Goal: Task Accomplishment & Management: Manage account settings

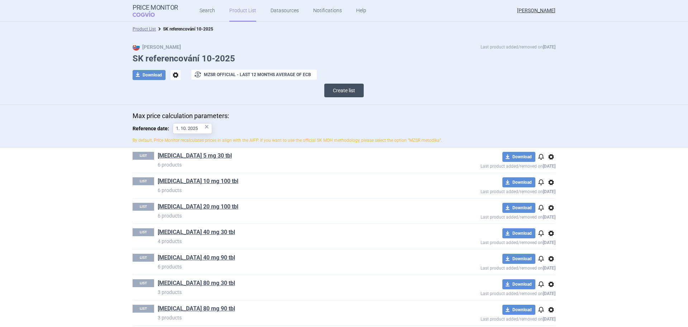
click at [346, 90] on button "Create list" at bounding box center [343, 91] width 39 height 14
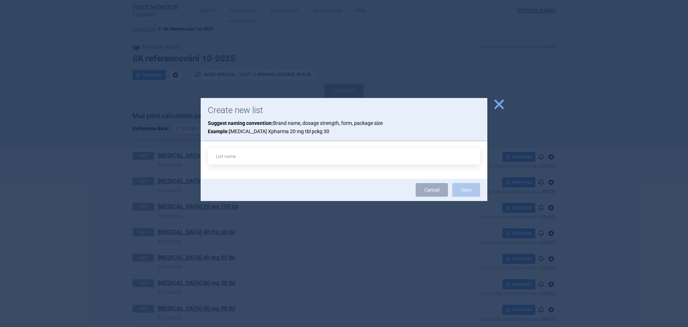
click at [285, 160] on input "text" at bounding box center [344, 156] width 273 height 16
type input "Carlagirin 100 mg 60 tbl"
click at [452, 183] on button "Save" at bounding box center [466, 190] width 28 height 14
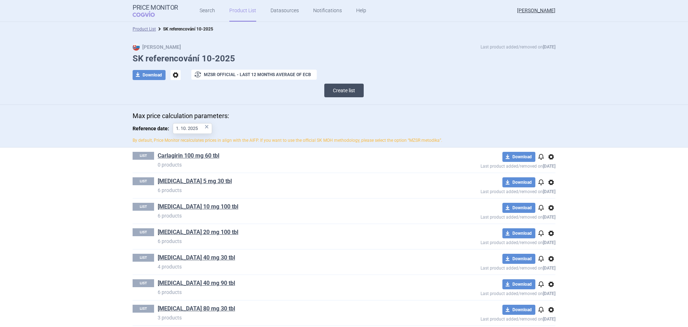
click at [332, 92] on button "Create list" at bounding box center [343, 91] width 39 height 14
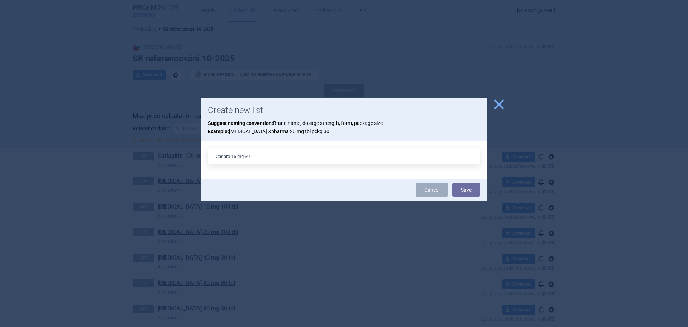
type input "Casaro 16 mg 30 tbl"
click at [477, 190] on button "Save" at bounding box center [466, 190] width 28 height 14
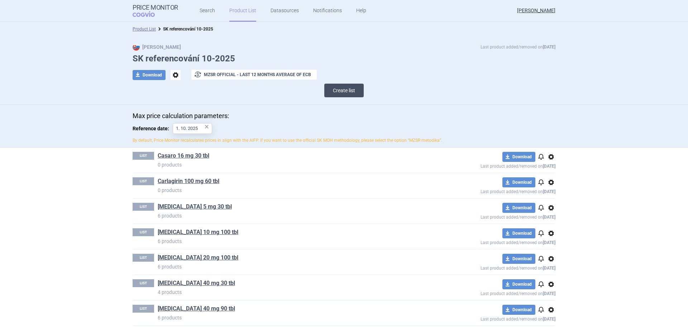
click at [343, 90] on button "Create list" at bounding box center [343, 91] width 39 height 14
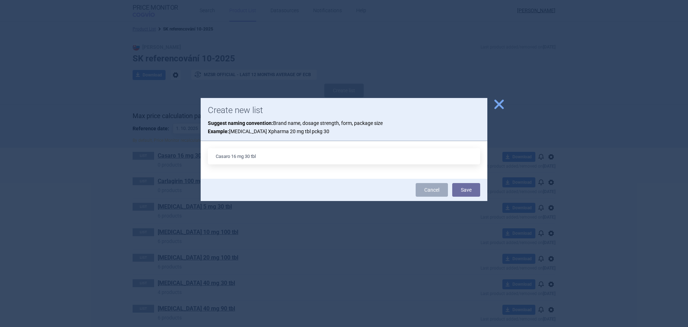
click at [250, 156] on input "Casaro 16 mg 30 tbl" at bounding box center [344, 156] width 273 height 16
type input "Casaro 16 mg 90 tbl"
click at [452, 183] on button "Save" at bounding box center [466, 190] width 28 height 14
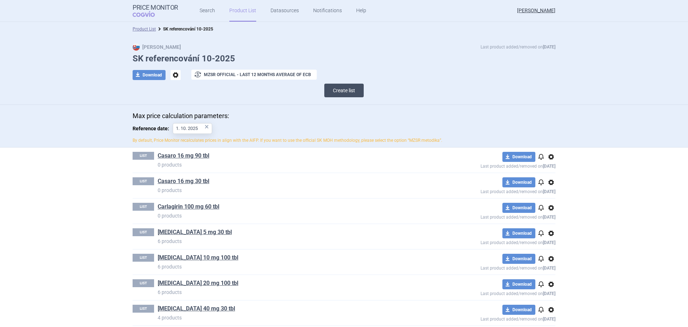
click at [348, 87] on button "Create list" at bounding box center [343, 91] width 39 height 14
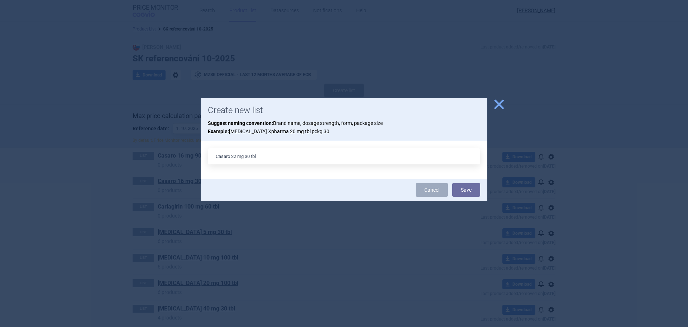
type input "Casaro 32 mg 30 tbl"
click at [452, 183] on button "Save" at bounding box center [466, 190] width 28 height 14
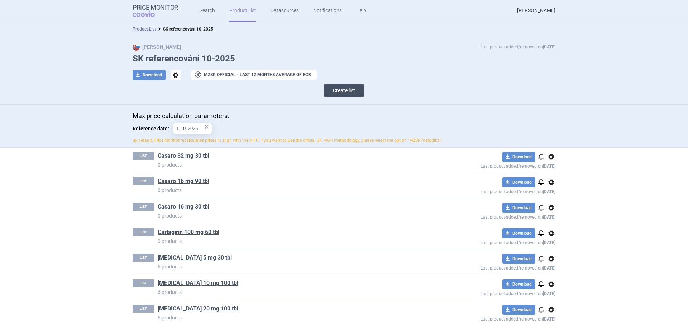
click at [346, 87] on button "Create list" at bounding box center [343, 91] width 39 height 14
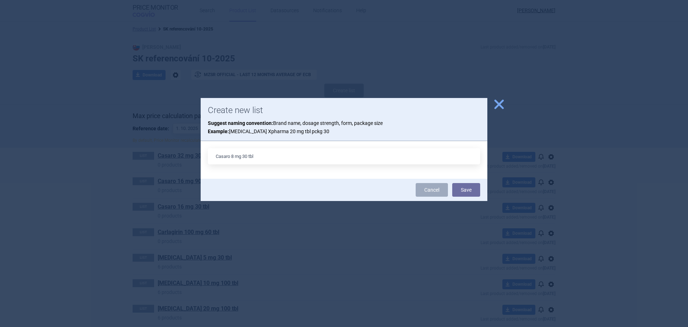
type input "Casaro 8 mg 30 tbl"
click at [452, 183] on button "Save" at bounding box center [466, 190] width 28 height 14
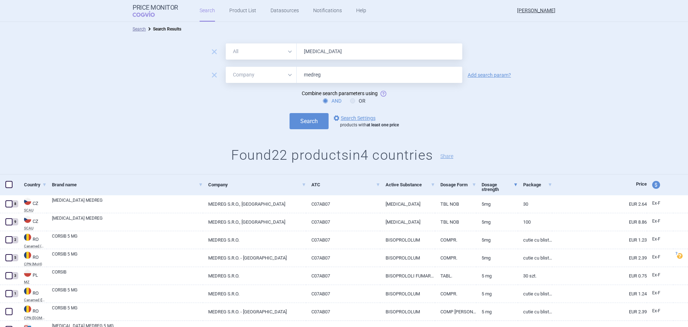
select select "mah"
drag, startPoint x: 321, startPoint y: 48, endPoint x: 316, endPoint y: 51, distance: 5.0
click at [316, 51] on input "bisoprolol" at bounding box center [380, 51] width 166 height 16
click at [317, 51] on input "bisoprolol" at bounding box center [380, 51] width 166 height 16
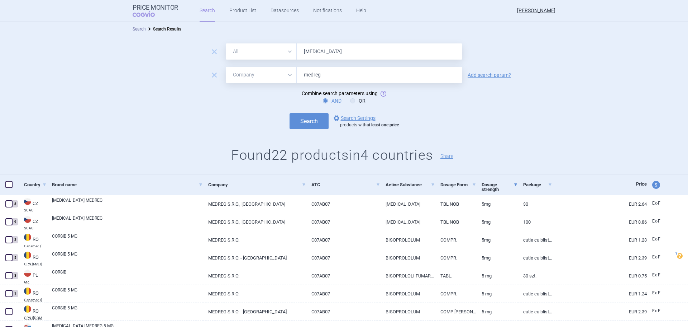
click at [318, 54] on input "bisoprolol" at bounding box center [380, 51] width 166 height 16
click at [290, 113] on button "Search" at bounding box center [309, 121] width 39 height 16
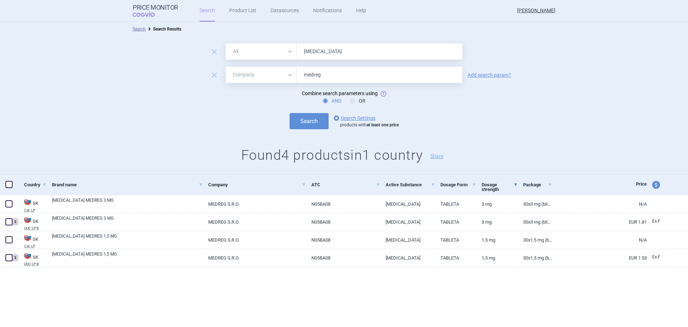
drag, startPoint x: 345, startPoint y: 60, endPoint x: 349, endPoint y: 57, distance: 4.2
click at [345, 60] on form "remove All Brand Name ATC Company Active Substance Country Newer than bromazepa…" at bounding box center [344, 86] width 688 height 86
click at [352, 51] on input "bromazepam" at bounding box center [380, 51] width 166 height 16
click at [290, 113] on button "Search" at bounding box center [309, 121] width 39 height 16
click at [347, 50] on input "bromazepa" at bounding box center [380, 51] width 166 height 16
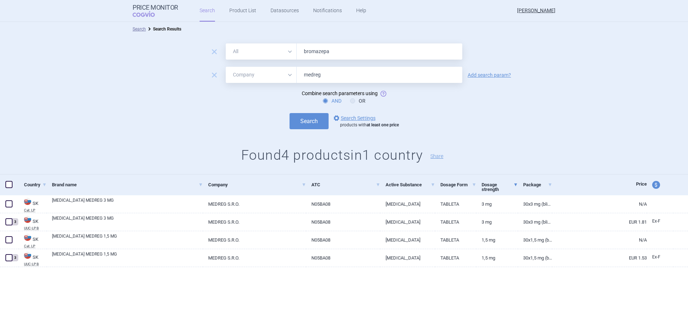
click at [347, 50] on input "bromazepa" at bounding box center [380, 51] width 166 height 16
click at [332, 48] on input "bromazepa" at bounding box center [380, 51] width 166 height 16
paste input "B01AC06"
type input "B01AC06"
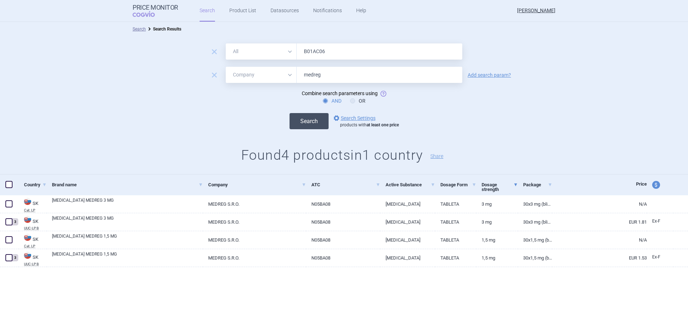
click at [297, 121] on button "Search" at bounding box center [309, 121] width 39 height 16
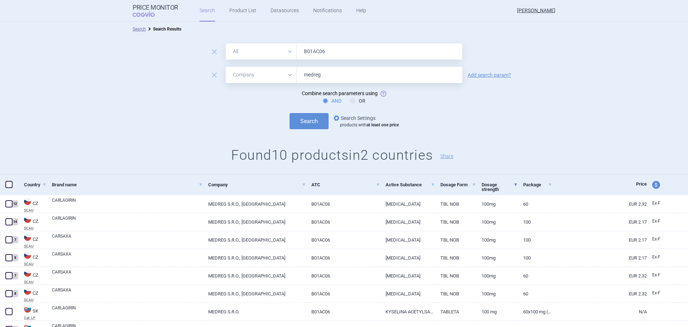
click at [356, 117] on link "options Search Settings" at bounding box center [353, 118] width 43 height 9
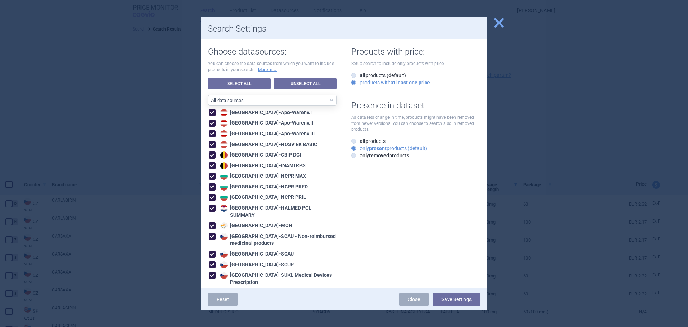
click at [567, 94] on div at bounding box center [344, 163] width 688 height 327
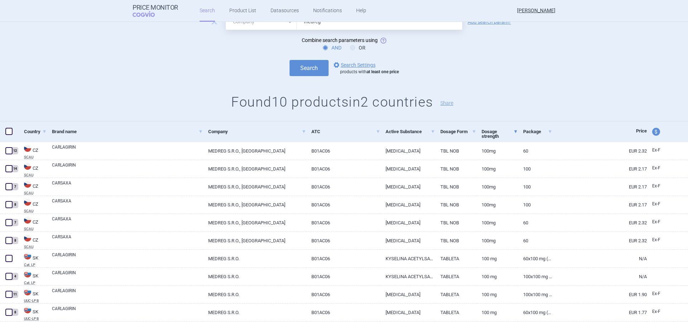
scroll to position [71, 0]
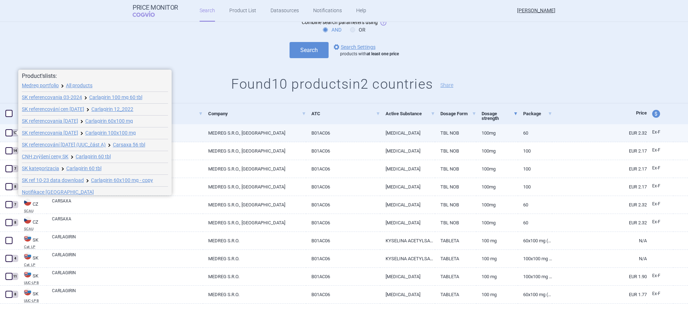
click at [7, 133] on span at bounding box center [8, 132] width 7 height 7
checkbox input "true"
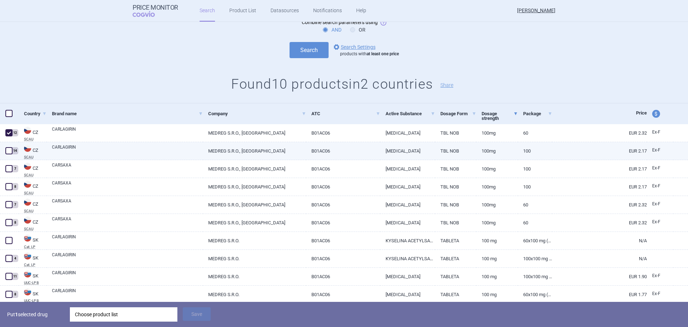
click at [7, 147] on span at bounding box center [8, 150] width 7 height 7
checkbox input "true"
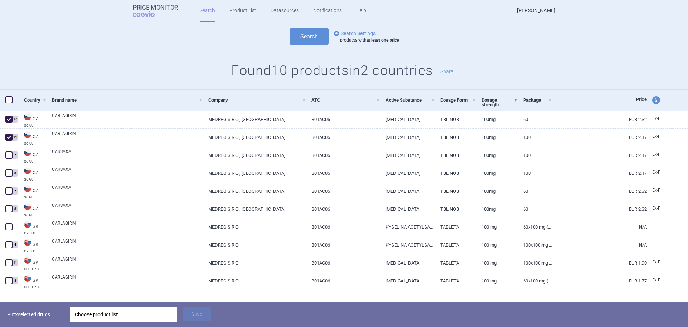
scroll to position [96, 0]
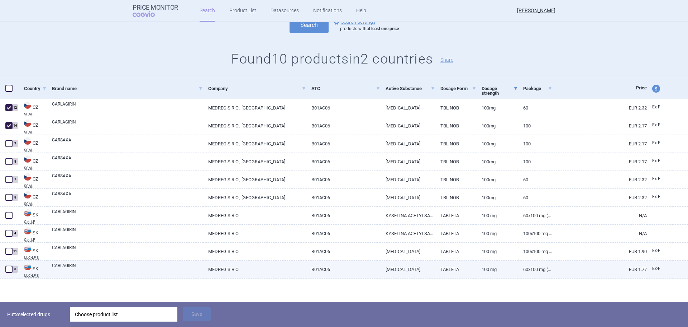
click at [10, 265] on span at bounding box center [9, 269] width 11 height 11
checkbox input "true"
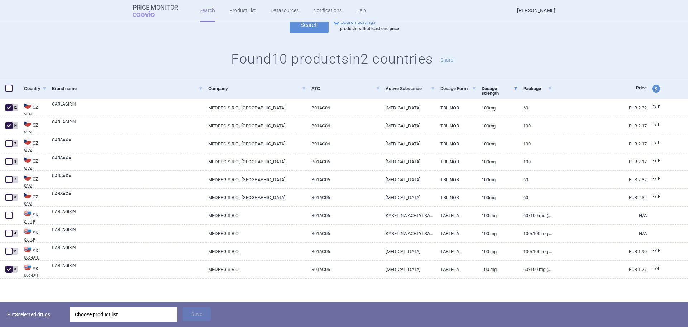
click at [153, 320] on div "Choose product list" at bounding box center [124, 314] width 98 height 14
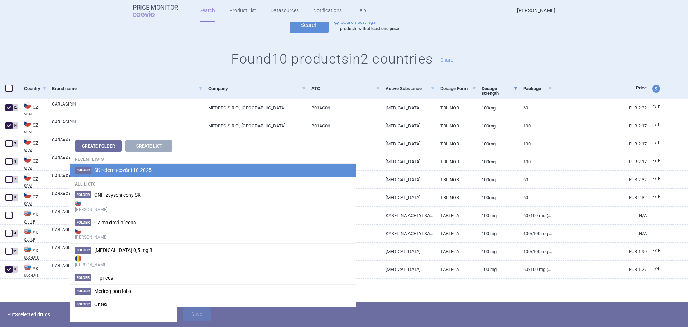
click at [134, 168] on span "SK referencování 10-2025" at bounding box center [122, 170] width 57 height 6
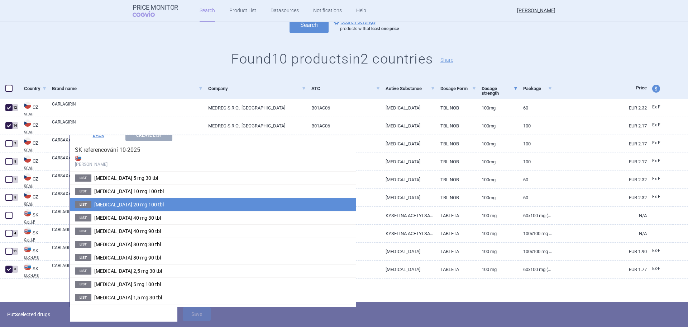
scroll to position [21, 0]
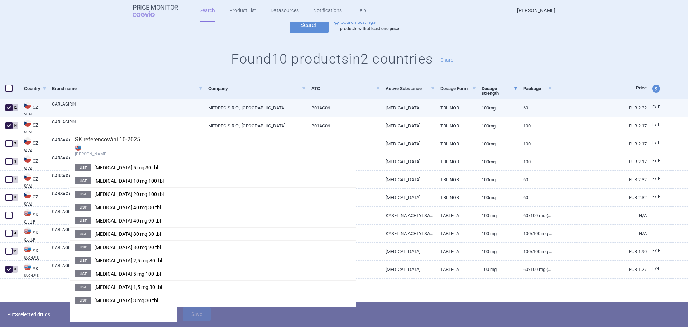
click at [151, 108] on link "CARLAGIRIN" at bounding box center [127, 107] width 151 height 13
select select "EUR"
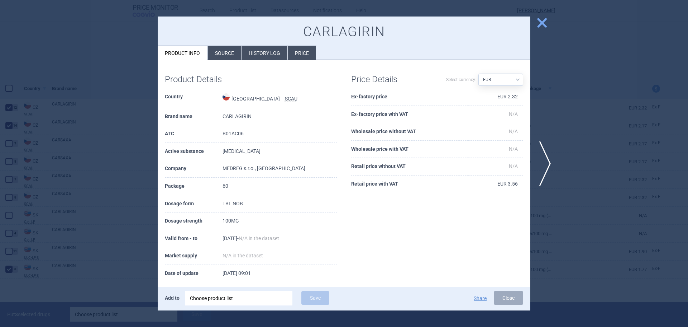
click at [583, 74] on div at bounding box center [344, 163] width 688 height 327
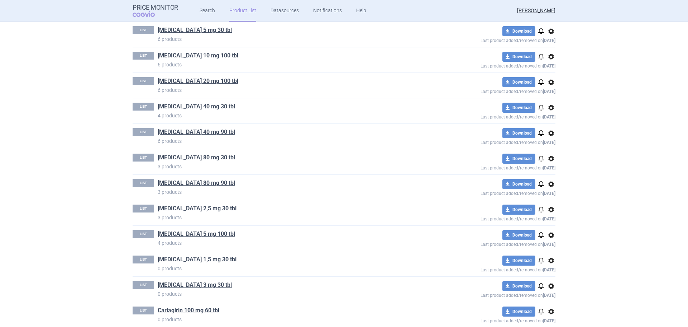
scroll to position [235, 0]
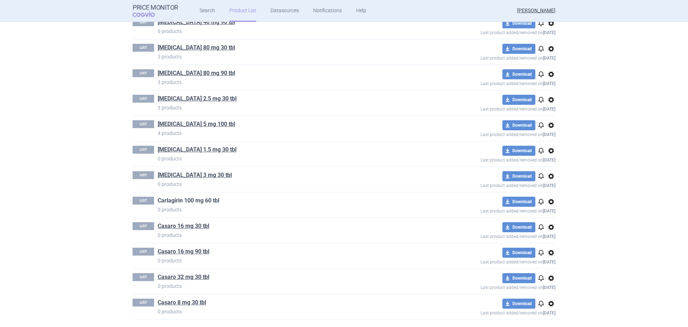
click at [180, 202] on link "Carlagirin 100 mg 60 tbl" at bounding box center [189, 200] width 62 height 8
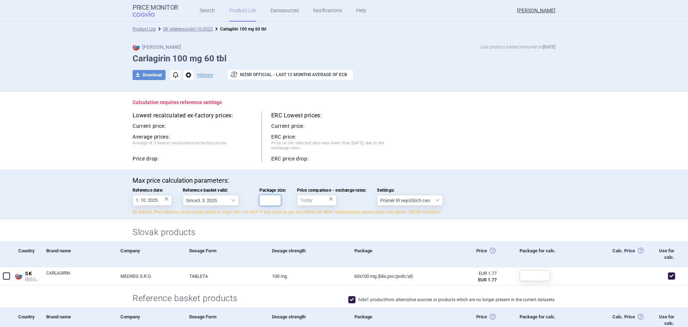
click at [267, 201] on input "Package size:" at bounding box center [271, 200] width 22 height 11
type input "60"
drag, startPoint x: 439, startPoint y: 189, endPoint x: 443, endPoint y: 191, distance: 4.0
click at [439, 190] on span "Settings:" at bounding box center [410, 190] width 66 height 5
click at [439, 195] on select "Průměr tří nejnižších cen" at bounding box center [410, 200] width 66 height 11
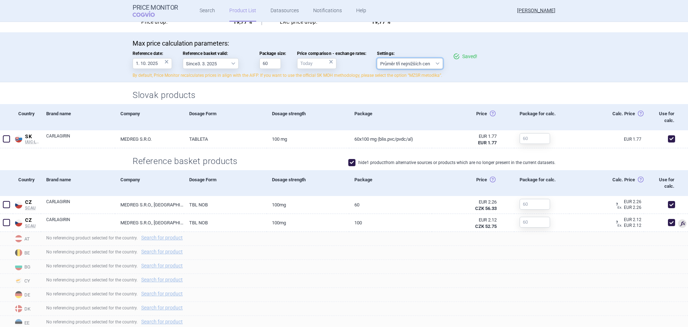
scroll to position [143, 0]
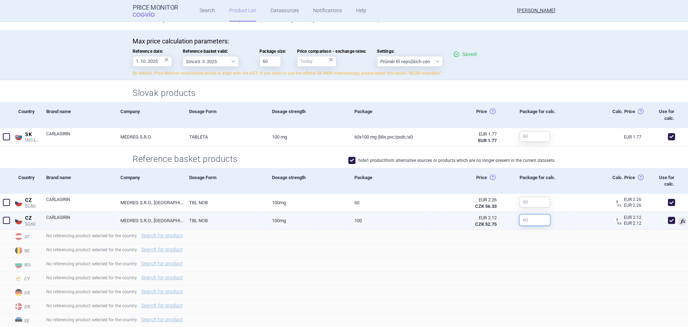
click at [529, 218] on input "text" at bounding box center [535, 219] width 30 height 11
type input "100"
click at [671, 221] on span at bounding box center [672, 220] width 11 height 11
checkbox input "false"
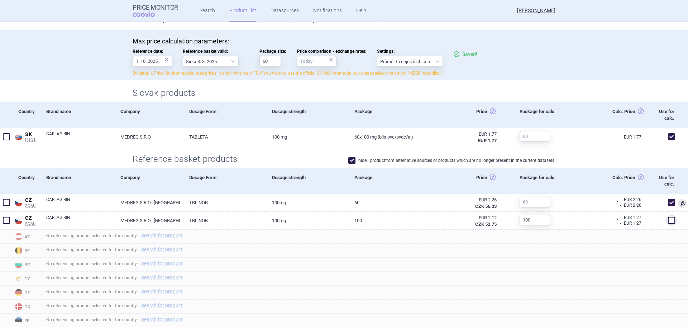
click at [558, 70] on div "Max price calculation parameters: Reference date: 1. 10. 2025 × Reference baske…" at bounding box center [344, 58] width 452 height 42
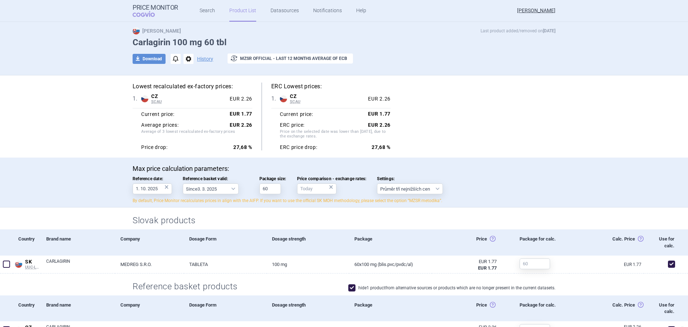
scroll to position [0, 0]
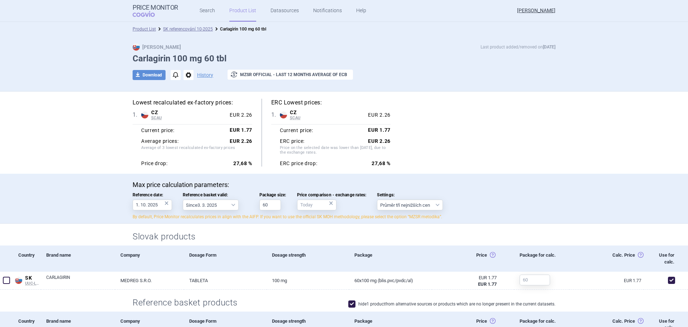
drag, startPoint x: 179, startPoint y: 30, endPoint x: 185, endPoint y: 44, distance: 14.5
click at [179, 30] on link "SK referencování 10-2025" at bounding box center [188, 29] width 50 height 5
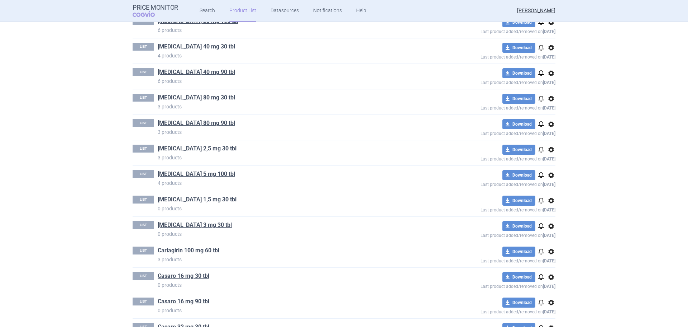
scroll to position [235, 0]
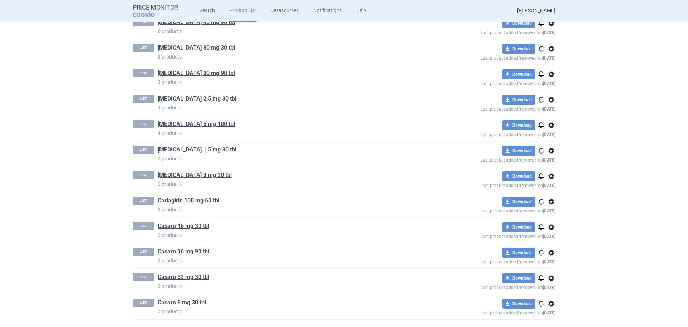
click at [184, 304] on link "Casaro 8 mg 30 tbl" at bounding box center [182, 302] width 48 height 8
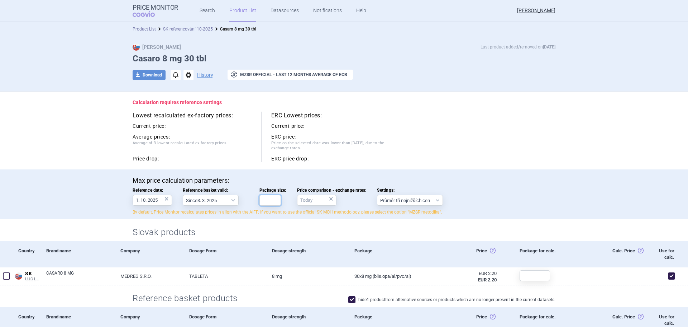
click at [267, 202] on input "Package size:" at bounding box center [271, 200] width 22 height 11
type input "30"
click at [359, 228] on h2 "Slovak products" at bounding box center [344, 232] width 423 height 12
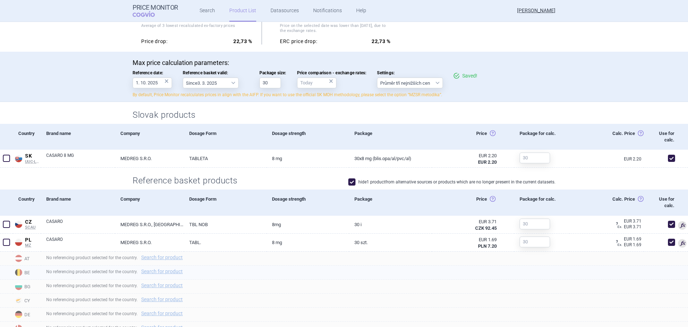
scroll to position [143, 0]
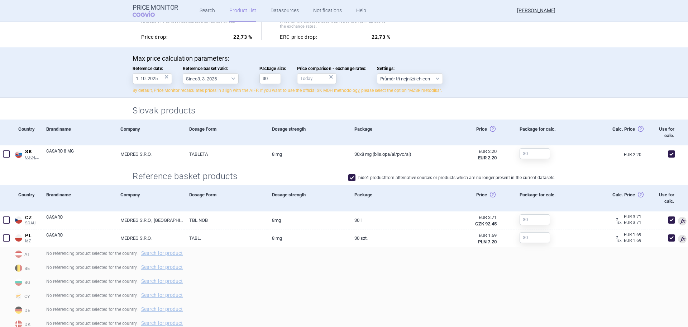
click at [288, 109] on h2 "Slovak products" at bounding box center [344, 111] width 423 height 12
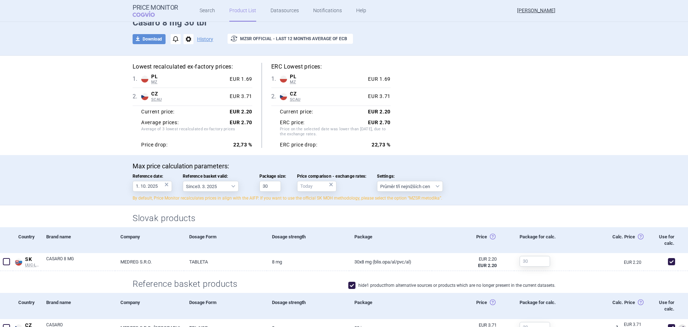
scroll to position [0, 0]
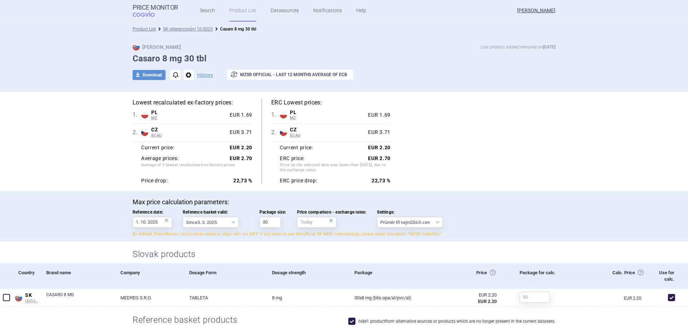
drag, startPoint x: 179, startPoint y: 30, endPoint x: 185, endPoint y: 30, distance: 5.7
click at [179, 30] on link "SK referencování 10-2025" at bounding box center [188, 29] width 50 height 5
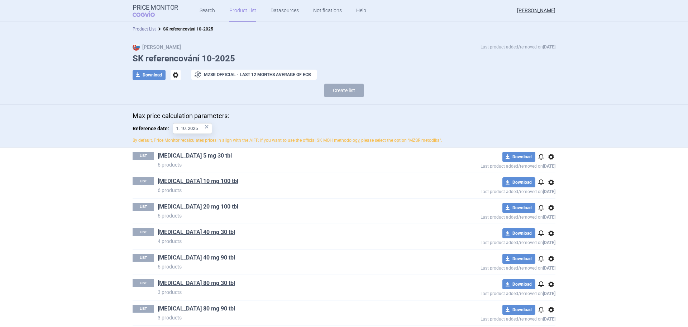
scroll to position [235, 0]
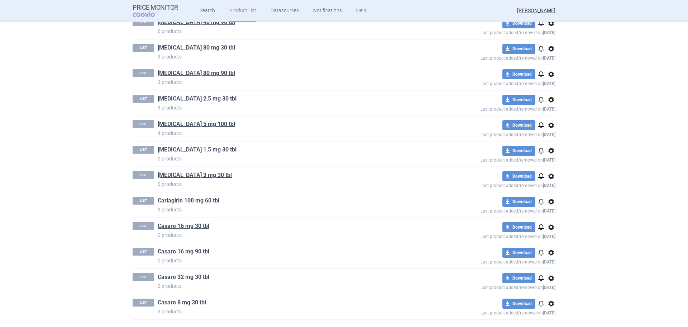
click at [183, 276] on link "Casaro 32 mg 30 tbl" at bounding box center [184, 277] width 52 height 8
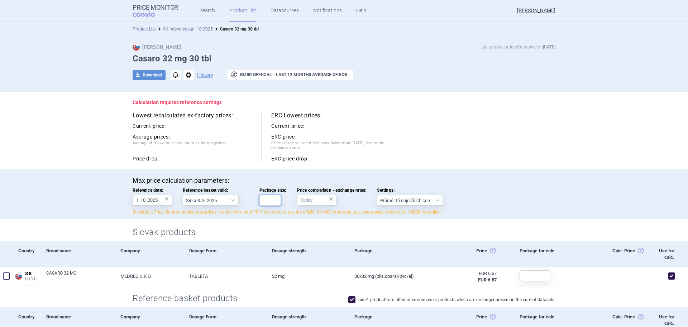
click at [262, 199] on input "Package size:" at bounding box center [271, 200] width 22 height 11
type input "30"
click at [369, 160] on div "ERC price drop:" at bounding box center [330, 159] width 119 height 6
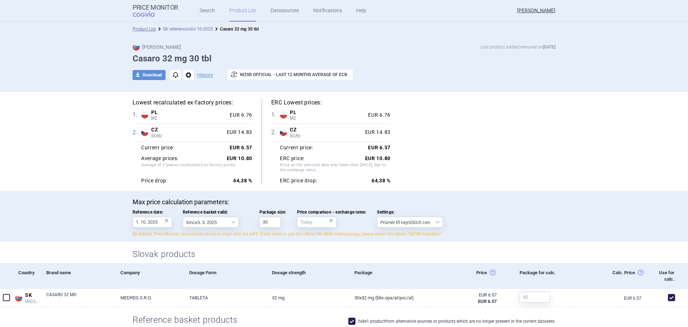
click at [196, 29] on link "SK referencování 10-2025" at bounding box center [188, 29] width 50 height 5
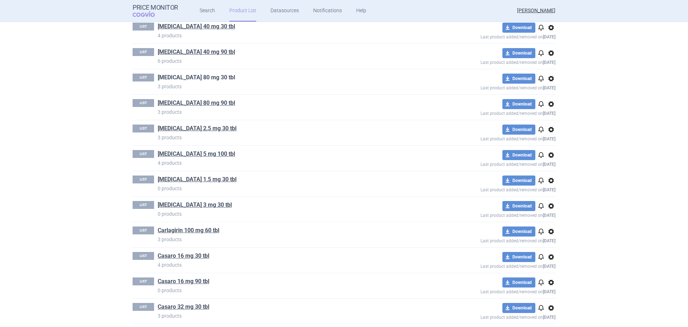
scroll to position [215, 0]
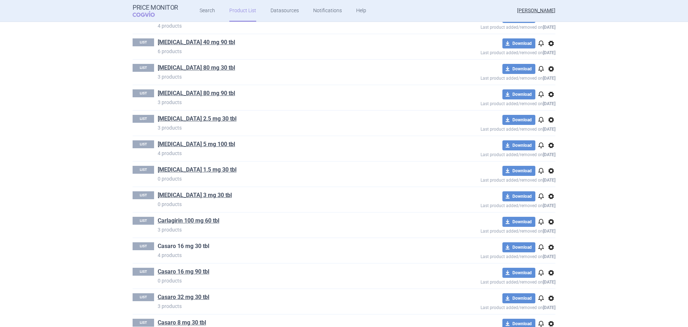
click at [201, 243] on link "Casaro 16 mg 30 tbl" at bounding box center [184, 246] width 52 height 8
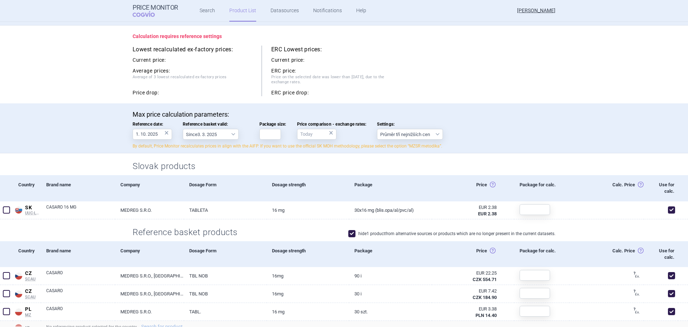
scroll to position [72, 0]
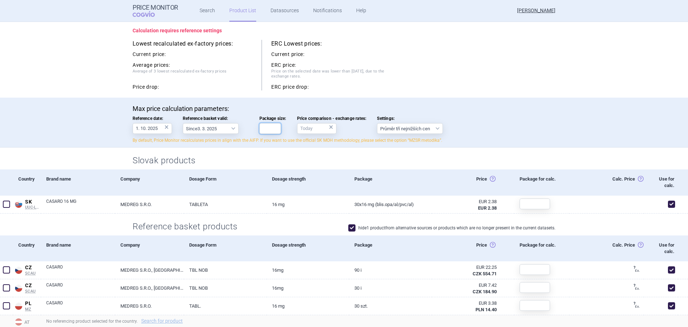
click at [270, 129] on input "Package size:" at bounding box center [271, 128] width 22 height 11
type input "30"
click at [498, 97] on div "Calculation requires reference settings Lowest recalculated ex-factory prices: …" at bounding box center [344, 59] width 452 height 78
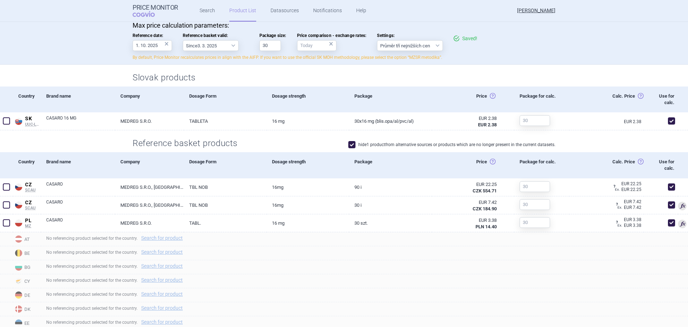
scroll to position [238, 0]
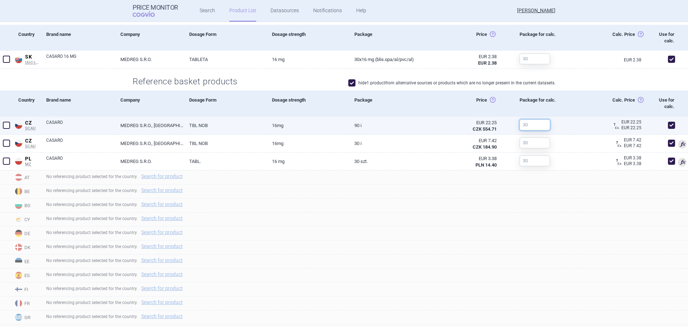
click at [531, 123] on input "text" at bounding box center [535, 124] width 30 height 11
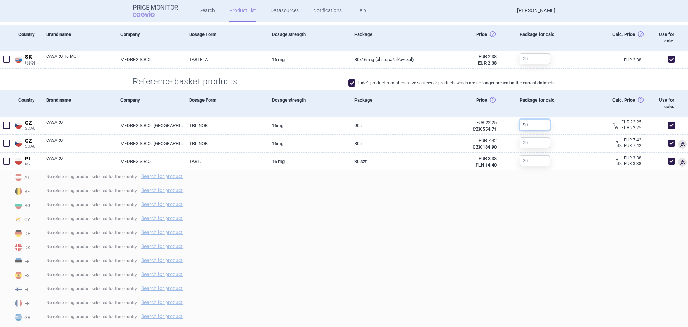
type input "90"
click at [555, 95] on div "Package for calc." at bounding box center [542, 103] width 55 height 26
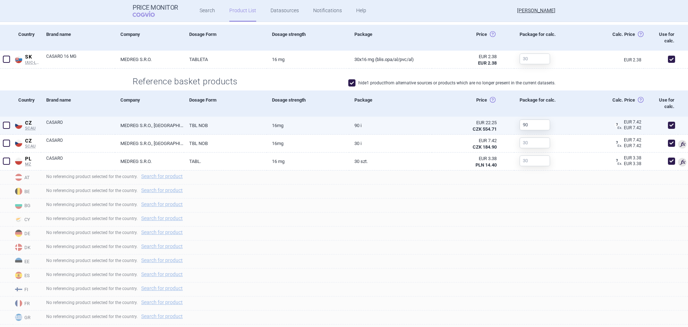
click at [668, 127] on span at bounding box center [671, 125] width 7 height 7
checkbox input "false"
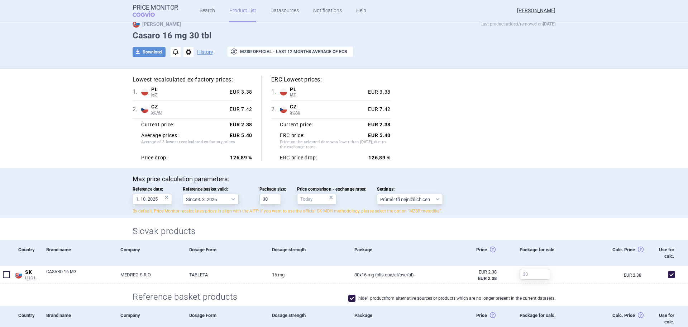
scroll to position [0, 0]
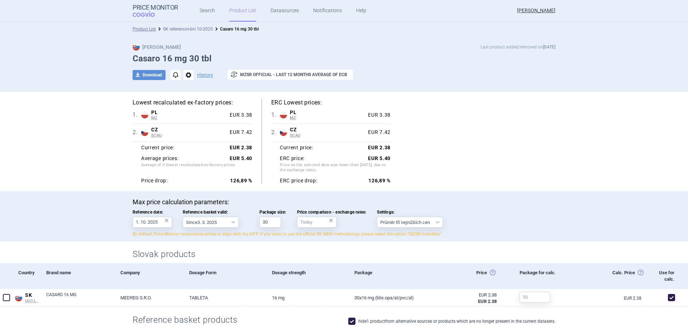
click at [181, 29] on link "SK referencování 10-2025" at bounding box center [188, 29] width 50 height 5
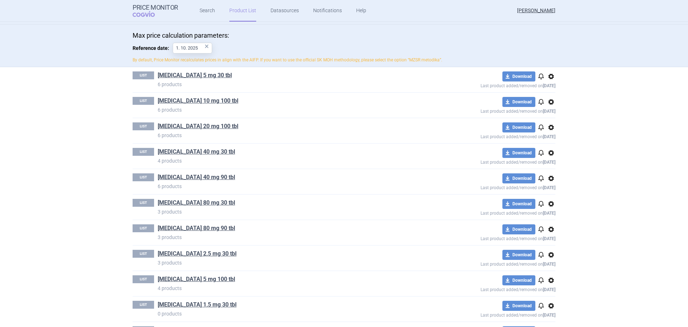
scroll to position [235, 0]
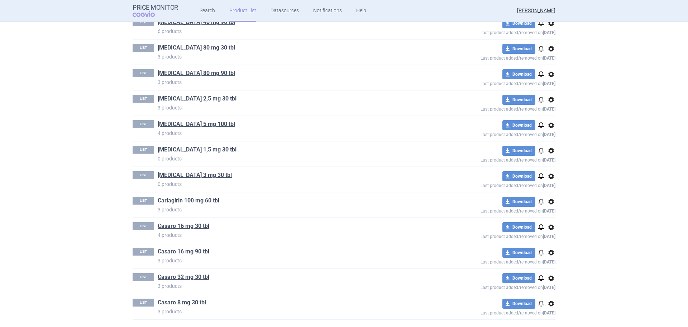
click at [195, 253] on link "Casaro 16 mg 90 tbl" at bounding box center [184, 251] width 52 height 8
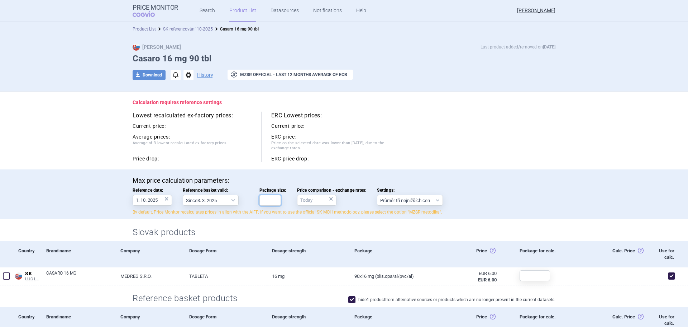
click at [265, 200] on input "Package size:" at bounding box center [271, 200] width 22 height 11
type input "90"
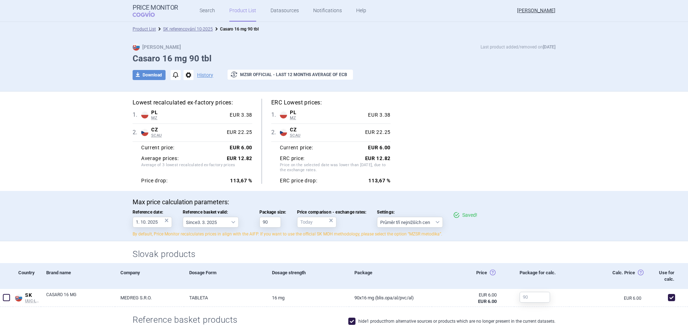
click at [388, 147] on div "Lowest recalculated ex-factory prices: 1 . PL MZ Poland MZ List of reimbursed m…" at bounding box center [344, 141] width 423 height 85
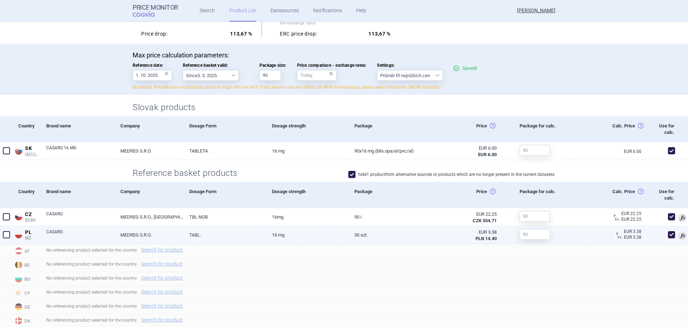
scroll to position [179, 0]
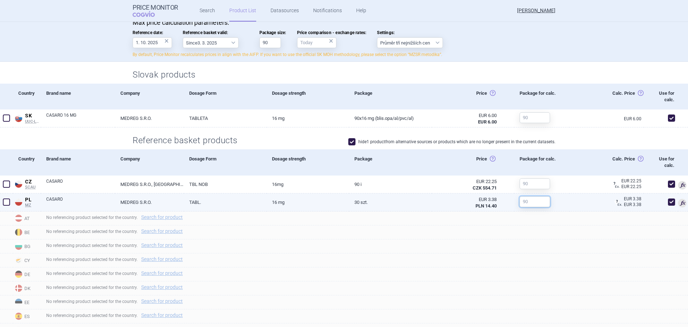
drag, startPoint x: 532, startPoint y: 201, endPoint x: 539, endPoint y: 202, distance: 7.7
click at [532, 201] on input "text" at bounding box center [535, 201] width 30 height 11
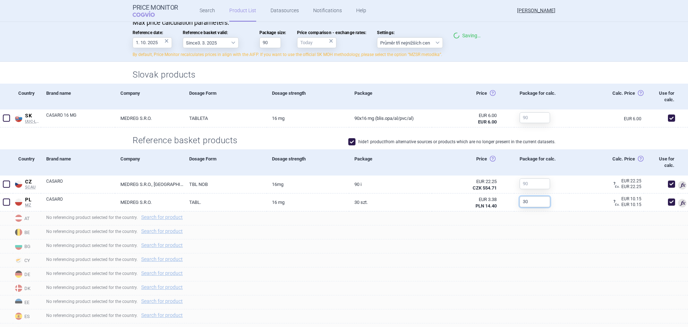
type input "30"
click at [561, 36] on div "Max price calculation parameters: Reference date: 1. 10. 2025 × Reference baske…" at bounding box center [344, 40] width 452 height 42
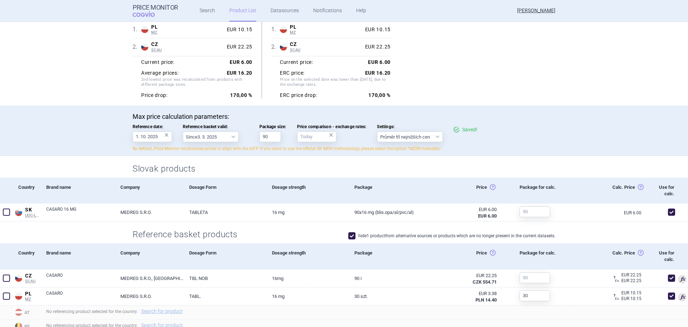
scroll to position [0, 0]
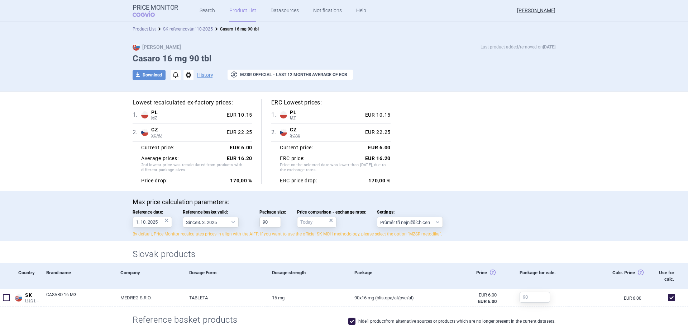
click at [193, 30] on link "SK referencování 10-2025" at bounding box center [188, 29] width 50 height 5
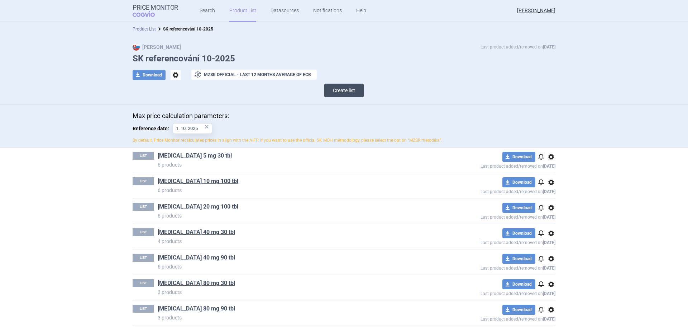
click at [338, 93] on button "Create list" at bounding box center [343, 91] width 39 height 14
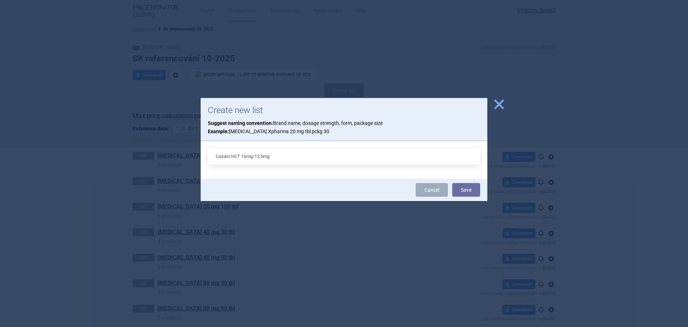
click at [290, 161] on input "Casaro HCT 16mg/12,5mg" at bounding box center [344, 156] width 273 height 16
type input "Casaro HCT 16mg/12,5mg 28 tbl"
click at [452, 183] on button "Save" at bounding box center [466, 190] width 28 height 14
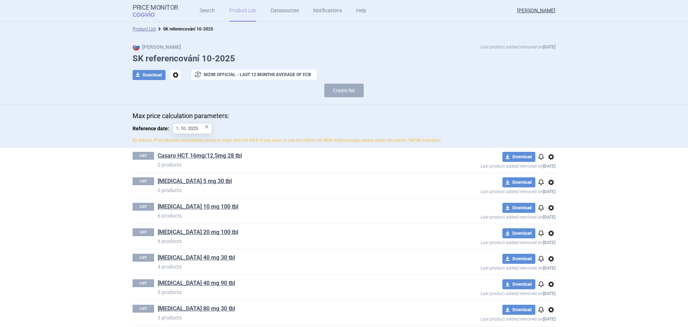
click at [221, 158] on link "Casaro HCT 16mg/12,5mg 28 tbl" at bounding box center [200, 156] width 84 height 8
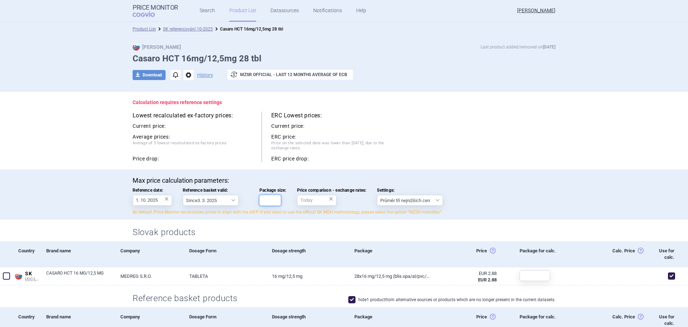
click at [272, 199] on input "Package size:" at bounding box center [271, 200] width 22 height 11
type input "28"
click at [552, 196] on div "Max price calculation parameters: Reference date: 1. 10. 2025 × Reference baske…" at bounding box center [344, 195] width 423 height 39
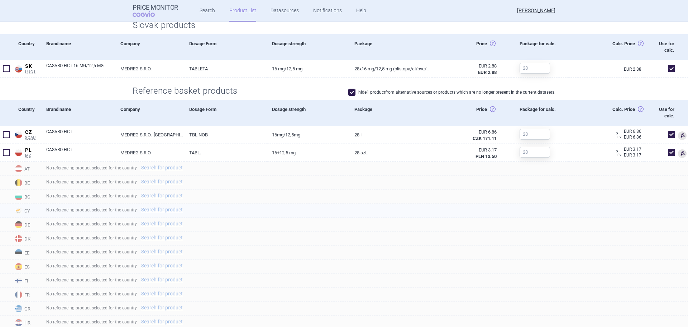
scroll to position [251, 0]
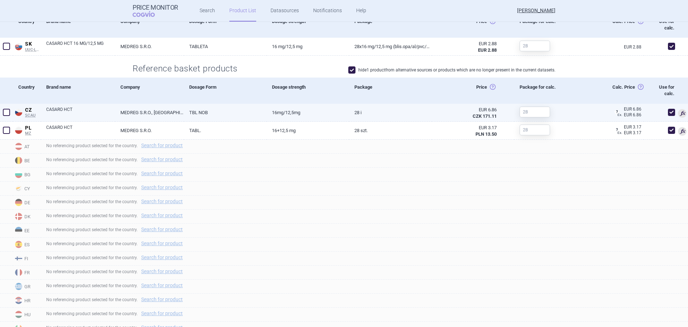
click at [202, 115] on link "TBL NOB" at bounding box center [225, 113] width 82 height 18
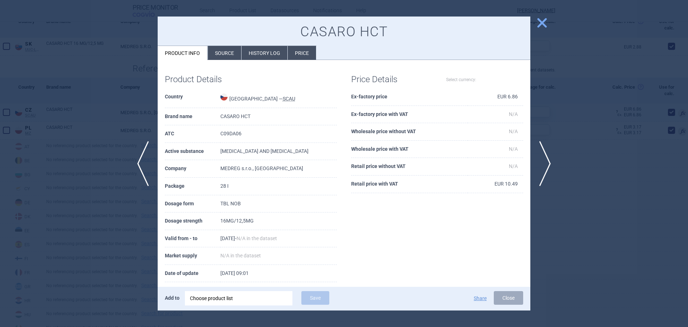
select select "EUR"
click at [43, 171] on div at bounding box center [344, 163] width 688 height 327
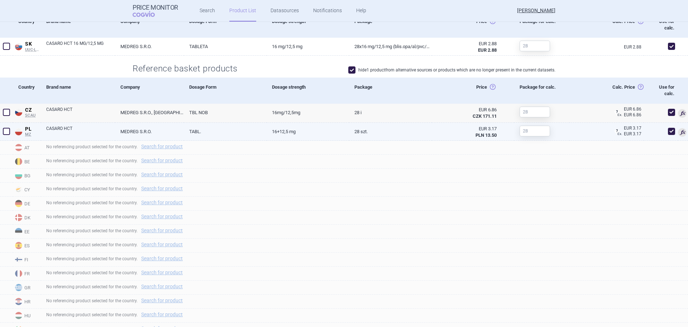
click at [327, 131] on link "16+12,5 mg" at bounding box center [308, 132] width 82 height 18
select select "EUR"
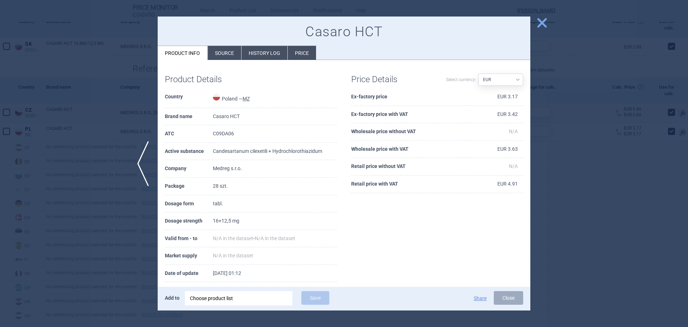
click at [103, 203] on div at bounding box center [344, 163] width 688 height 327
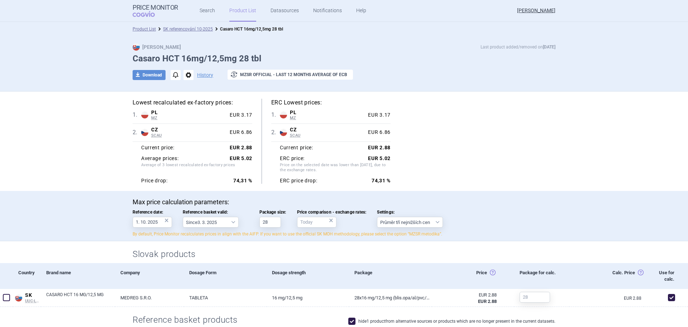
click at [193, 29] on link "SK referencování 10-2025" at bounding box center [188, 29] width 50 height 5
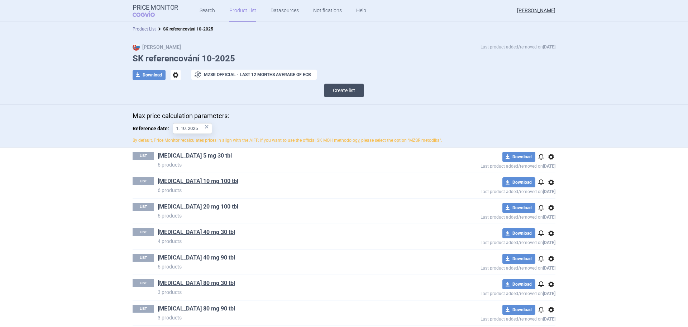
click at [331, 96] on button "Create list" at bounding box center [343, 91] width 39 height 14
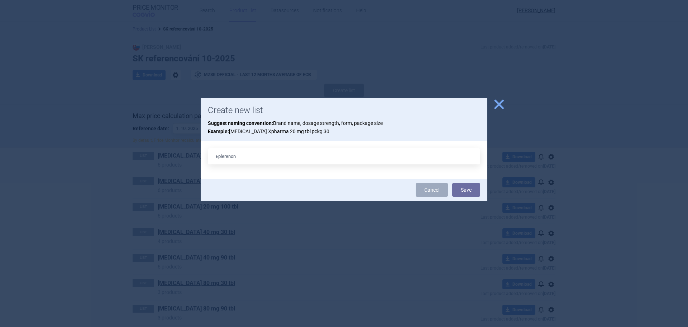
type input "[MEDICAL_DATA] 25 mg 90 tbl"
click at [468, 191] on button "Save" at bounding box center [466, 190] width 28 height 14
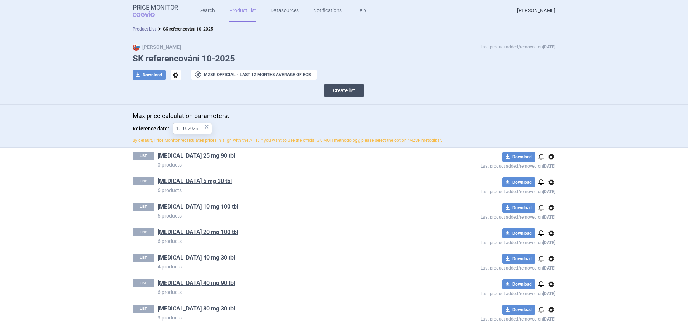
click at [335, 90] on button "Create list" at bounding box center [343, 91] width 39 height 14
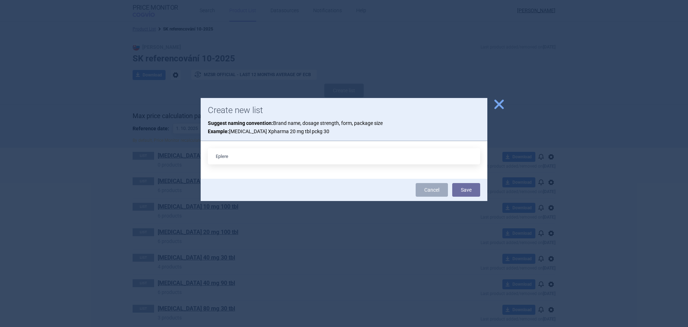
type input "[MEDICAL_DATA] 25 mg 30 tbl"
click at [469, 191] on button "Save" at bounding box center [466, 190] width 28 height 14
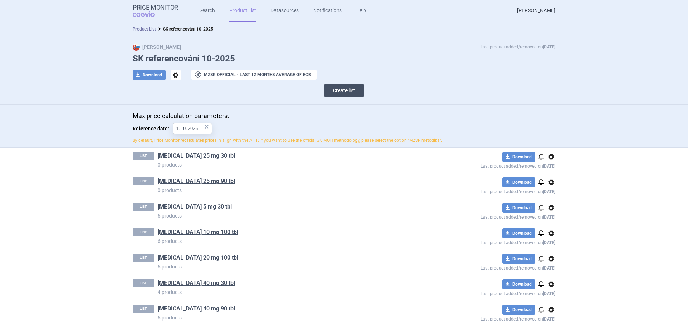
click at [337, 89] on button "Create list" at bounding box center [343, 91] width 39 height 14
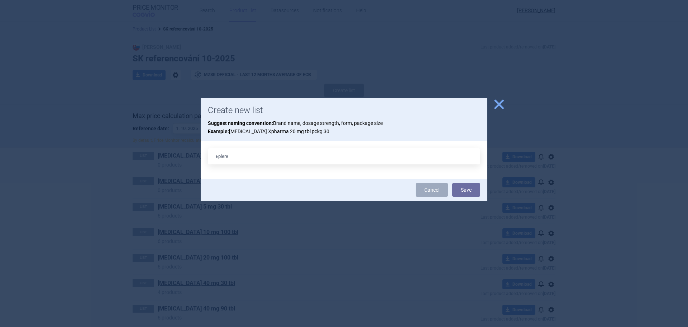
type input "[MEDICAL_DATA] 50 mg 30 tbl"
click at [468, 190] on button "Save" at bounding box center [466, 190] width 28 height 14
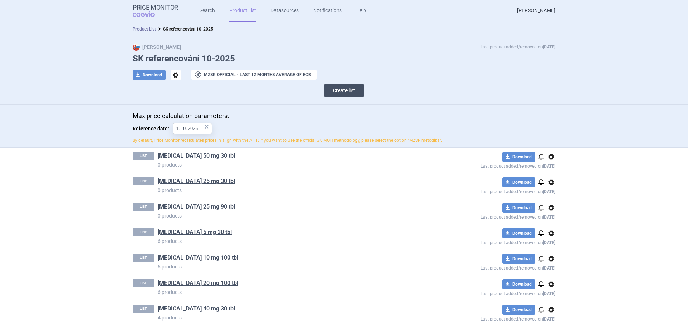
click at [333, 93] on button "Create list" at bounding box center [343, 91] width 39 height 14
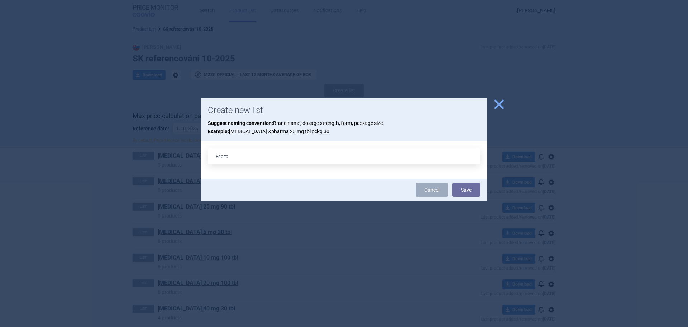
type input "[MEDICAL_DATA] 10 mg 30 tbl"
click at [471, 191] on button "Save" at bounding box center [466, 190] width 28 height 14
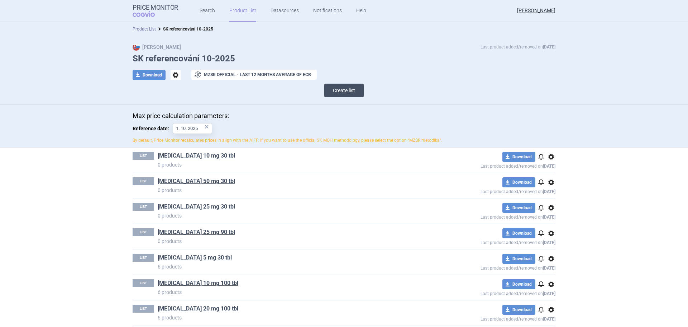
click at [340, 88] on button "Create list" at bounding box center [343, 91] width 39 height 14
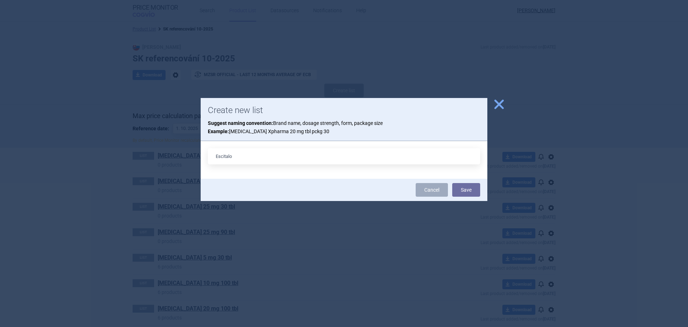
type input "[MEDICAL_DATA] 10 mg 60 tbl"
click at [478, 192] on button "Save" at bounding box center [466, 190] width 28 height 14
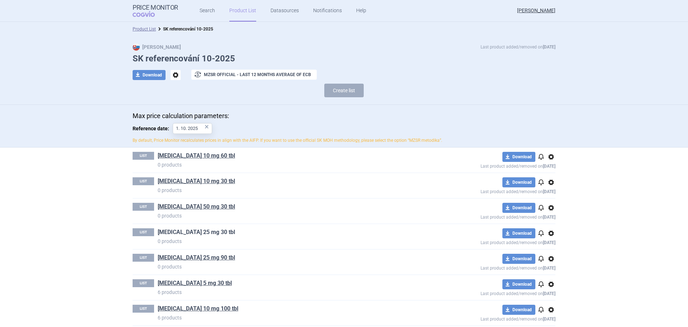
click at [184, 234] on link "[MEDICAL_DATA] 25 mg 30 tbl" at bounding box center [196, 232] width 77 height 8
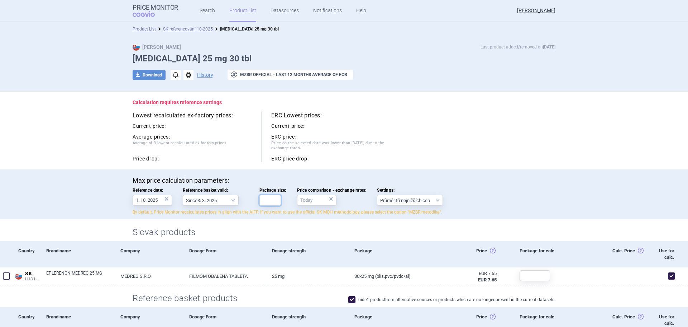
click at [268, 204] on input "Package size:" at bounding box center [271, 200] width 22 height 11
type input "30"
drag, startPoint x: 470, startPoint y: 159, endPoint x: 472, endPoint y: 163, distance: 4.7
click at [470, 159] on div "Lowest recalculated ex-factory prices: Current price: Average prices: Average o…" at bounding box center [344, 137] width 423 height 51
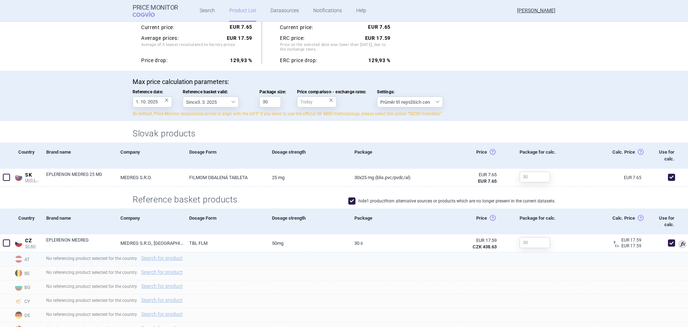
scroll to position [108, 0]
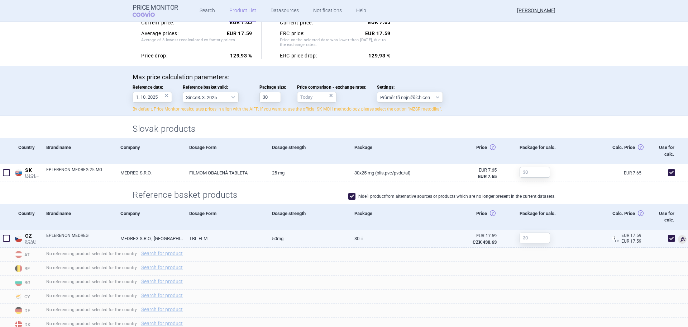
click at [3, 238] on span at bounding box center [6, 237] width 7 height 7
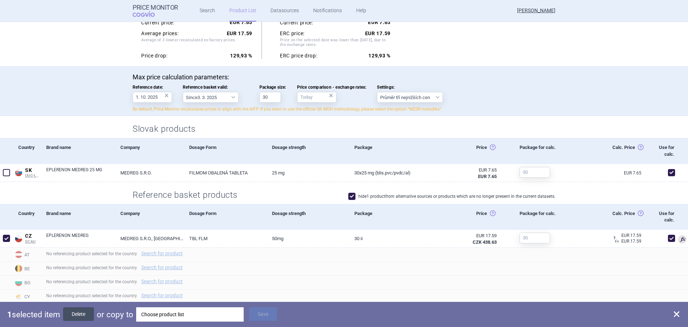
click at [68, 314] on button "Delete" at bounding box center [78, 314] width 31 height 14
checkbox input "false"
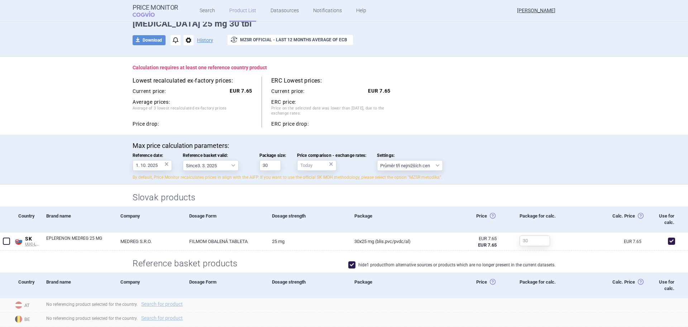
scroll to position [0, 0]
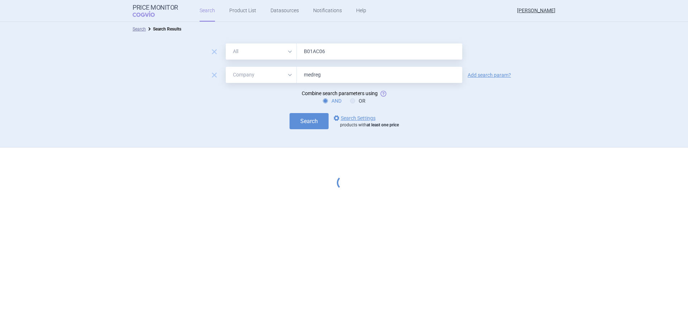
select select "mah"
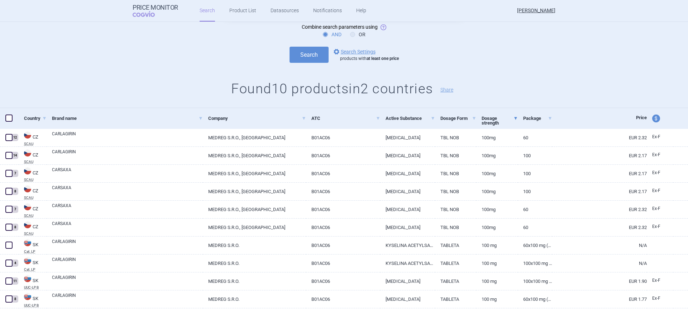
scroll to position [71, 0]
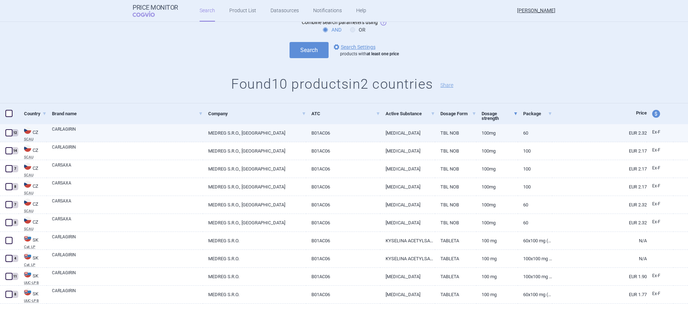
click at [9, 131] on span at bounding box center [8, 132] width 7 height 7
checkbox input "true"
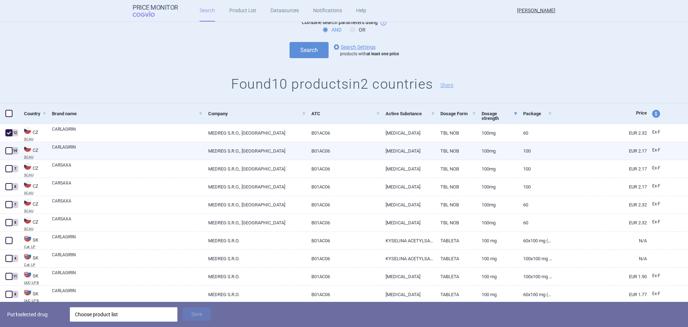
click at [11, 152] on span at bounding box center [8, 150] width 7 height 7
checkbox input "true"
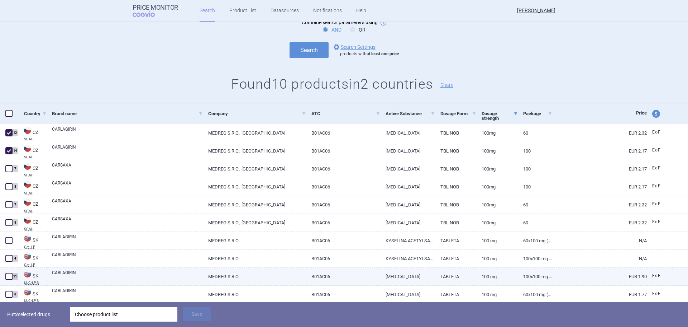
click at [7, 281] on span at bounding box center [9, 276] width 11 height 11
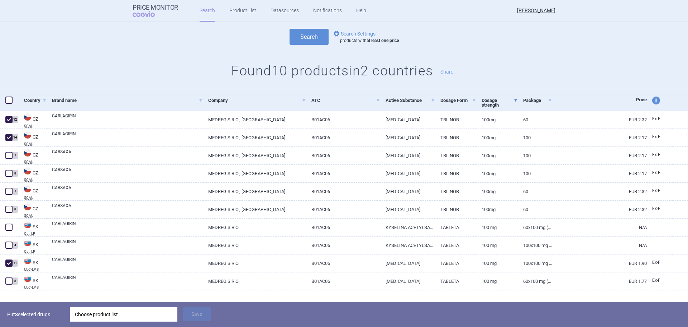
scroll to position [96, 0]
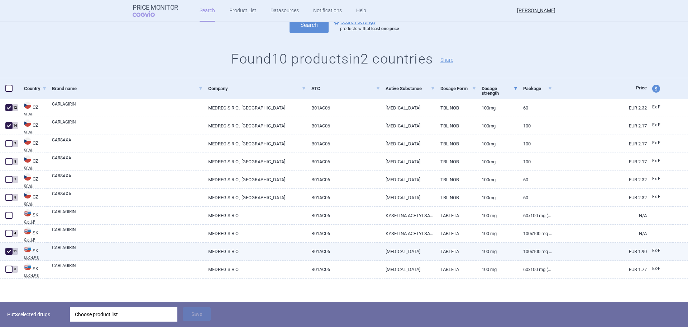
click at [13, 252] on span at bounding box center [9, 251] width 11 height 11
checkbox input "false"
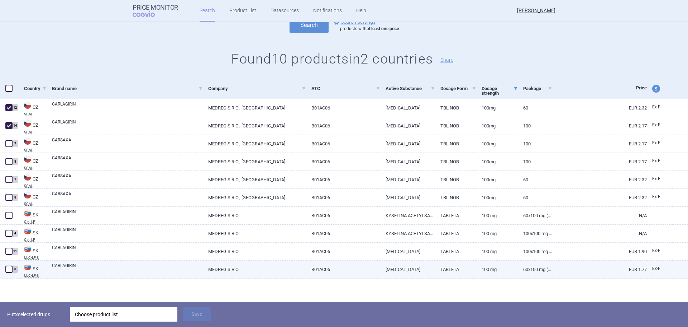
click at [10, 268] on span at bounding box center [8, 268] width 7 height 7
checkbox input "true"
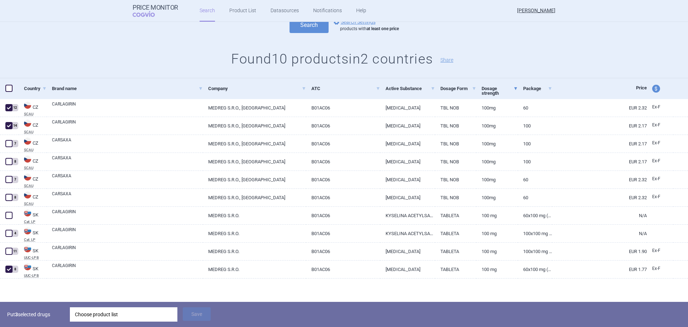
click at [93, 316] on div "Choose product list" at bounding box center [124, 314] width 98 height 14
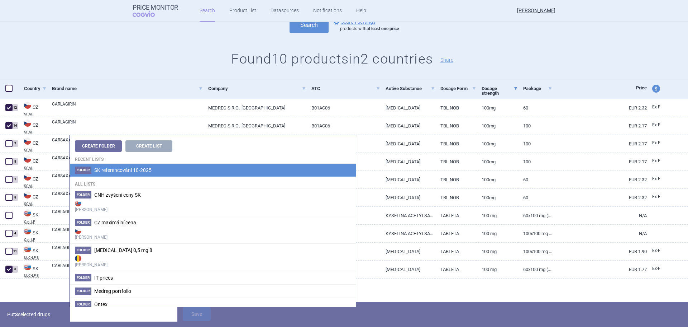
click at [135, 171] on span "SK referencování 10-2025" at bounding box center [122, 170] width 57 height 6
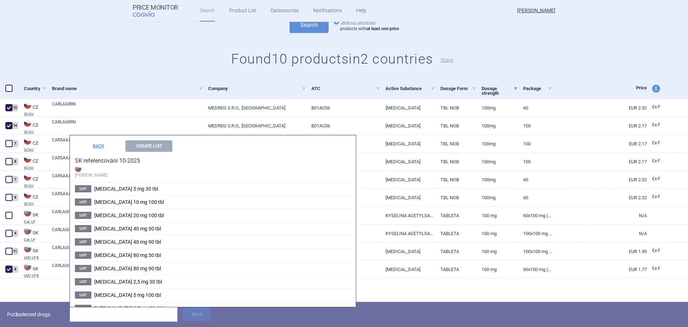
scroll to position [87, 0]
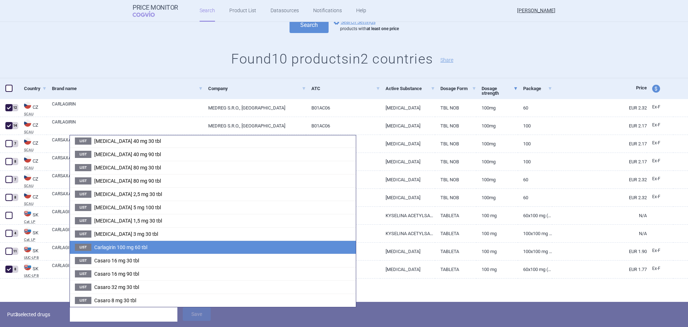
click at [130, 250] on li "List Carlagirin 100 mg 60 tbl" at bounding box center [213, 246] width 286 height 13
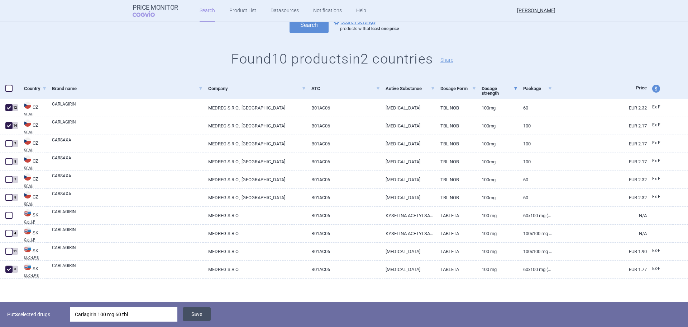
click at [196, 312] on button "Save" at bounding box center [197, 314] width 28 height 14
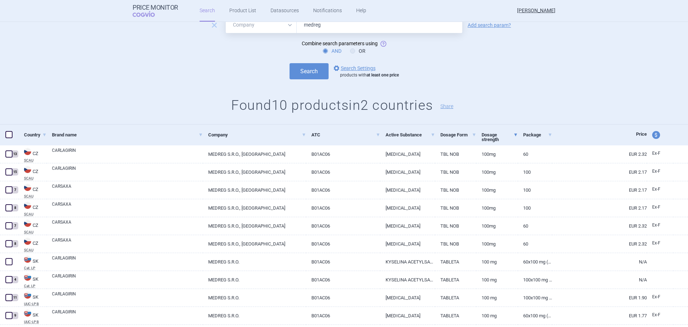
scroll to position [0, 0]
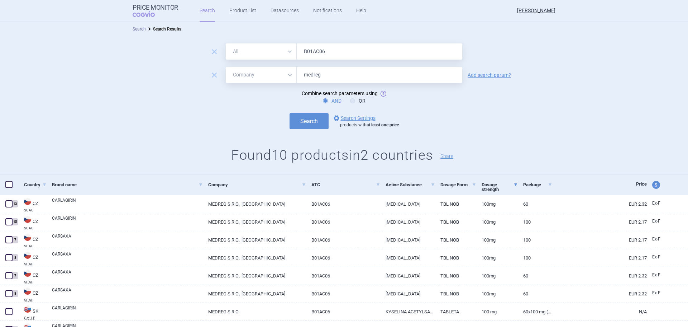
click at [323, 52] on input "B01AC06" at bounding box center [380, 51] width 166 height 16
type input "[MEDICAL_DATA]"
click at [290, 113] on button "Search" at bounding box center [309, 121] width 39 height 16
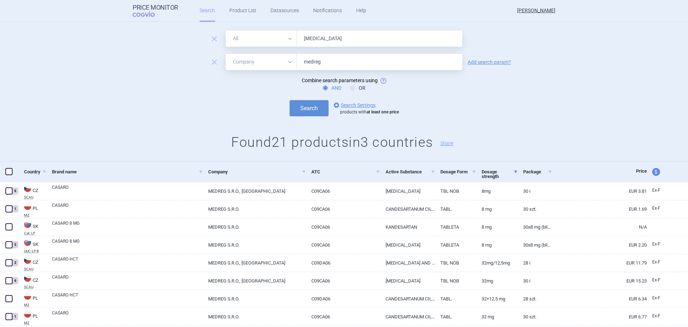
scroll to position [36, 0]
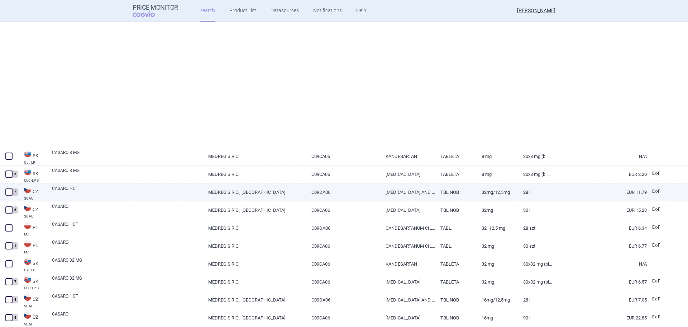
select select "mah"
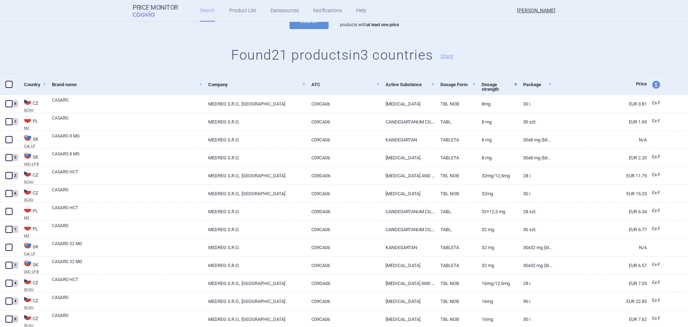
scroll to position [108, 0]
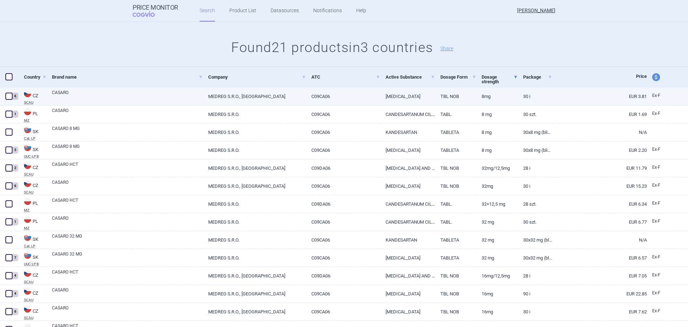
click at [8, 96] on span at bounding box center [8, 96] width 7 height 7
checkbox input "true"
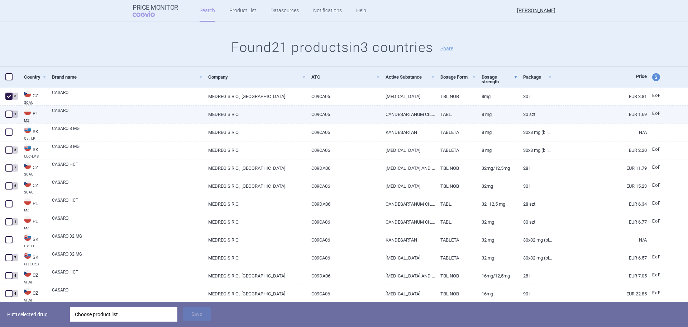
click at [10, 115] on span at bounding box center [8, 113] width 7 height 7
checkbox input "true"
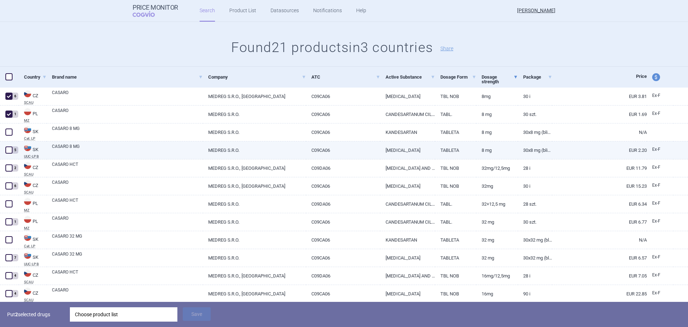
click at [12, 150] on span at bounding box center [8, 149] width 7 height 7
checkbox input "true"
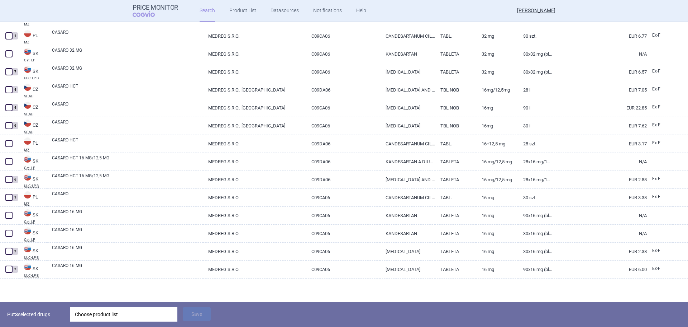
scroll to position [146, 0]
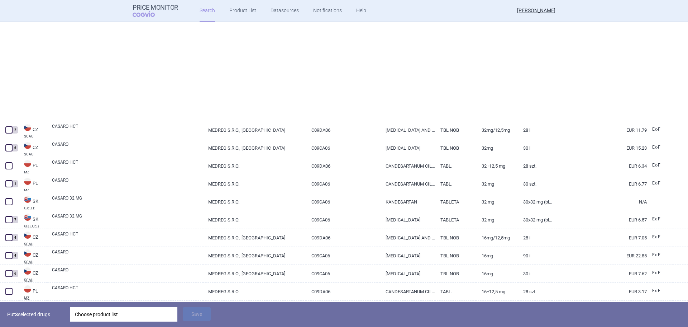
select select "mah"
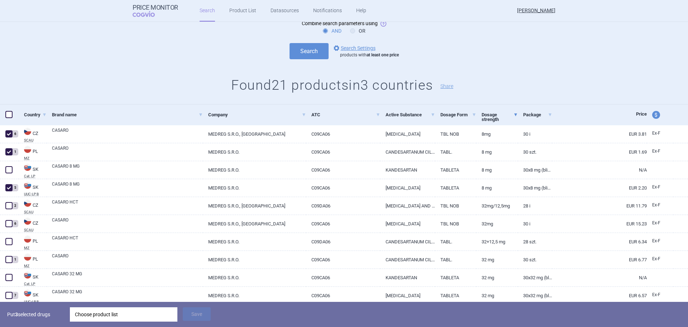
scroll to position [72, 0]
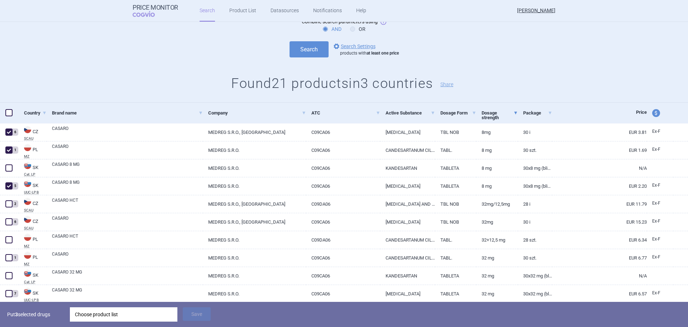
click at [116, 313] on div "Choose product list" at bounding box center [124, 314] width 98 height 14
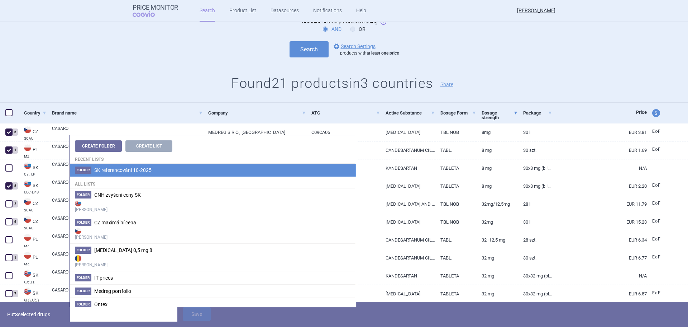
click at [120, 173] on li "Folder SK referencování 10-2025" at bounding box center [213, 170] width 286 height 13
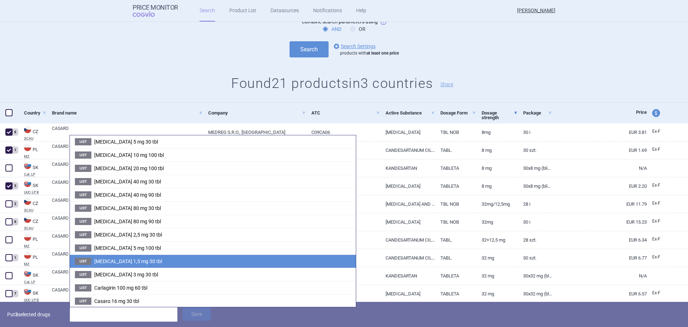
scroll to position [87, 0]
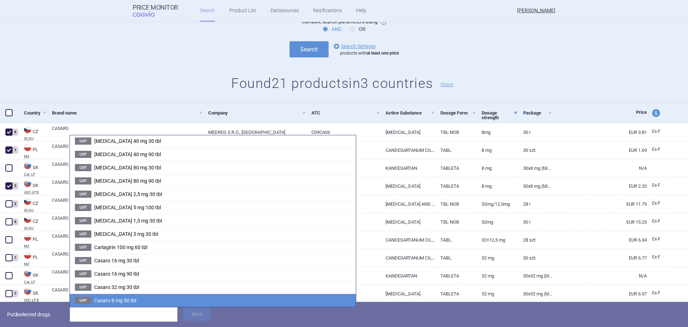
click at [130, 303] on span "Casaro 8 mg 30 tbl" at bounding box center [115, 300] width 42 height 6
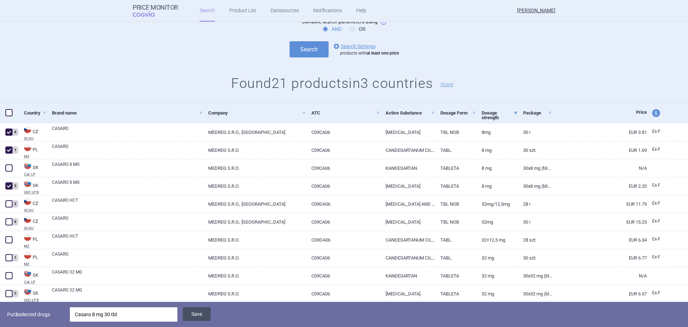
click at [196, 318] on button "Save" at bounding box center [197, 314] width 28 height 14
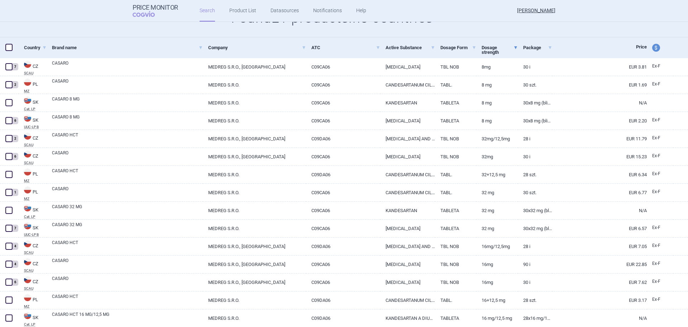
scroll to position [143, 0]
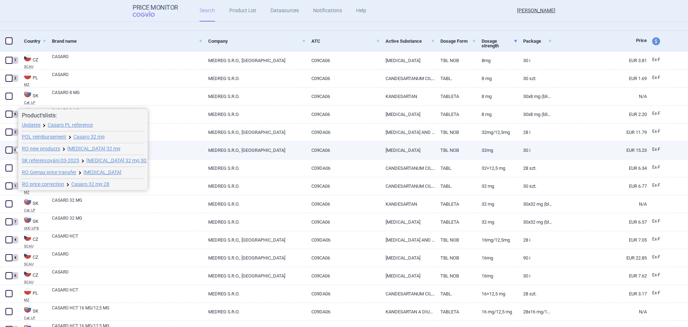
click at [9, 150] on span at bounding box center [8, 149] width 7 height 7
checkbox input "true"
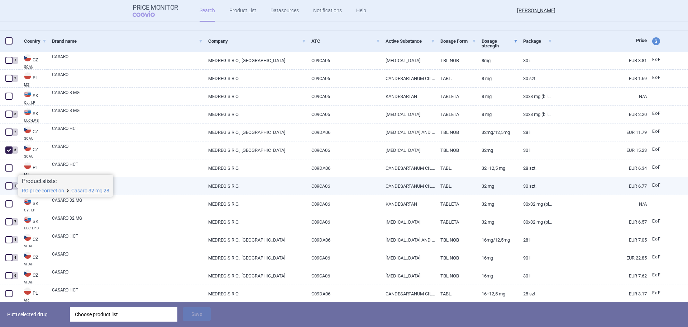
click at [6, 184] on span at bounding box center [8, 185] width 7 height 7
checkbox input "true"
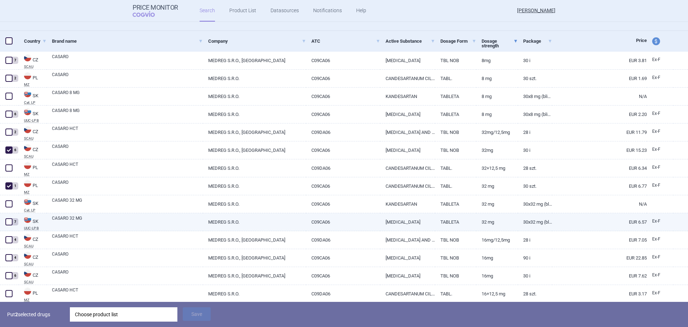
click at [8, 219] on span at bounding box center [8, 221] width 7 height 7
checkbox input "true"
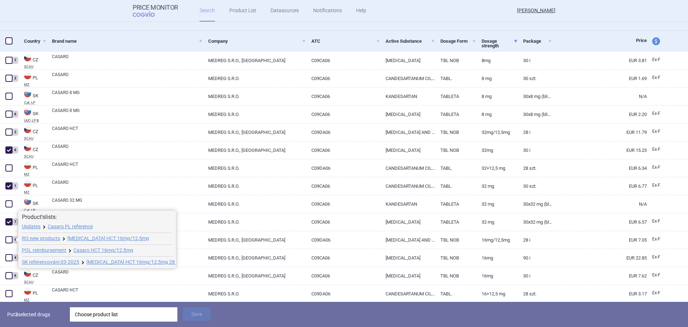
click at [114, 318] on div "Choose product list" at bounding box center [124, 314] width 98 height 14
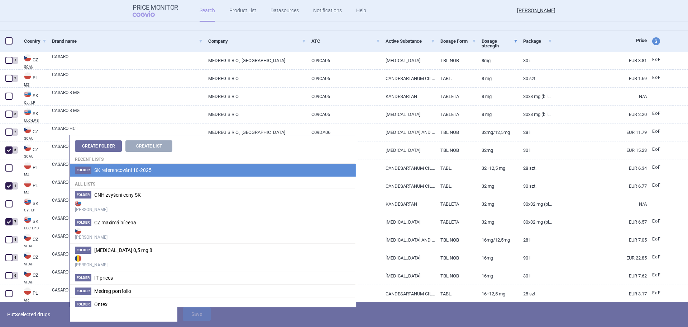
click at [112, 172] on span "SK referencování 10-2025" at bounding box center [122, 170] width 57 height 6
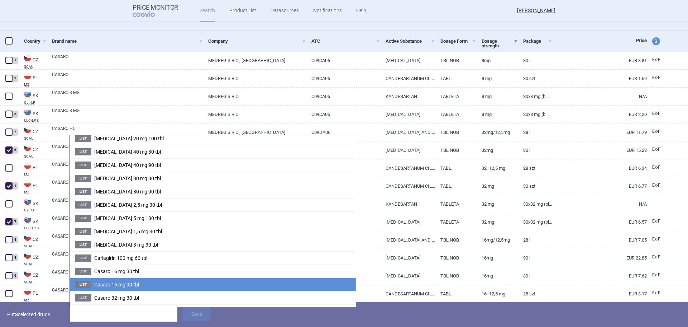
scroll to position [87, 0]
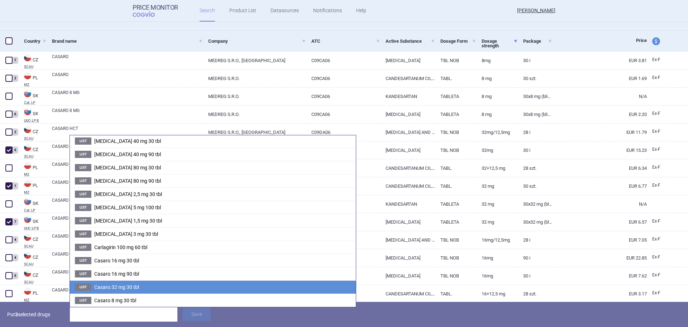
click at [140, 286] on li "List Casaro 32 mg 30 tbl" at bounding box center [213, 286] width 286 height 13
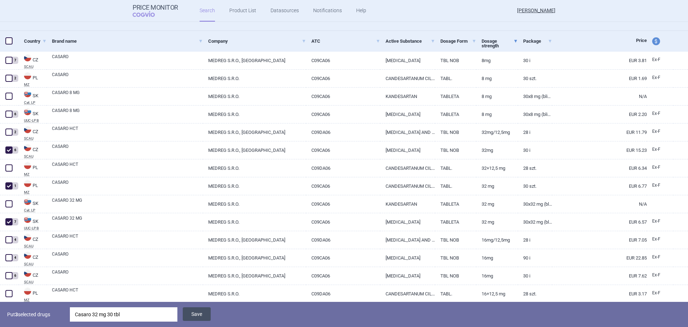
click at [193, 314] on button "Save" at bounding box center [197, 314] width 28 height 14
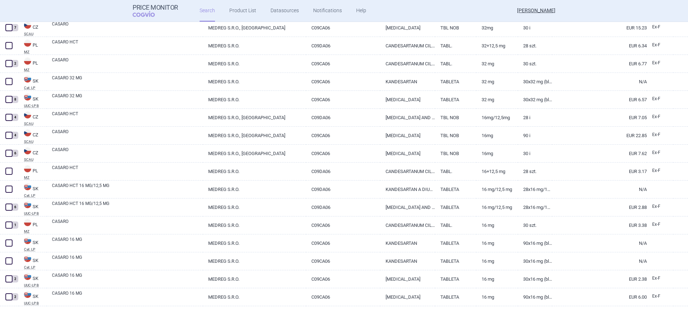
scroll to position [268, 0]
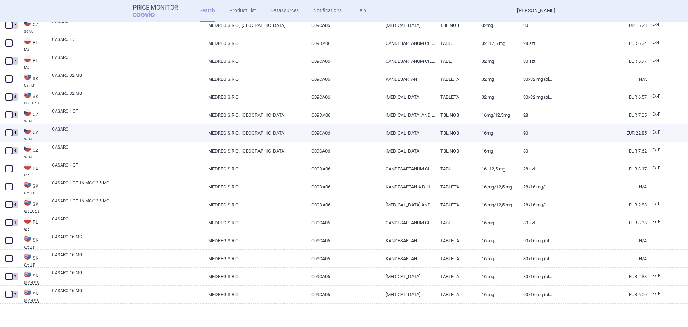
click at [10, 129] on span at bounding box center [8, 132] width 7 height 7
checkbox input "true"
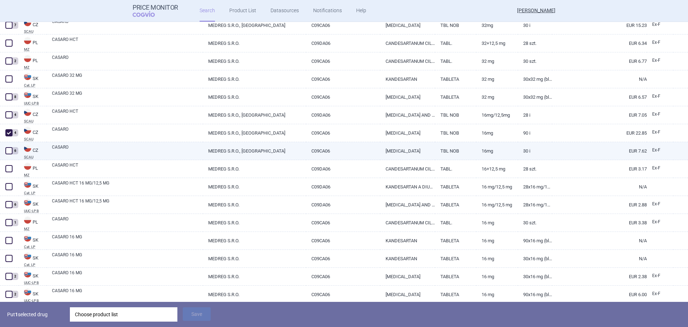
click at [11, 149] on span at bounding box center [8, 150] width 7 height 7
checkbox input "true"
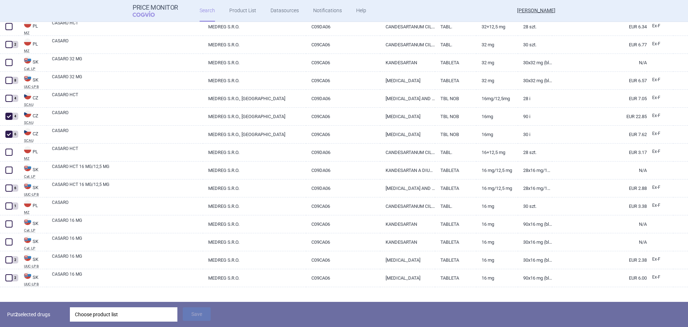
scroll to position [293, 0]
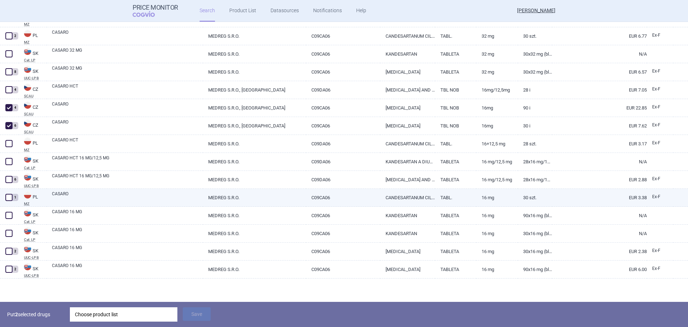
click at [8, 195] on span at bounding box center [8, 197] width 7 height 7
checkbox input "true"
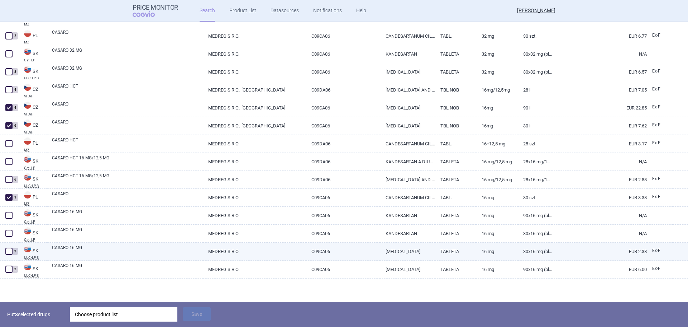
click at [10, 250] on span at bounding box center [8, 250] width 7 height 7
checkbox input "true"
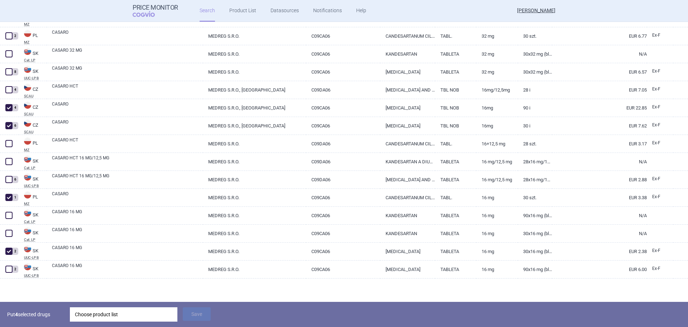
click at [94, 310] on div "Choose product list" at bounding box center [124, 314] width 98 height 14
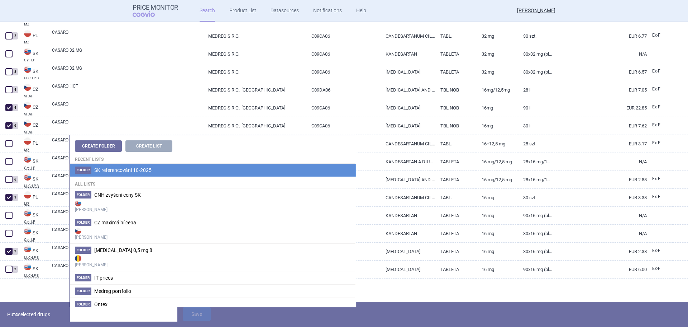
click at [100, 167] on span "SK referencování 10-2025" at bounding box center [122, 170] width 57 height 6
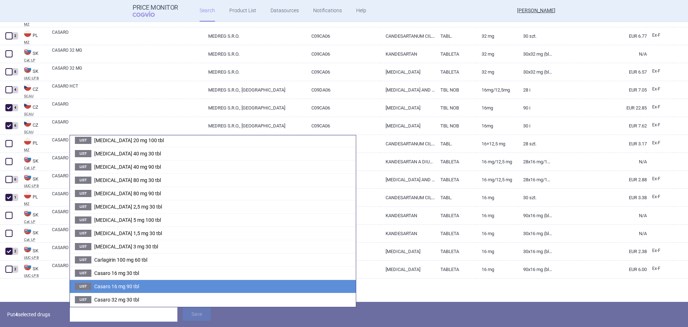
scroll to position [87, 0]
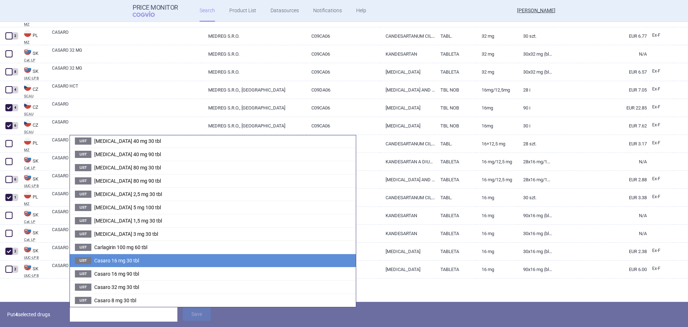
click at [131, 261] on span "Casaro 16 mg 30 tbl" at bounding box center [116, 260] width 45 height 6
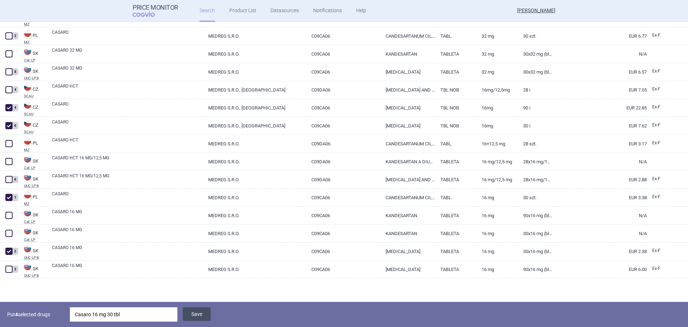
click at [200, 320] on button "Save" at bounding box center [197, 314] width 28 height 14
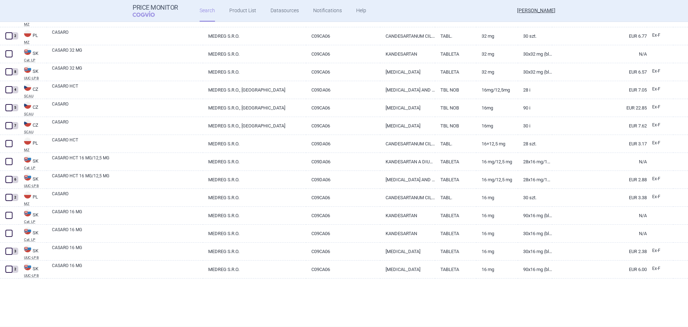
scroll to position [268, 0]
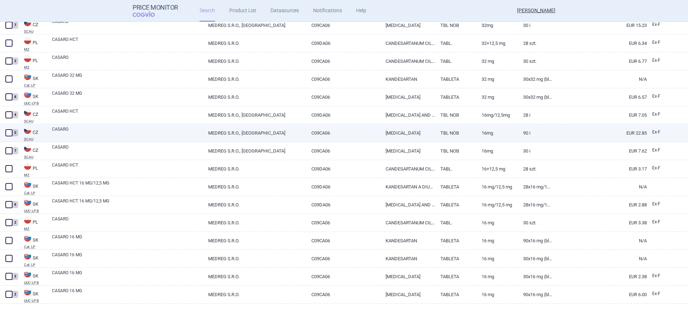
click at [11, 129] on span at bounding box center [8, 132] width 7 height 7
checkbox input "true"
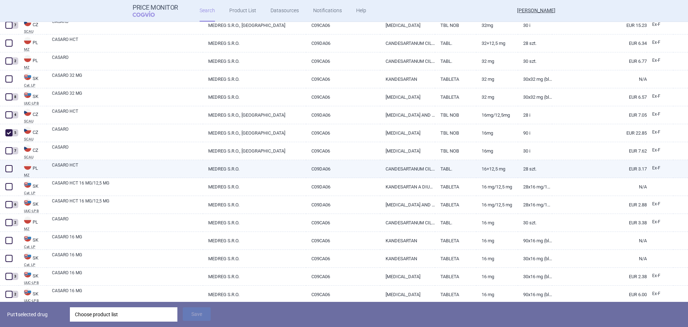
click at [7, 174] on div at bounding box center [9, 169] width 19 height 18
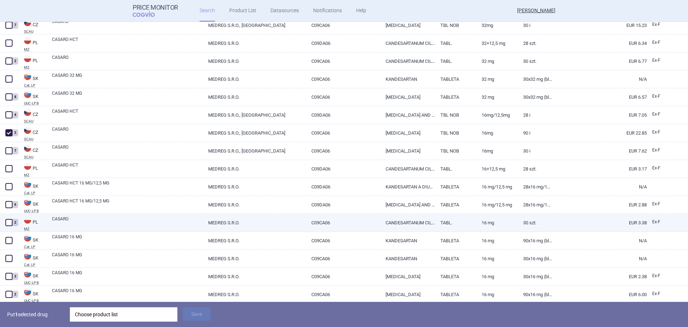
click at [9, 221] on span at bounding box center [8, 222] width 7 height 7
checkbox input "true"
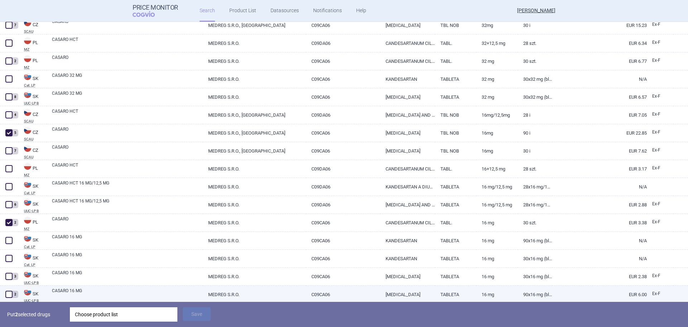
click at [10, 296] on span at bounding box center [8, 293] width 7 height 7
checkbox input "true"
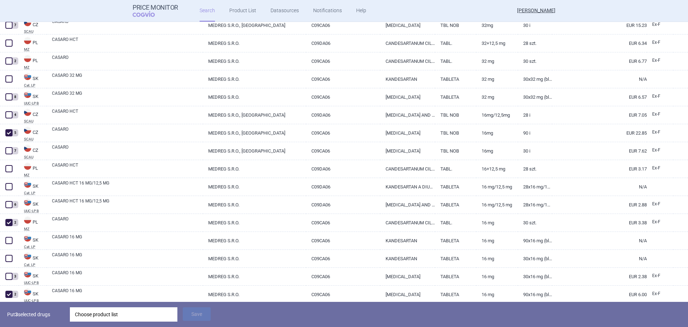
click at [117, 314] on div "Choose product list" at bounding box center [124, 314] width 98 height 14
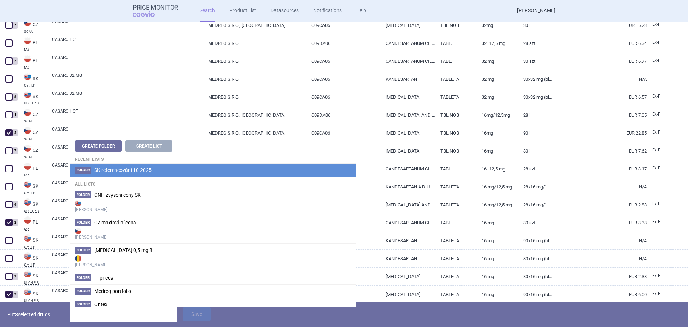
click at [112, 172] on span "SK referencování 10-2025" at bounding box center [122, 170] width 57 height 6
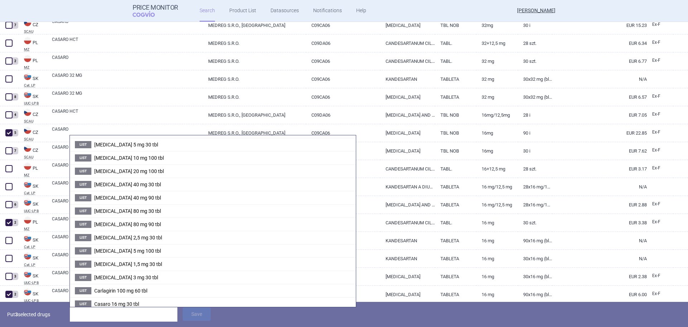
scroll to position [87, 0]
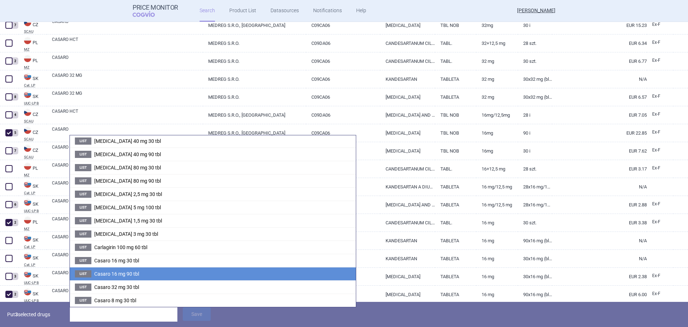
click at [128, 271] on span "Casaro 16 mg 90 tbl" at bounding box center [116, 274] width 45 height 6
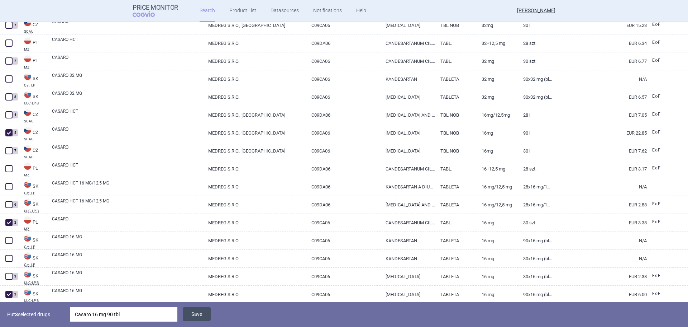
click at [207, 317] on button "Save" at bounding box center [197, 314] width 28 height 14
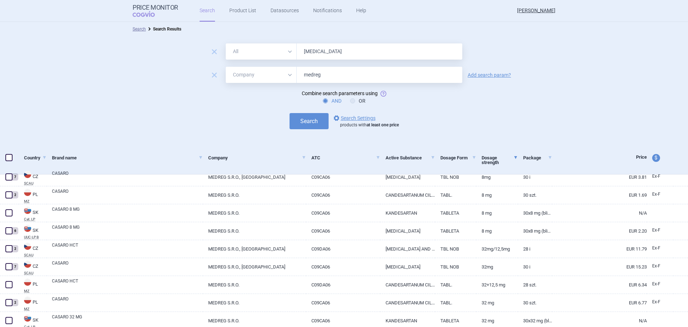
select select "mah"
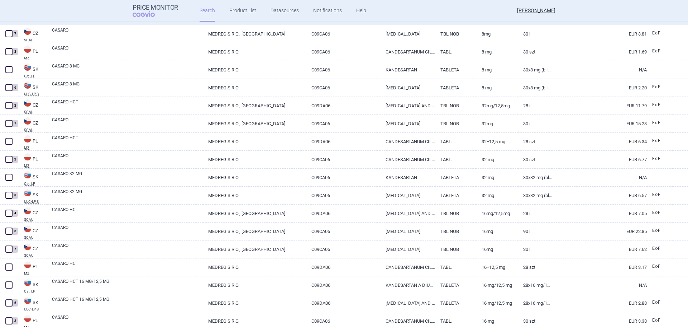
scroll to position [215, 0]
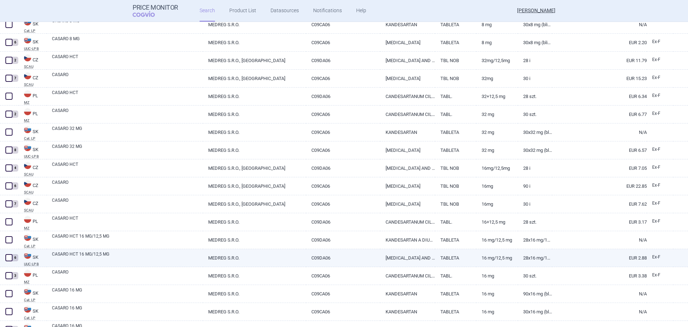
click at [9, 256] on span at bounding box center [8, 257] width 7 height 7
checkbox input "true"
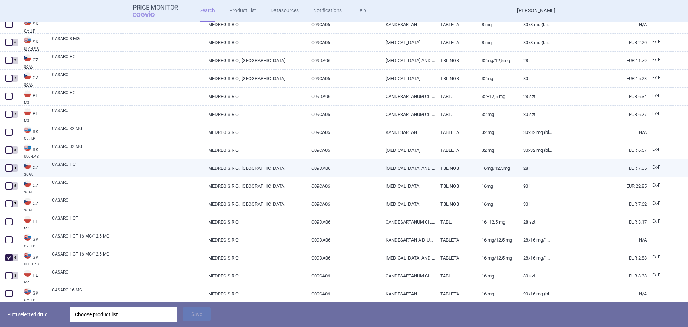
click at [7, 167] on span at bounding box center [8, 167] width 7 height 7
checkbox input "true"
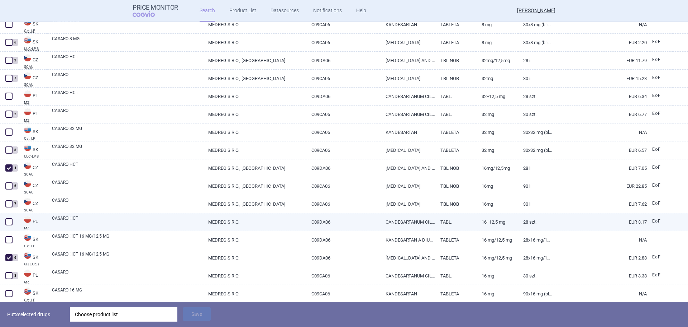
click at [6, 223] on span at bounding box center [8, 221] width 7 height 7
checkbox input "true"
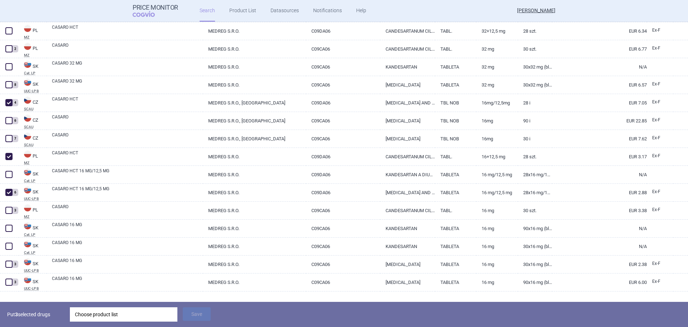
scroll to position [287, 0]
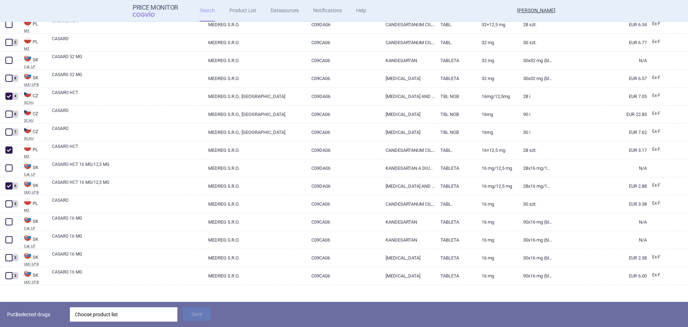
click at [116, 315] on div "Choose product list" at bounding box center [124, 314] width 98 height 14
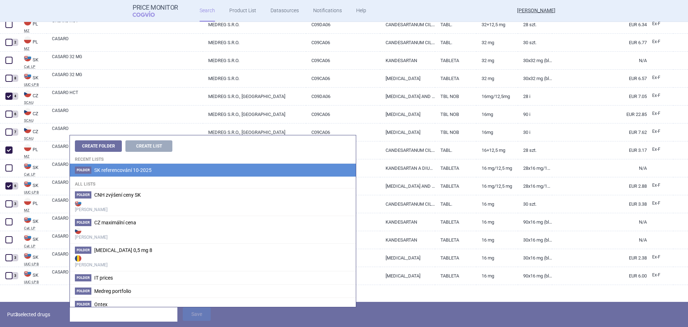
click at [127, 173] on li "Folder SK referencování 10-2025" at bounding box center [213, 170] width 286 height 13
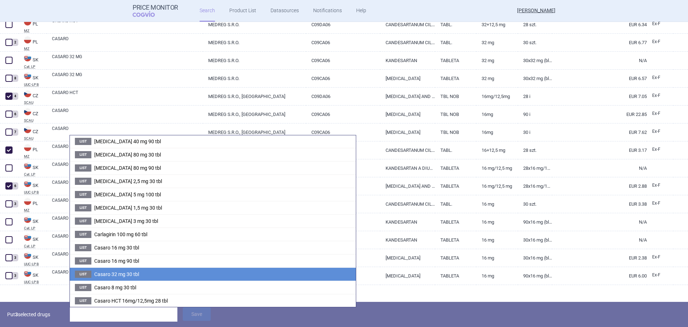
scroll to position [101, 0]
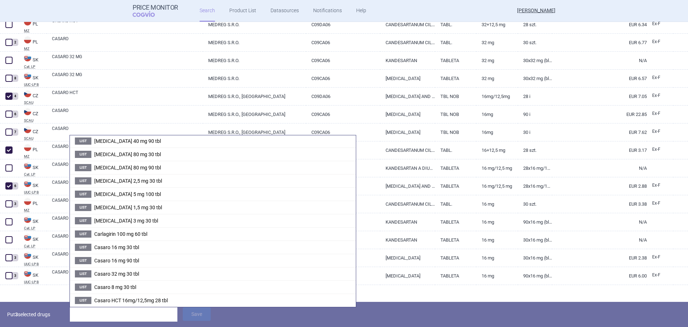
drag, startPoint x: 115, startPoint y: 298, endPoint x: 139, endPoint y: 303, distance: 25.3
click at [115, 298] on span "Casaro HCT 16mg/12,5mg 28 tbl" at bounding box center [131, 300] width 74 height 6
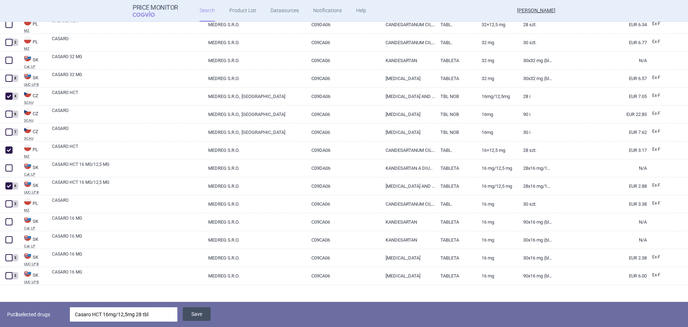
click at [186, 311] on button "Save" at bounding box center [197, 314] width 28 height 14
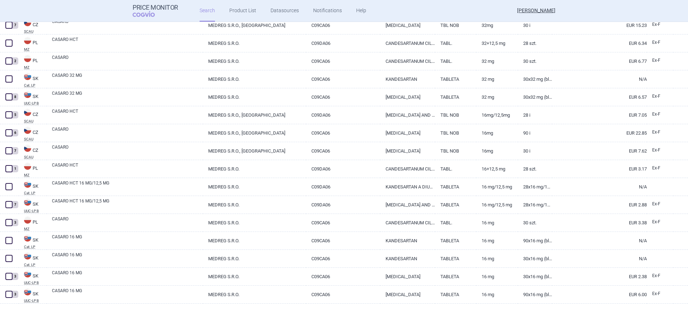
scroll to position [122, 0]
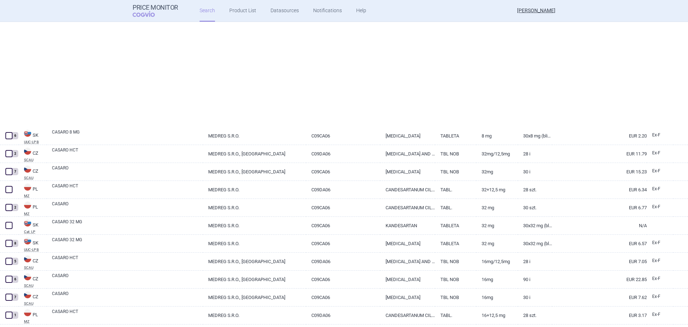
select select "mah"
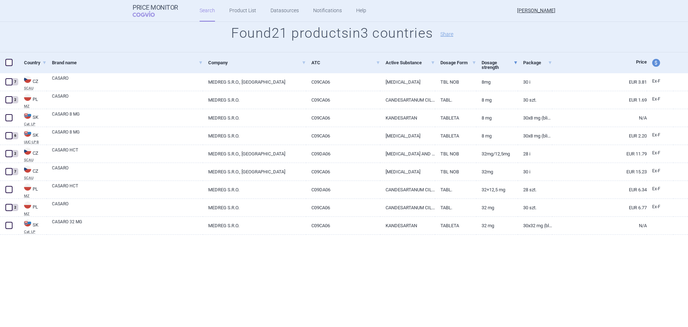
scroll to position [0, 0]
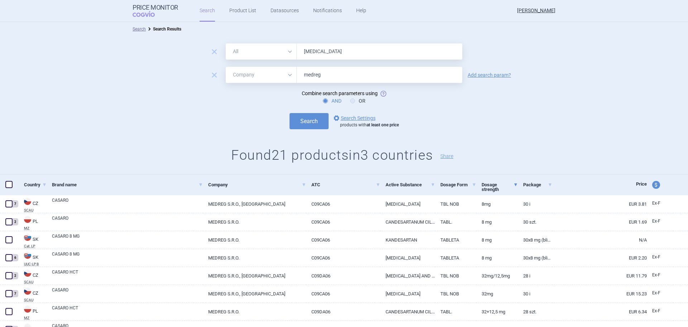
click at [359, 50] on input "[MEDICAL_DATA]" at bounding box center [380, 51] width 166 height 16
type input "eplerenon"
click at [307, 115] on button "Search" at bounding box center [309, 121] width 39 height 16
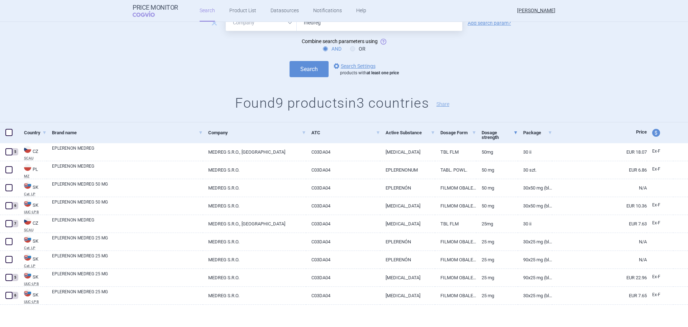
scroll to position [53, 0]
click at [502, 136] on link "Dosage strength" at bounding box center [500, 134] width 36 height 22
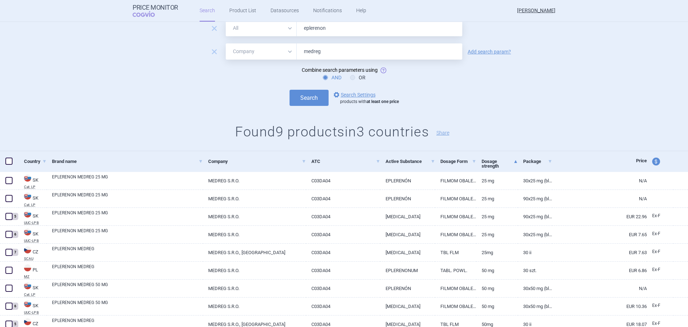
scroll to position [53, 0]
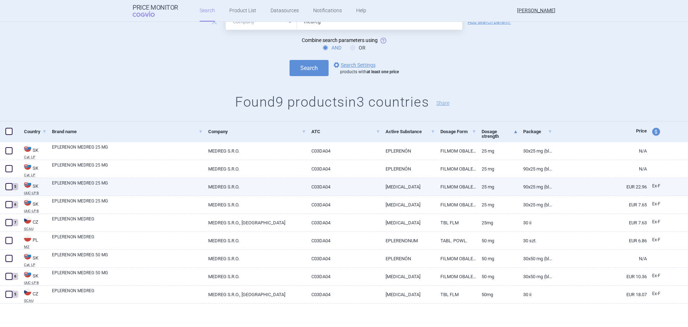
click at [9, 188] on span at bounding box center [8, 186] width 7 height 7
checkbox input "true"
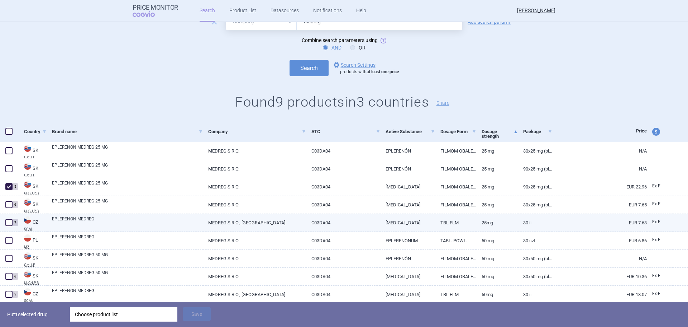
click at [10, 227] on span at bounding box center [9, 222] width 11 height 11
checkbox input "true"
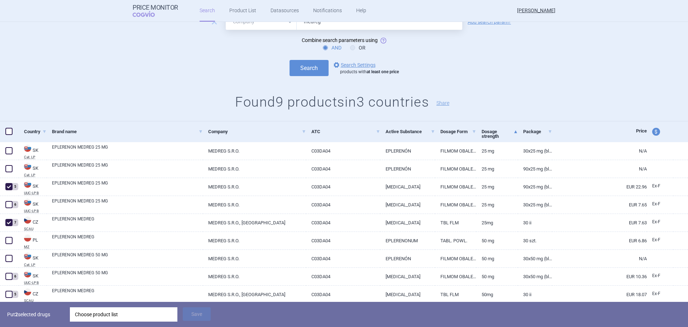
click at [139, 311] on div "Choose product list" at bounding box center [124, 314] width 98 height 14
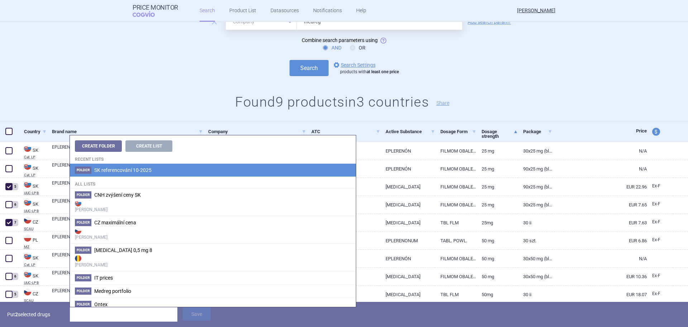
click at [138, 167] on span "SK referencování 10-2025" at bounding box center [122, 170] width 57 height 6
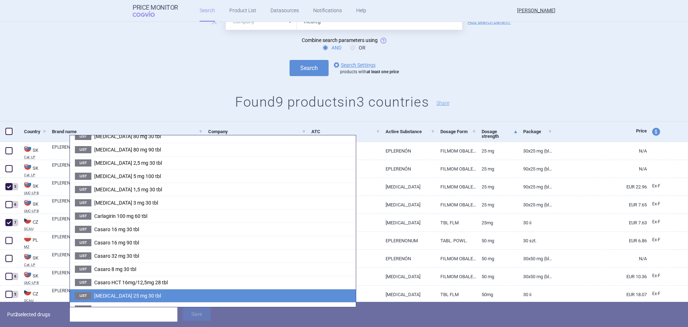
scroll to position [167, 0]
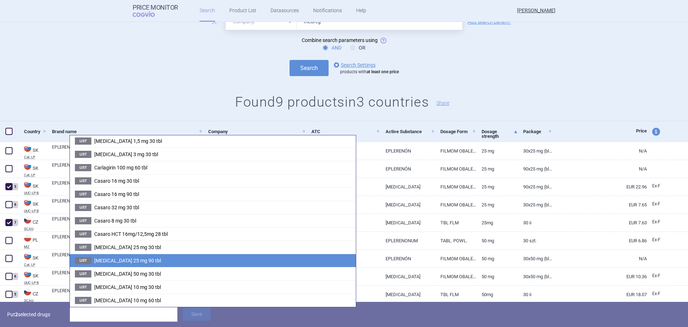
click at [171, 258] on li "List [MEDICAL_DATA] 25 mg 90 tbl" at bounding box center [213, 259] width 286 height 13
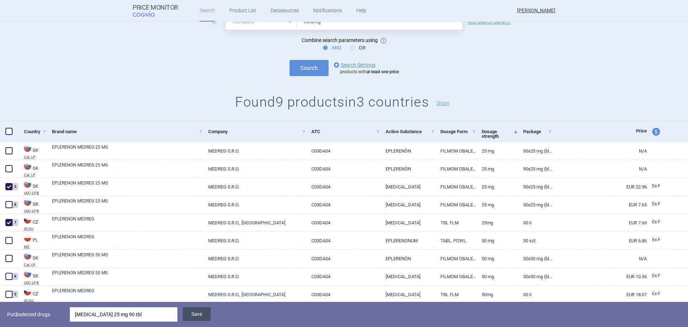
click at [189, 313] on button "Save" at bounding box center [197, 314] width 28 height 14
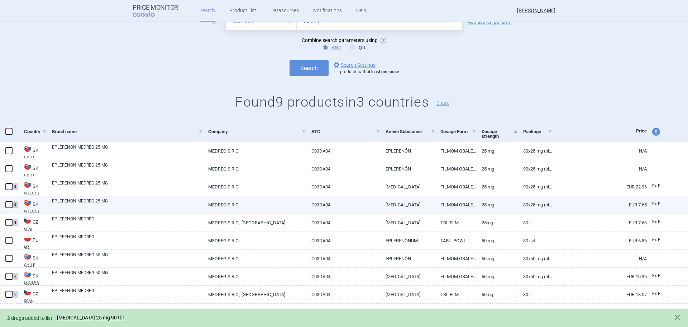
click at [9, 203] on span at bounding box center [8, 204] width 7 height 7
checkbox input "true"
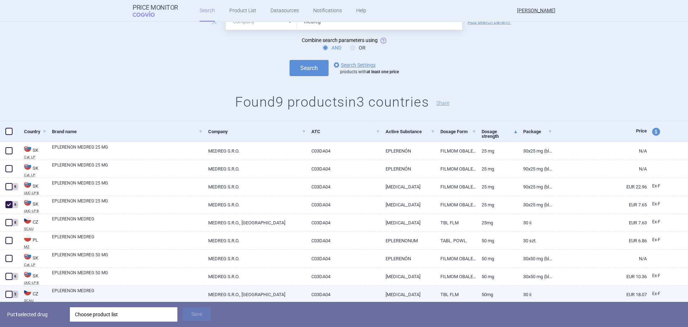
click at [10, 294] on span at bounding box center [8, 293] width 7 height 7
checkbox input "true"
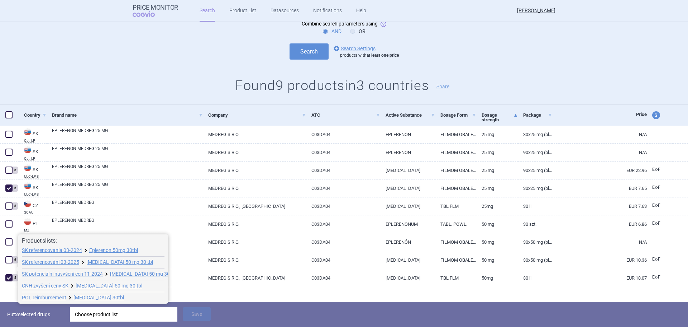
scroll to position [78, 0]
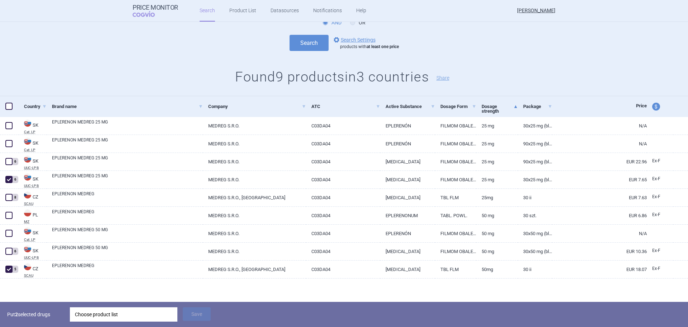
click at [95, 316] on div "Choose product list" at bounding box center [124, 314] width 98 height 14
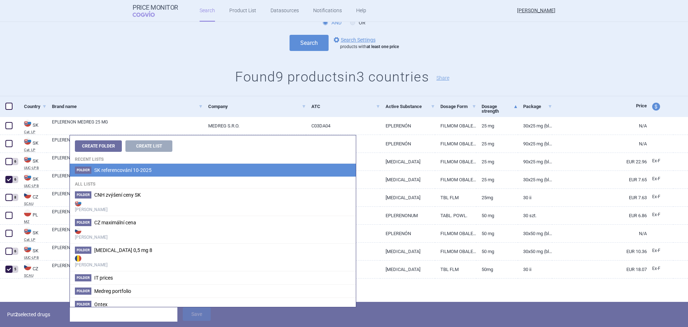
click at [124, 170] on span "SK referencování 10-2025" at bounding box center [122, 170] width 57 height 6
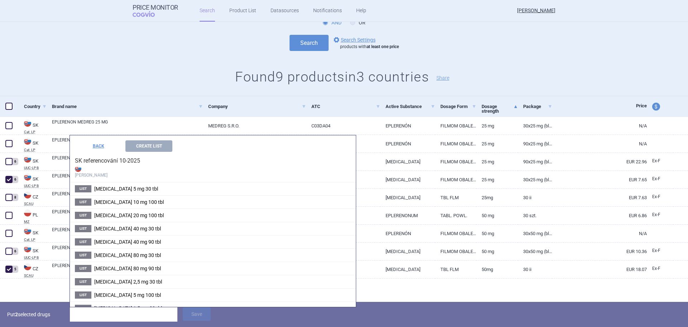
scroll to position [167, 0]
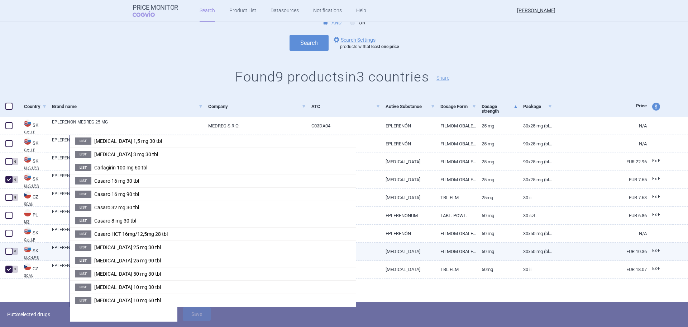
drag, startPoint x: 129, startPoint y: 245, endPoint x: 140, endPoint y: 246, distance: 10.9
click at [130, 245] on span "[MEDICAL_DATA] 25 mg 30 tbl" at bounding box center [127, 247] width 67 height 6
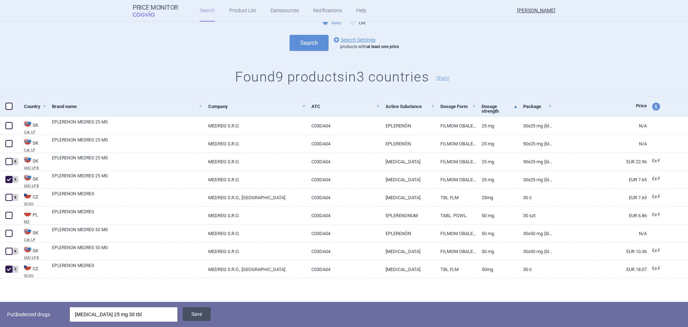
click at [202, 315] on button "Save" at bounding box center [197, 314] width 28 height 14
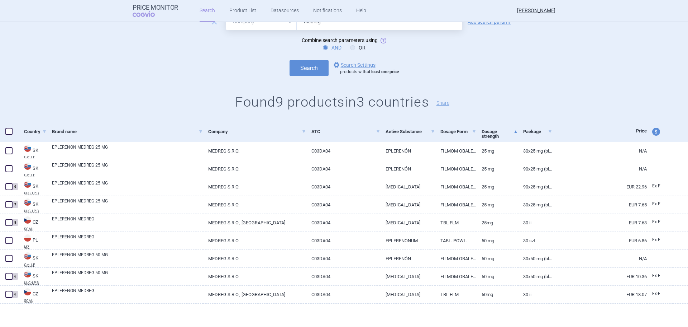
scroll to position [53, 0]
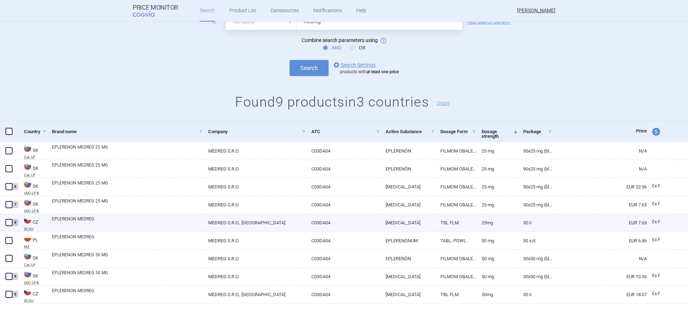
click at [11, 224] on span at bounding box center [8, 222] width 7 height 7
checkbox input "true"
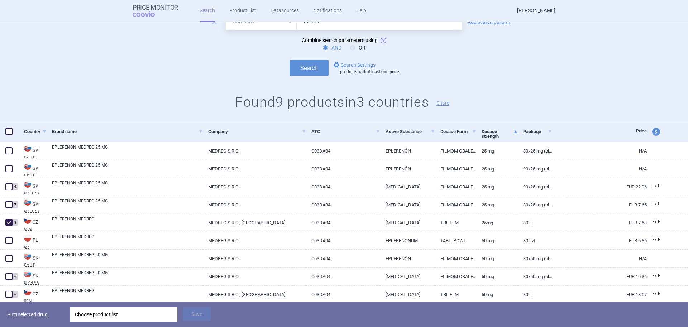
click at [106, 312] on div "Choose product list" at bounding box center [124, 314] width 98 height 14
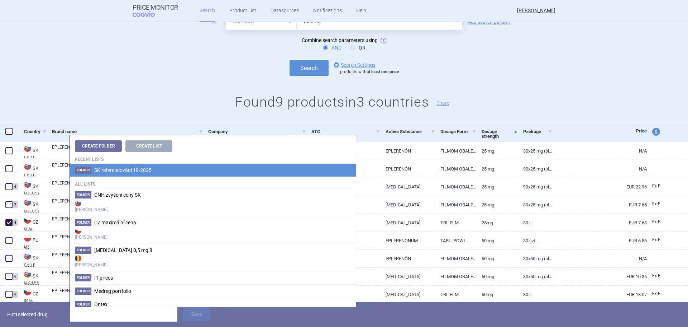
click at [105, 166] on li "Folder SK referencování 10-2025" at bounding box center [213, 170] width 286 height 13
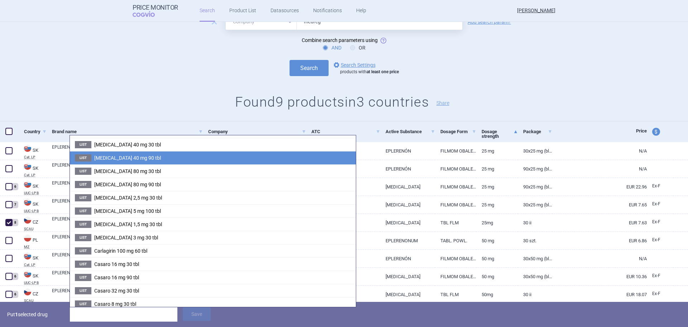
scroll to position [167, 0]
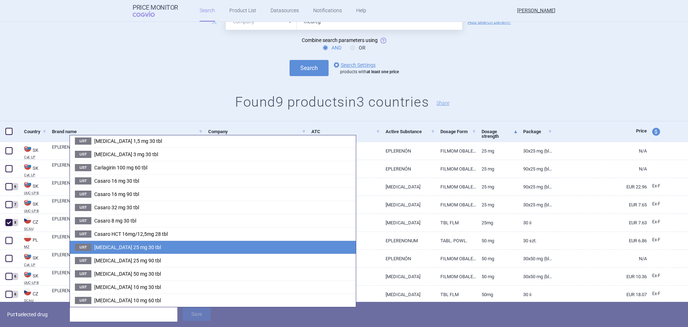
click at [129, 247] on span "[MEDICAL_DATA] 25 mg 30 tbl" at bounding box center [127, 247] width 67 height 6
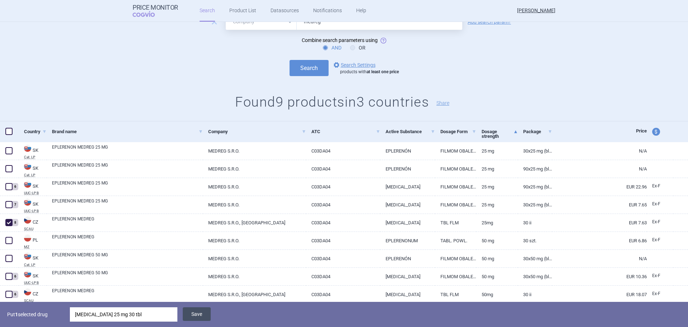
click at [195, 314] on button "Save" at bounding box center [197, 314] width 28 height 14
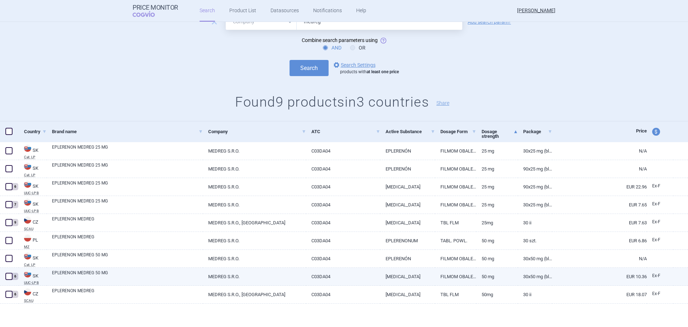
click at [12, 276] on span at bounding box center [8, 276] width 7 height 7
checkbox input "true"
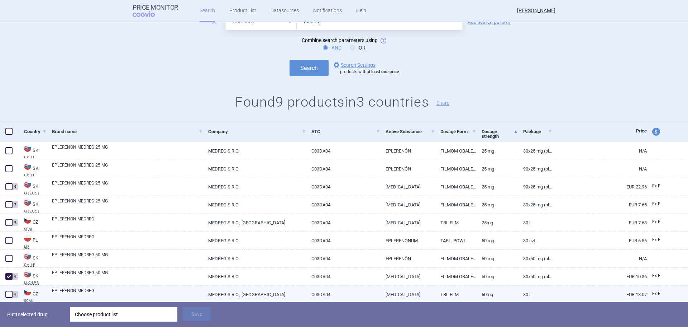
click at [12, 288] on div "6" at bounding box center [9, 294] width 19 height 18
click at [10, 293] on span at bounding box center [8, 293] width 7 height 7
checkbox input "true"
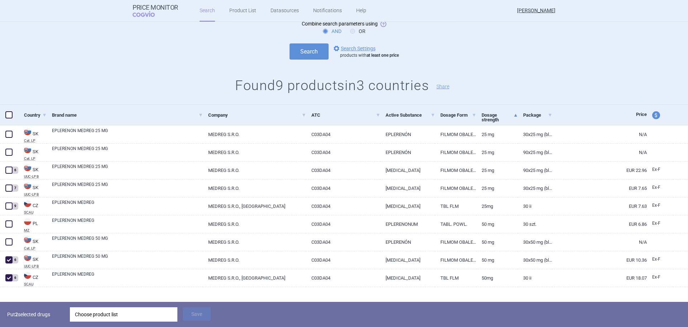
scroll to position [78, 0]
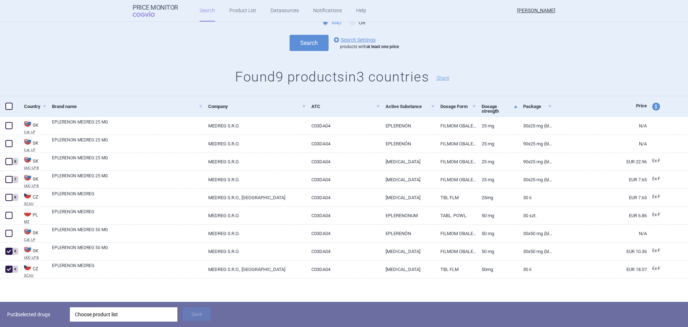
click at [144, 316] on div "Choose product list" at bounding box center [124, 314] width 98 height 14
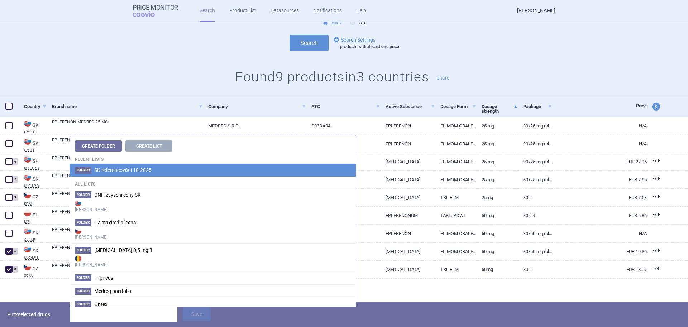
click at [104, 171] on span "SK referencování 10-2025" at bounding box center [122, 170] width 57 height 6
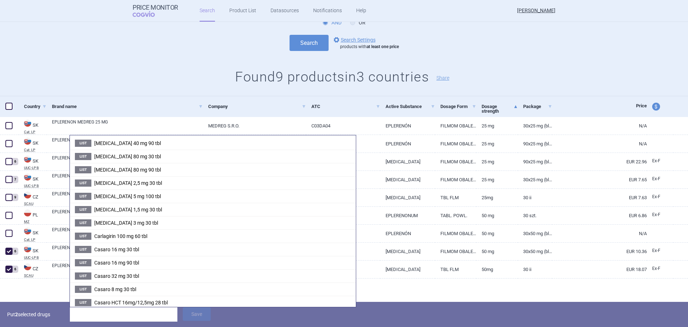
scroll to position [167, 0]
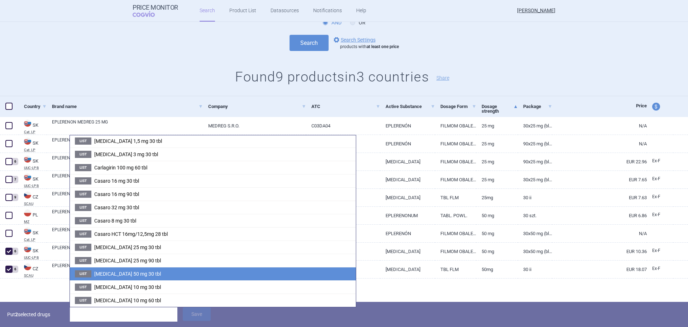
click at [112, 275] on span "[MEDICAL_DATA] 50 mg 30 tbl" at bounding box center [127, 274] width 67 height 6
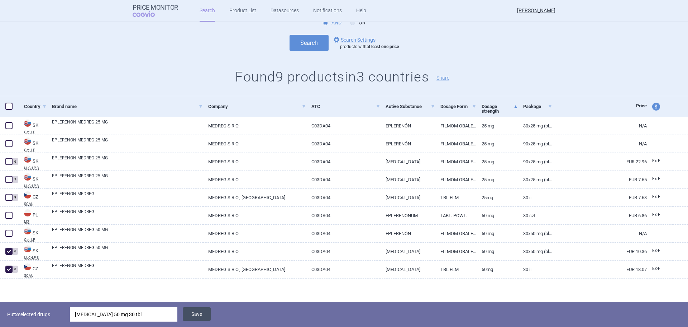
click at [197, 313] on button "Save" at bounding box center [197, 314] width 28 height 14
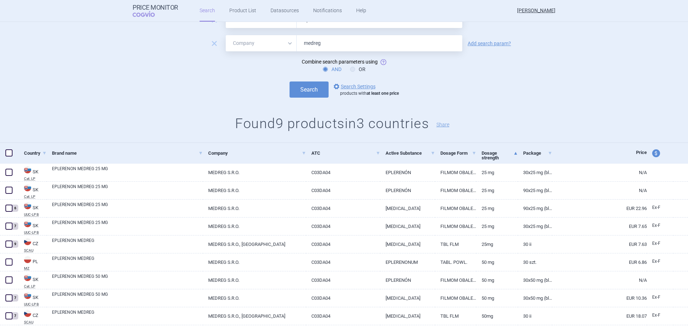
scroll to position [0, 0]
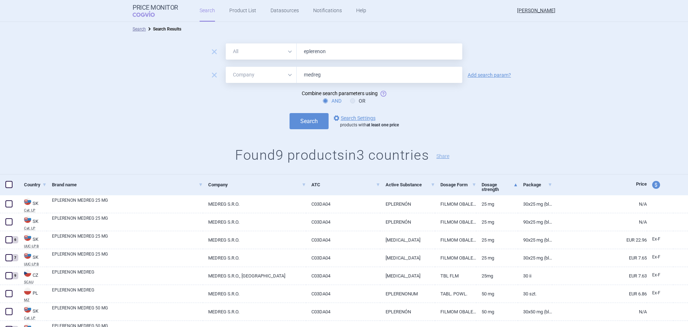
click at [331, 53] on input "eplerenon" at bounding box center [380, 51] width 166 height 16
type input "escitalopram"
click at [290, 113] on button "Search" at bounding box center [309, 121] width 39 height 16
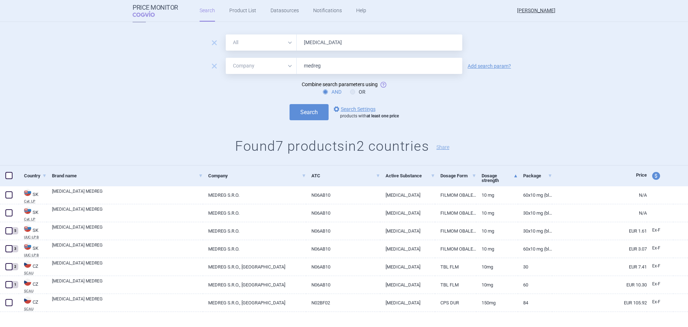
scroll to position [17, 0]
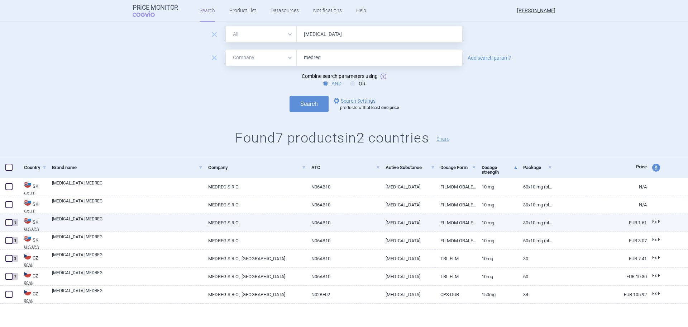
click at [9, 226] on span at bounding box center [8, 222] width 7 height 7
checkbox input "true"
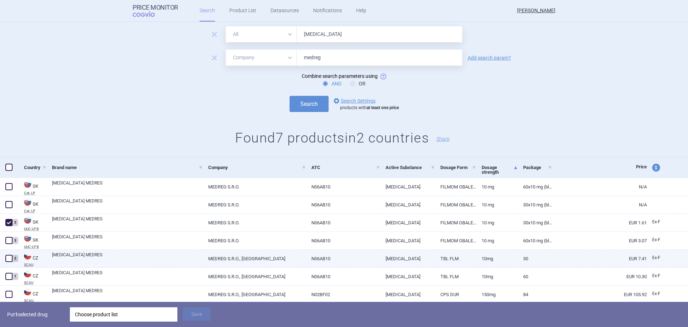
click at [5, 258] on span at bounding box center [8, 258] width 7 height 7
checkbox input "true"
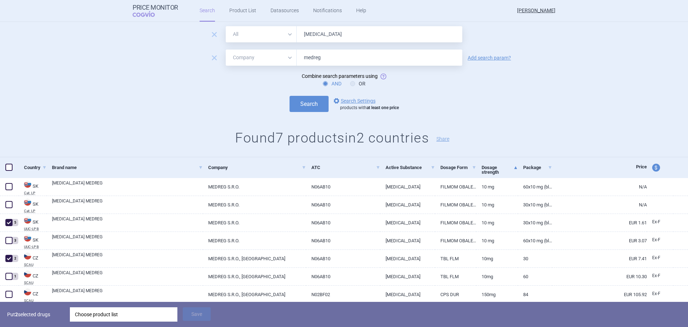
scroll to position [42, 0]
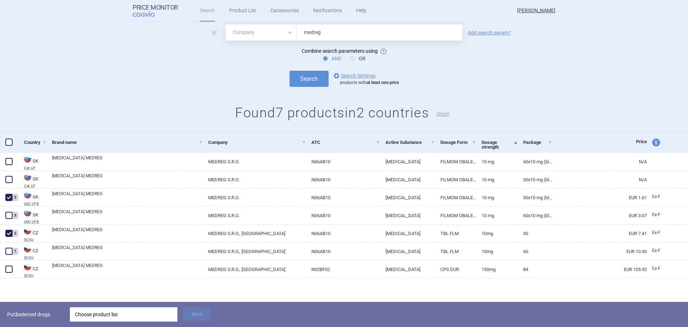
click at [94, 312] on div "Choose product list" at bounding box center [124, 314] width 98 height 14
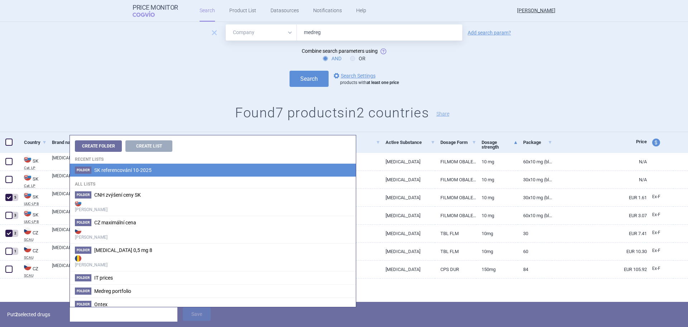
click at [110, 172] on span "SK referencování 10-2025" at bounding box center [122, 170] width 57 height 6
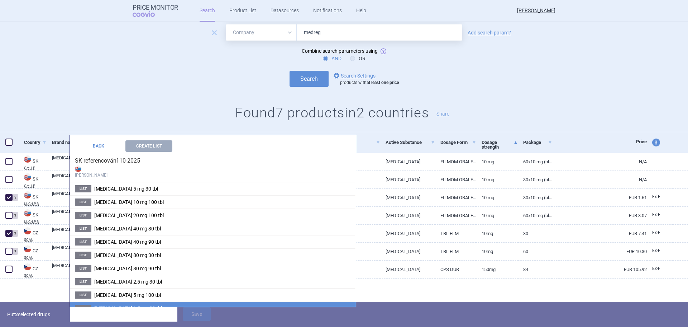
scroll to position [167, 0]
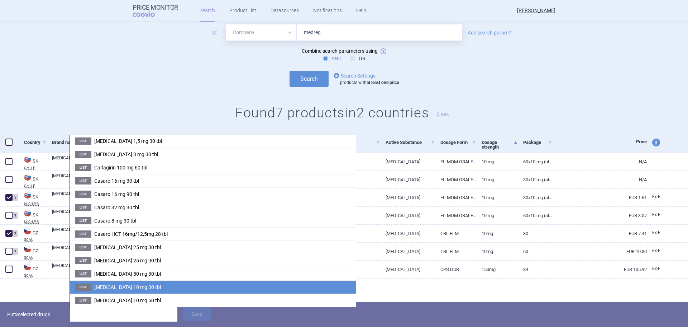
click at [117, 283] on li "List Escitalopram 10 mg 30 tbl" at bounding box center [213, 286] width 286 height 13
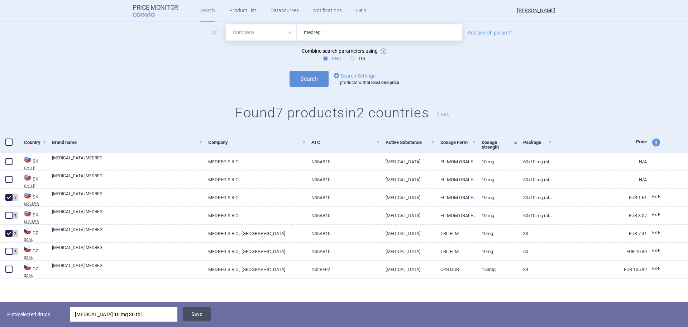
click at [193, 311] on button "Save" at bounding box center [197, 314] width 28 height 14
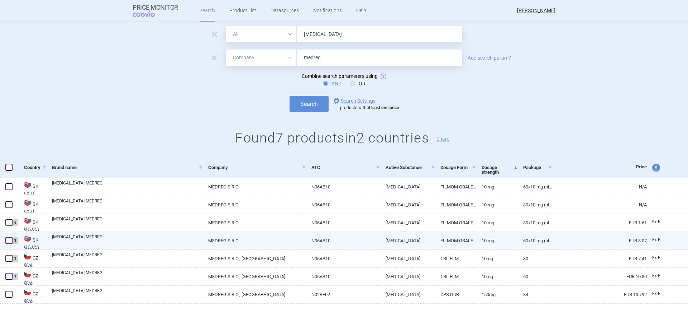
scroll to position [17, 0]
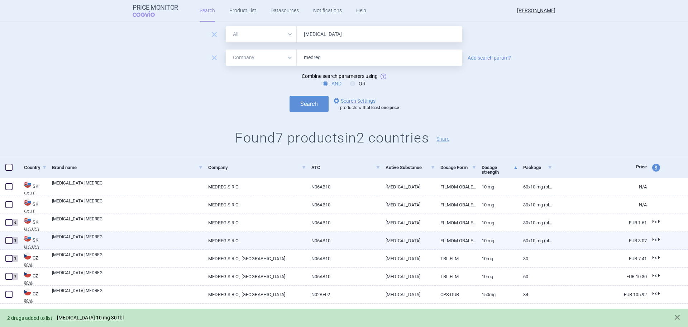
click at [11, 239] on span at bounding box center [8, 240] width 7 height 7
checkbox input "true"
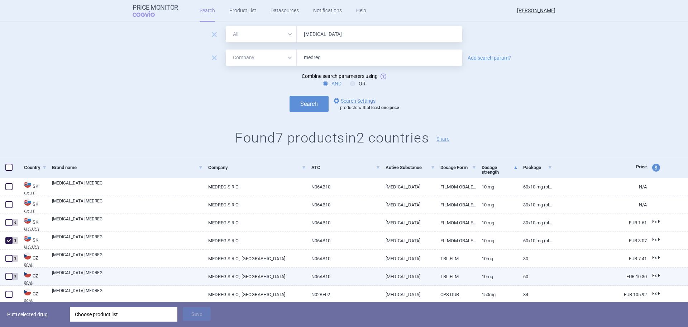
click at [5, 272] on div "1" at bounding box center [9, 276] width 19 height 18
click at [9, 276] on span at bounding box center [8, 276] width 7 height 7
checkbox input "true"
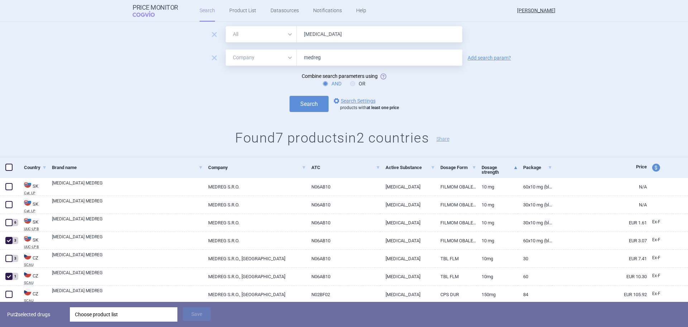
click at [96, 313] on div "Choose product list" at bounding box center [124, 314] width 98 height 14
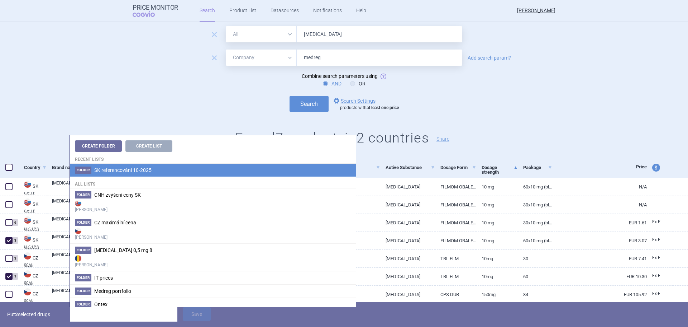
click at [118, 174] on li "Folder SK referencování 10-2025" at bounding box center [213, 170] width 286 height 13
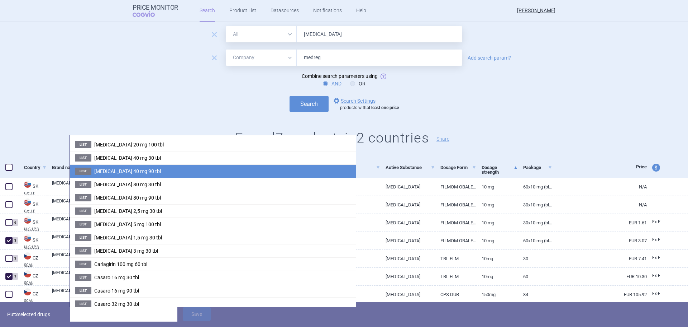
scroll to position [167, 0]
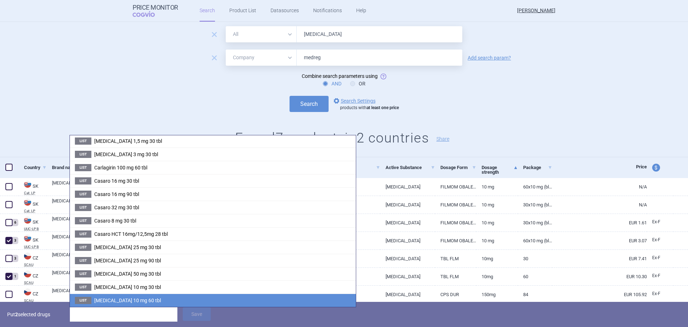
click at [110, 298] on span "[MEDICAL_DATA] 10 mg 60 tbl" at bounding box center [127, 300] width 67 height 6
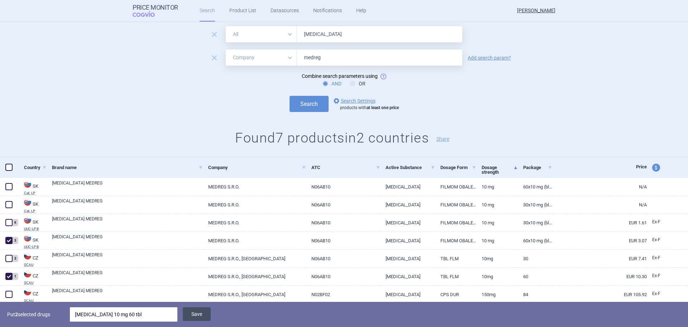
click at [193, 313] on button "Save" at bounding box center [197, 314] width 28 height 14
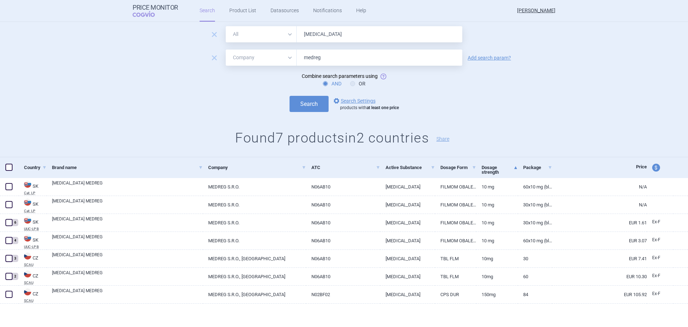
click at [324, 43] on form "remove All Brand Name ATC Company Active Substance Country Newer than escitalop…" at bounding box center [344, 69] width 688 height 86
click at [327, 35] on input "escitalopram" at bounding box center [380, 34] width 166 height 16
type input "gliclazid"
click at [305, 101] on button "Search" at bounding box center [309, 104] width 39 height 16
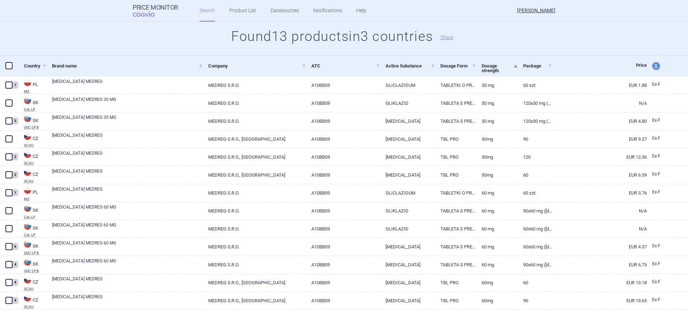
scroll to position [125, 0]
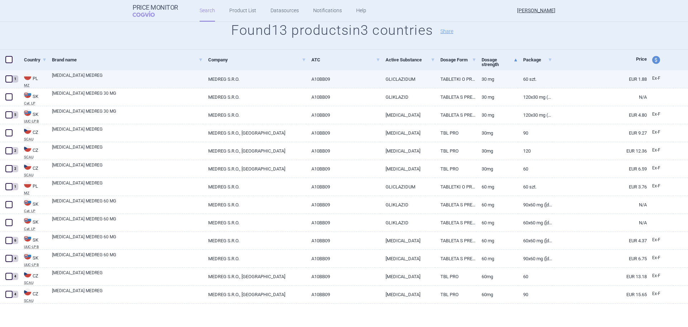
click at [6, 79] on span at bounding box center [8, 78] width 7 height 7
checkbox input "true"
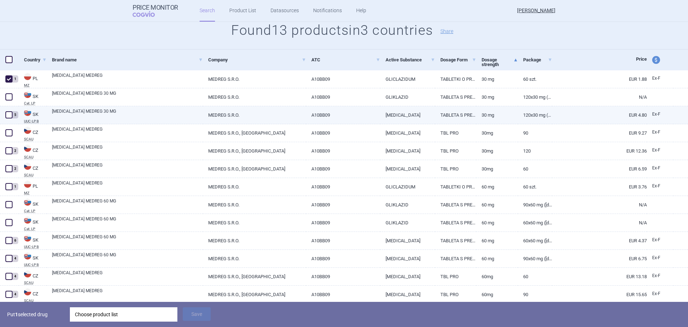
click at [8, 114] on span at bounding box center [8, 114] width 7 height 7
checkbox input "true"
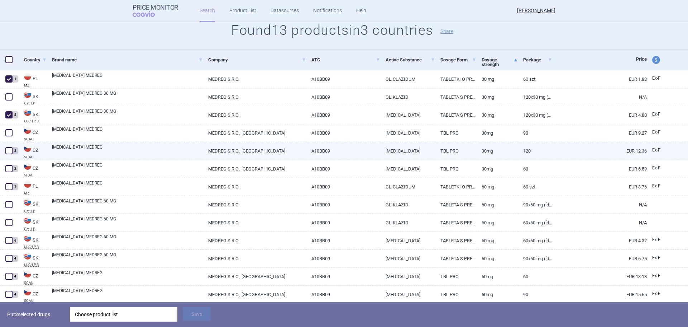
click at [8, 147] on span at bounding box center [8, 150] width 7 height 7
checkbox input "true"
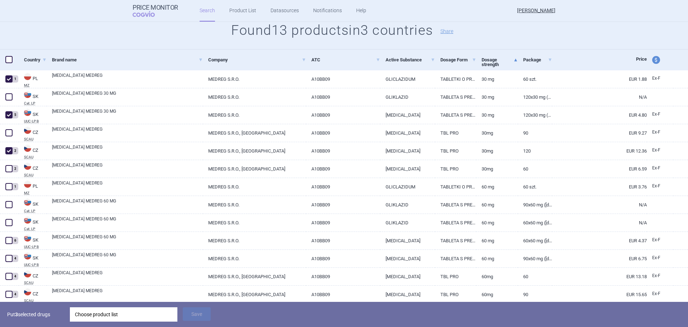
click at [91, 313] on div "Choose product list" at bounding box center [124, 314] width 98 height 14
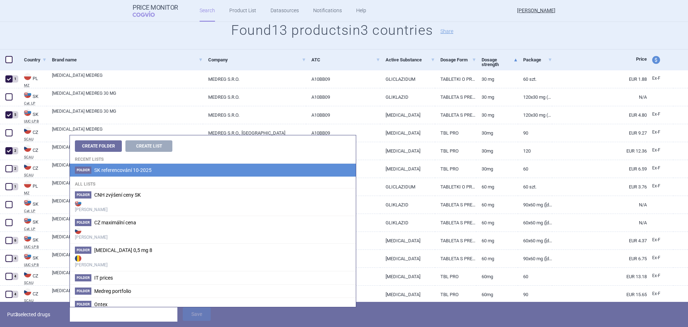
click at [124, 166] on li "Folder SK referencování 10-2025" at bounding box center [213, 170] width 286 height 13
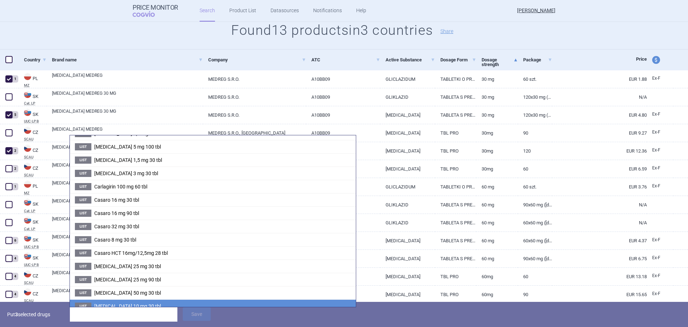
scroll to position [207, 0]
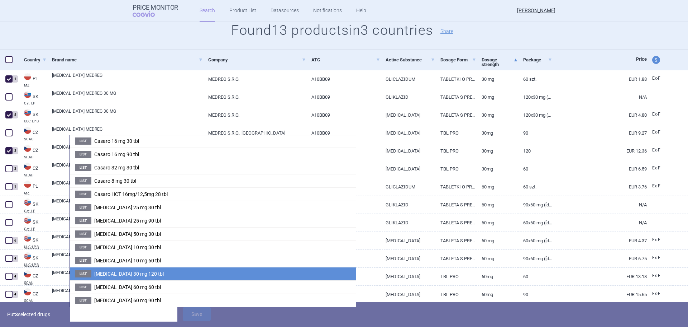
click at [122, 276] on span "[MEDICAL_DATA] 30 mg 120 tbl" at bounding box center [129, 274] width 70 height 6
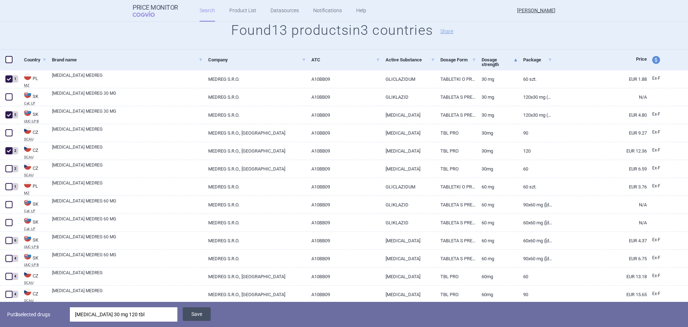
click at [202, 315] on button "Save" at bounding box center [197, 314] width 28 height 14
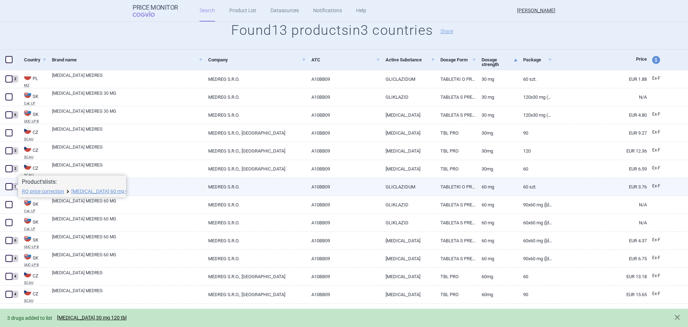
click at [10, 185] on span at bounding box center [8, 186] width 7 height 7
checkbox input "true"
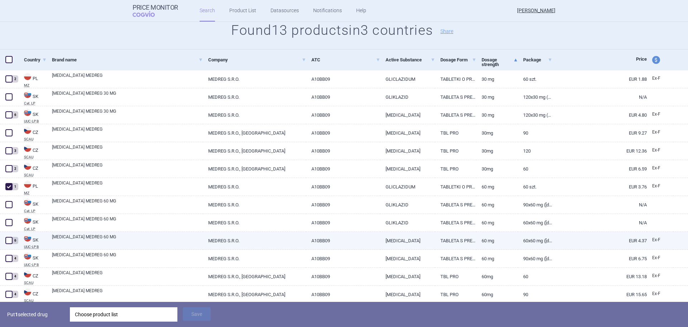
click at [3, 236] on div "6" at bounding box center [9, 241] width 19 height 18
click at [6, 239] on span at bounding box center [8, 240] width 7 height 7
checkbox input "true"
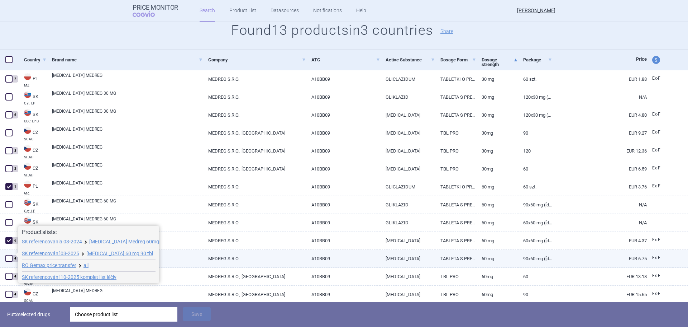
scroll to position [150, 0]
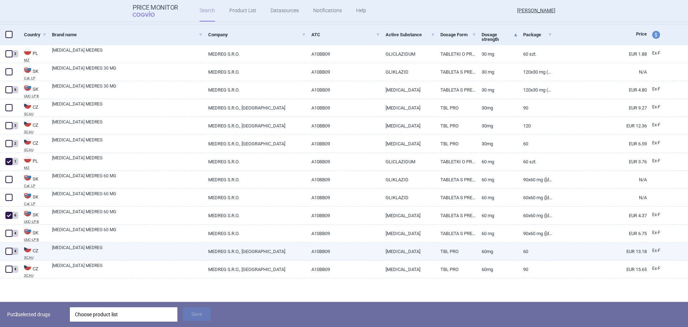
click at [11, 252] on span at bounding box center [8, 250] width 7 height 7
checkbox input "true"
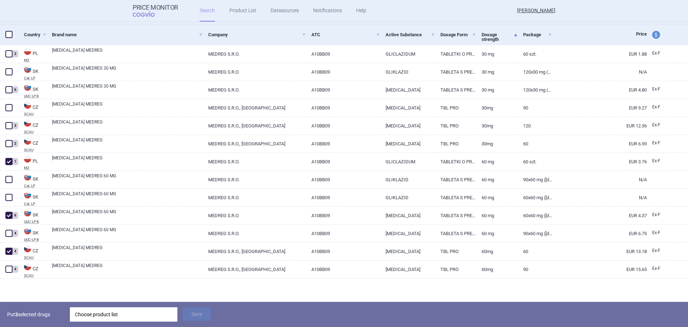
click at [138, 316] on div "Choose product list" at bounding box center [124, 314] width 98 height 14
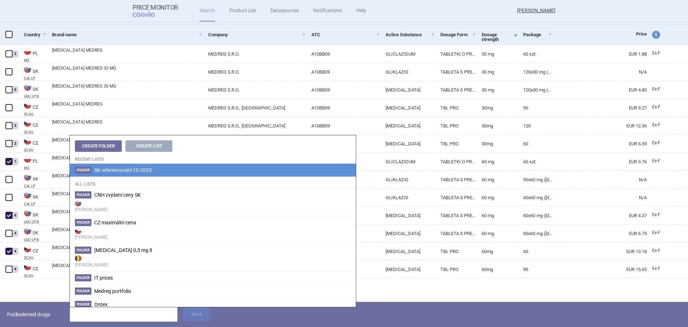
click at [156, 171] on li "Folder SK referencování 10-2025" at bounding box center [213, 170] width 286 height 13
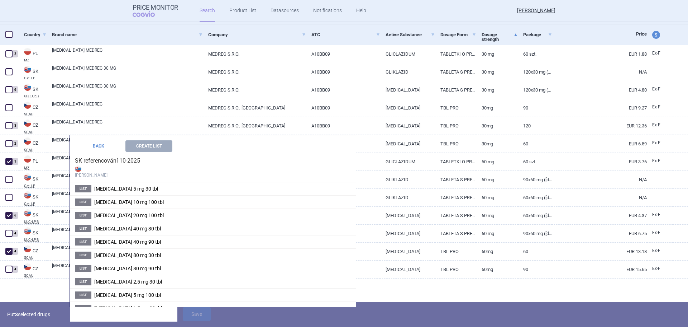
scroll to position [207, 0]
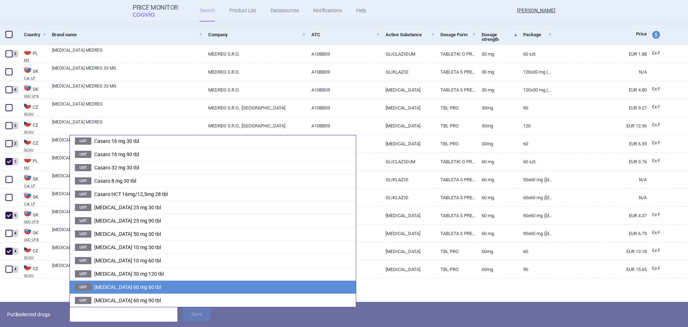
click at [128, 290] on li "List Gliclazide 60 mg 60 tbl" at bounding box center [213, 286] width 286 height 13
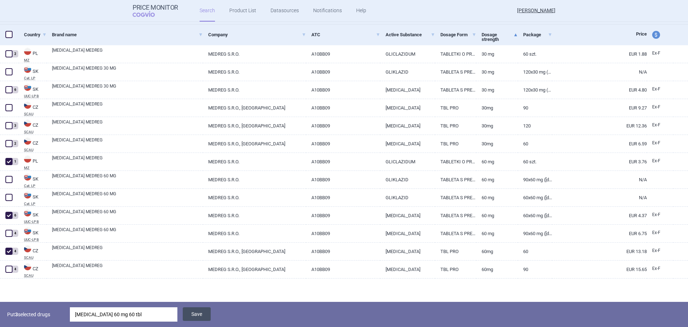
click at [194, 314] on button "Save" at bounding box center [197, 314] width 28 height 14
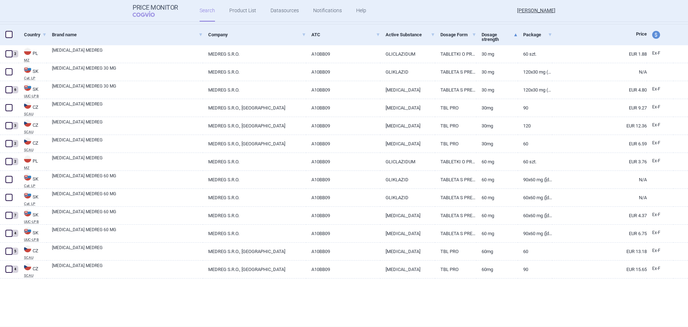
scroll to position [125, 0]
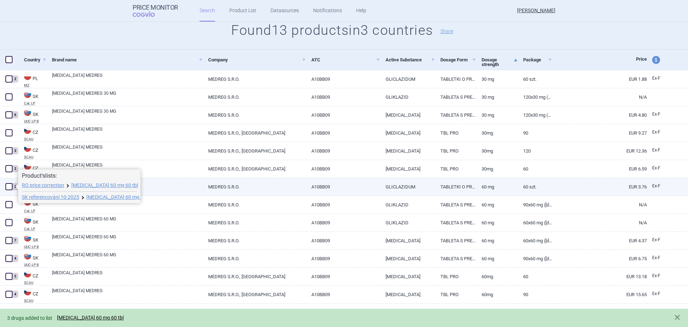
click at [5, 188] on span at bounding box center [9, 186] width 11 height 11
checkbox input "true"
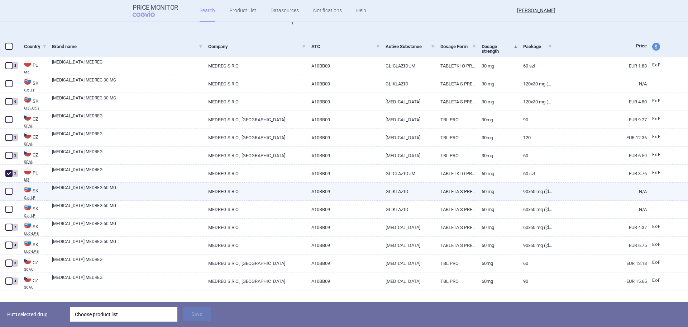
scroll to position [150, 0]
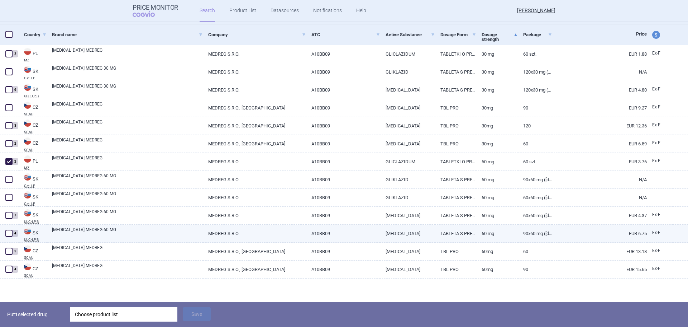
click at [9, 228] on span at bounding box center [9, 233] width 11 height 11
checkbox input "true"
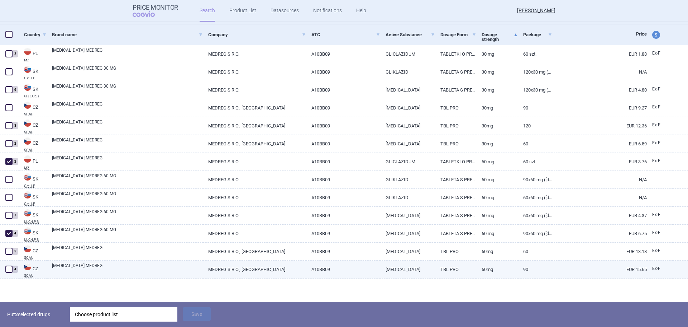
drag, startPoint x: 12, startPoint y: 267, endPoint x: 16, endPoint y: 273, distance: 6.8
click at [12, 267] on span at bounding box center [8, 268] width 7 height 7
checkbox input "true"
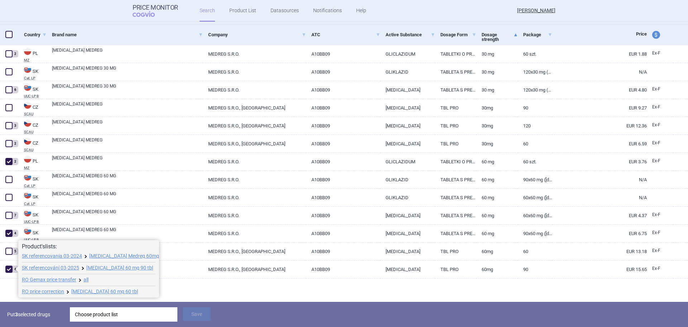
click at [115, 317] on div "Choose product list" at bounding box center [124, 314] width 98 height 14
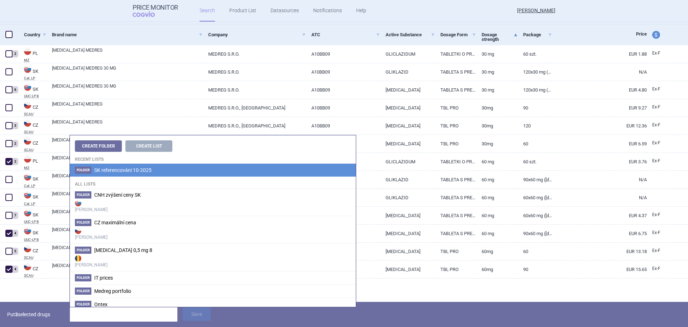
click at [125, 167] on span "SK referencování 10-2025" at bounding box center [122, 170] width 57 height 6
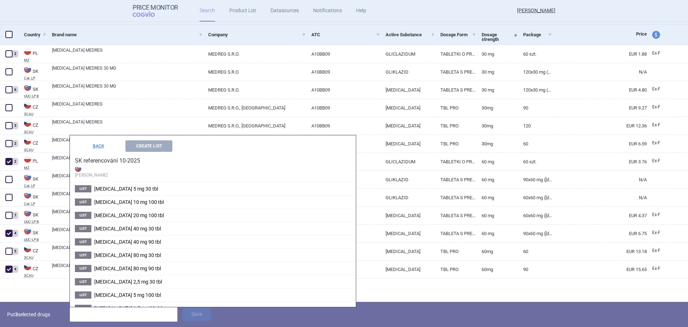
scroll to position [207, 0]
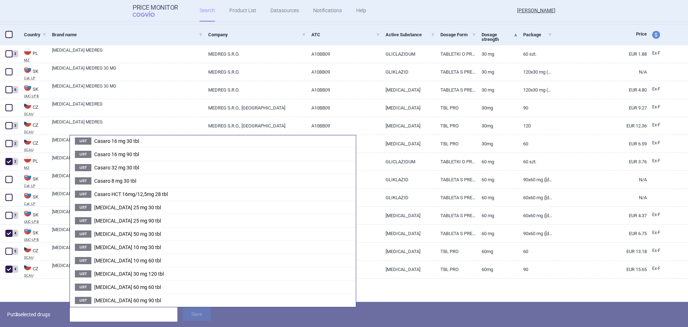
click at [139, 295] on li "List Gliclazide 60 mg 90 tbl" at bounding box center [213, 299] width 286 height 13
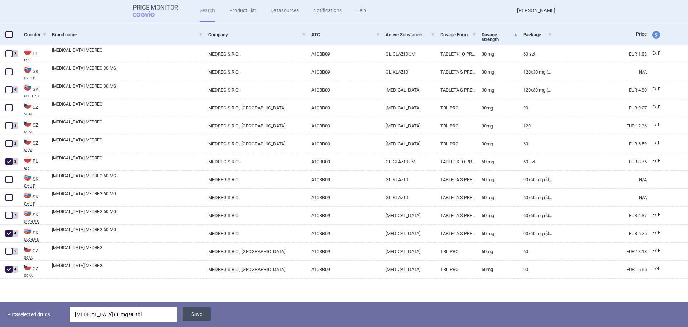
click at [205, 312] on button "Save" at bounding box center [197, 314] width 28 height 14
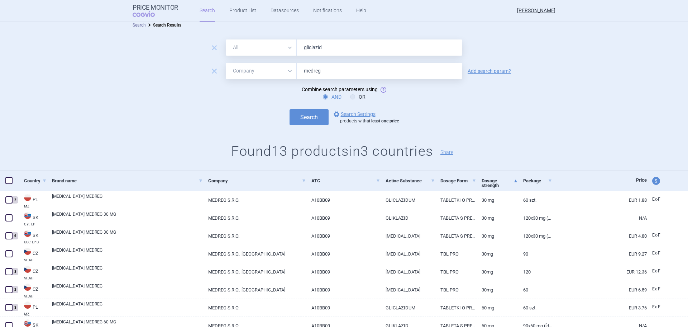
scroll to position [0, 0]
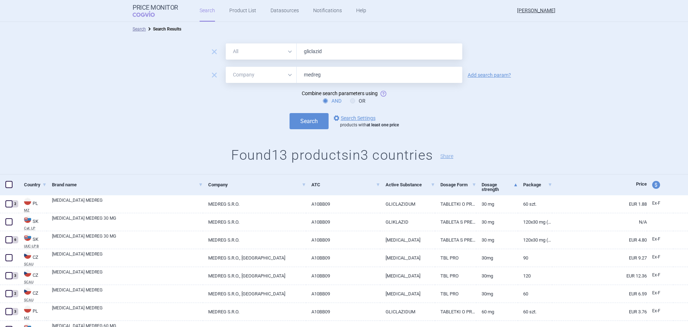
click at [310, 49] on input "gliclazid" at bounding box center [380, 51] width 166 height 16
type input "metamizol"
click at [290, 113] on button "Search" at bounding box center [309, 121] width 39 height 16
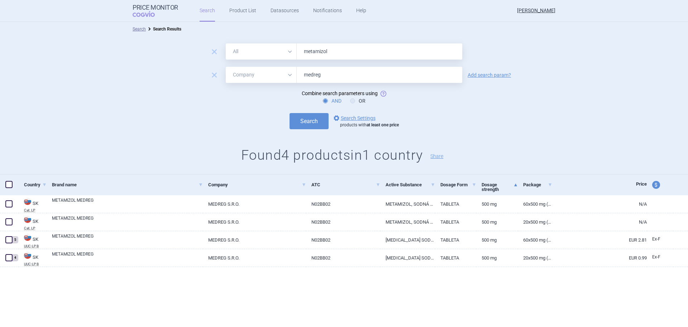
click at [322, 75] on input "medreg" at bounding box center [380, 75] width 166 height 16
click at [290, 113] on button "Search" at bounding box center [309, 121] width 39 height 16
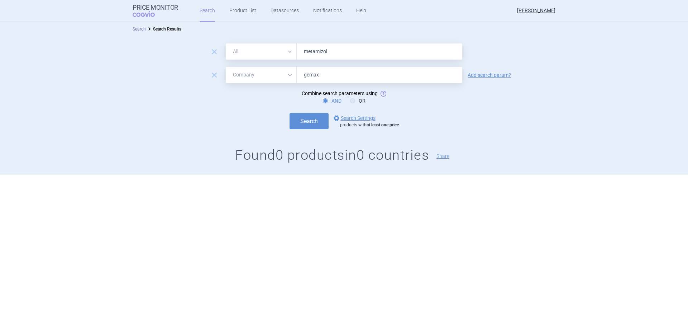
click at [316, 75] on input "gemax" at bounding box center [380, 75] width 166 height 16
type input "medreg"
click at [290, 113] on button "Search" at bounding box center [309, 121] width 39 height 16
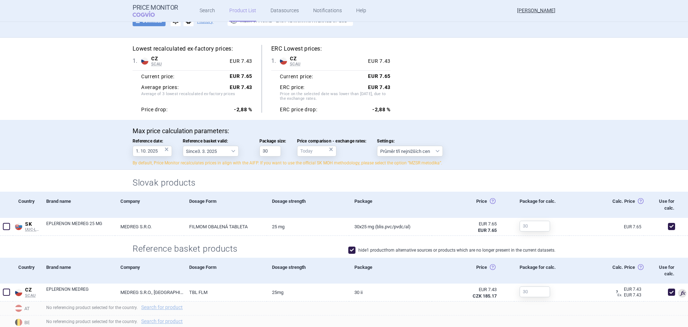
scroll to position [36, 0]
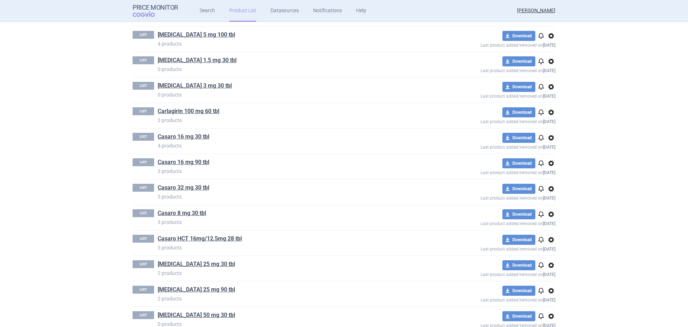
scroll to position [388, 0]
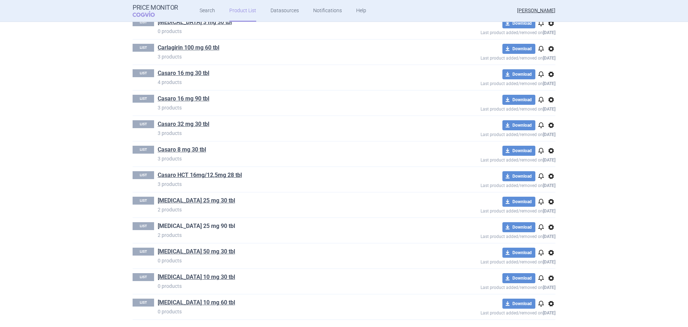
click at [204, 227] on link "[MEDICAL_DATA] 25 mg 90 tbl" at bounding box center [196, 226] width 77 height 8
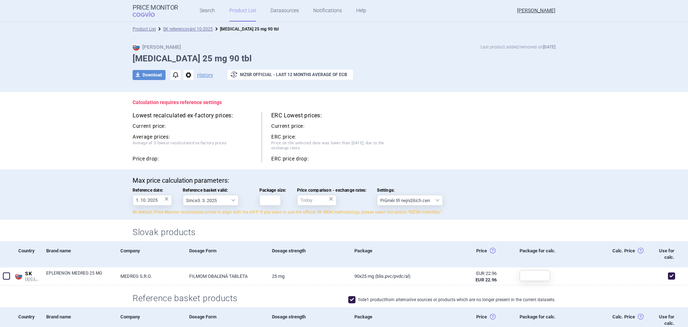
scroll to position [72, 0]
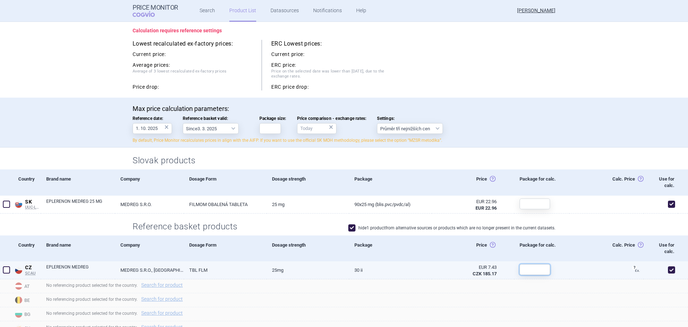
click at [538, 268] on input "text" at bounding box center [535, 269] width 30 height 11
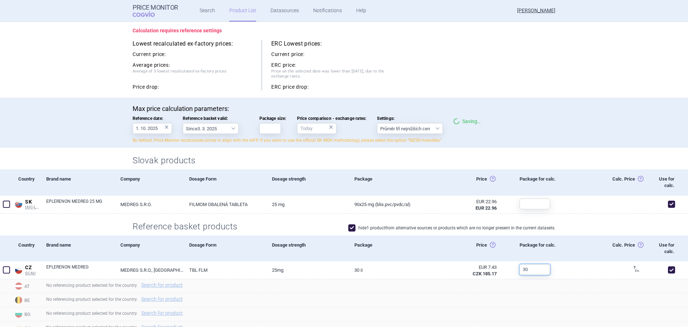
type input "30"
click at [260, 128] on input "Package size:" at bounding box center [271, 128] width 22 height 11
type input "90"
click at [500, 90] on div "Lowest recalculated ex-factory prices: Current price: Average prices: Average o…" at bounding box center [344, 65] width 423 height 51
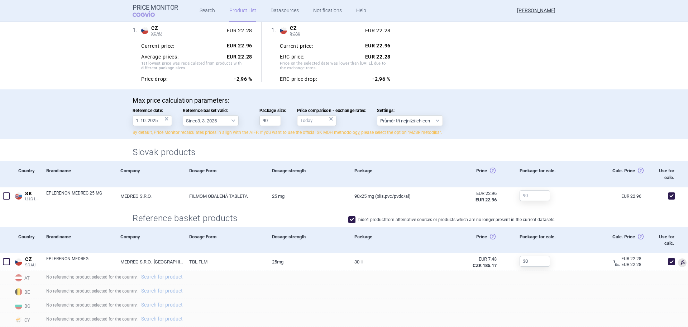
scroll to position [95, 0]
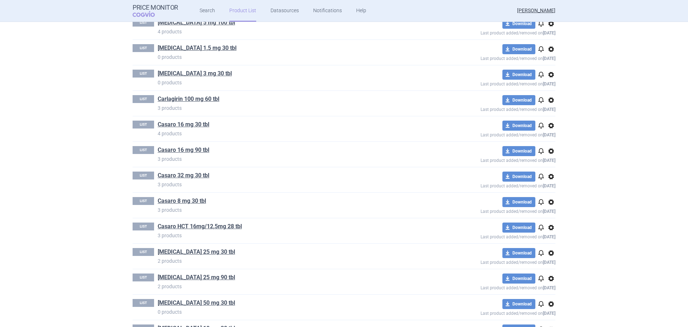
scroll to position [388, 0]
click at [200, 251] on link "[MEDICAL_DATA] 50 mg 30 tbl" at bounding box center [196, 251] width 77 height 8
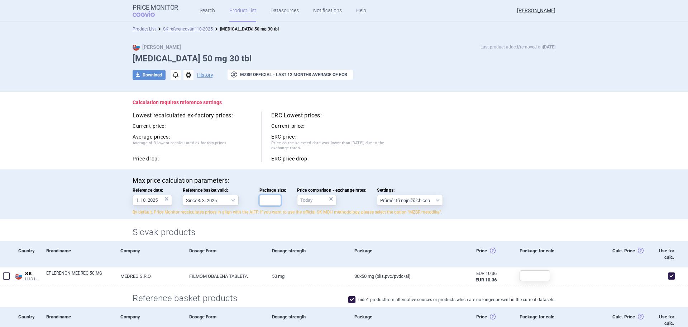
click at [261, 200] on input "Package size:" at bounding box center [271, 200] width 22 height 11
type input "30"
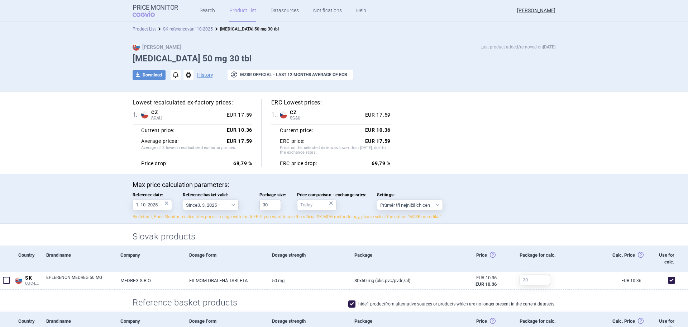
click at [177, 30] on link "SK referencování 10-2025" at bounding box center [188, 29] width 50 height 5
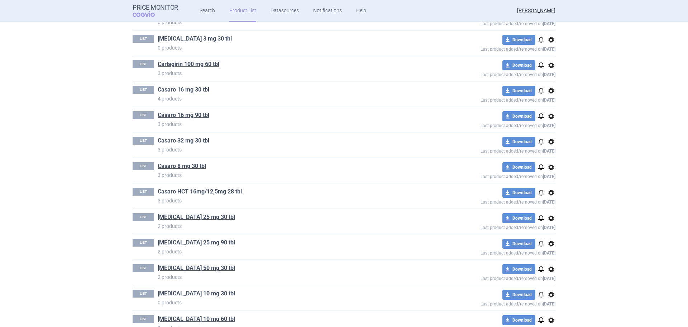
scroll to position [388, 0]
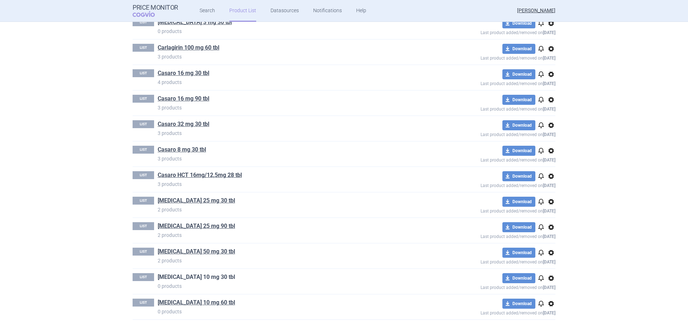
click at [211, 276] on link "[MEDICAL_DATA] 10 mg 30 tbl" at bounding box center [196, 277] width 77 height 8
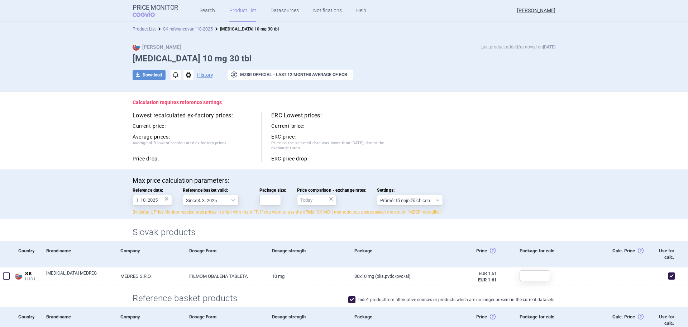
click at [282, 202] on label "Package size:" at bounding box center [273, 197] width 27 height 18
click at [281, 202] on input "Package size:" at bounding box center [271, 200] width 22 height 11
click at [271, 200] on input "Package size:" at bounding box center [271, 200] width 22 height 11
type input "30"
click at [261, 236] on h2 "Slovak products" at bounding box center [344, 232] width 423 height 12
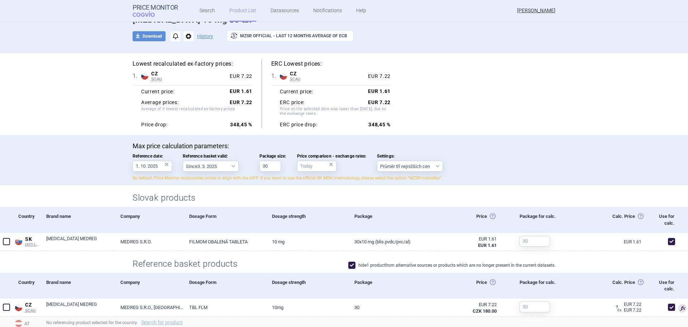
scroll to position [36, 0]
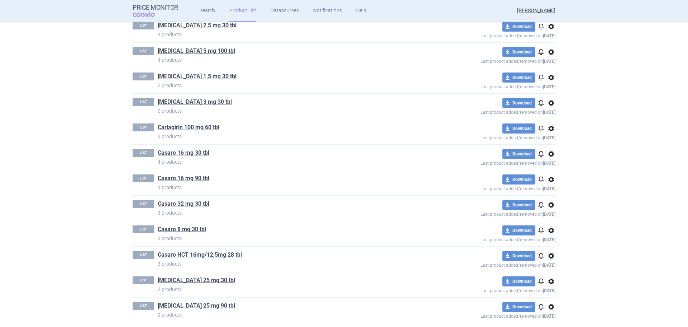
scroll to position [388, 0]
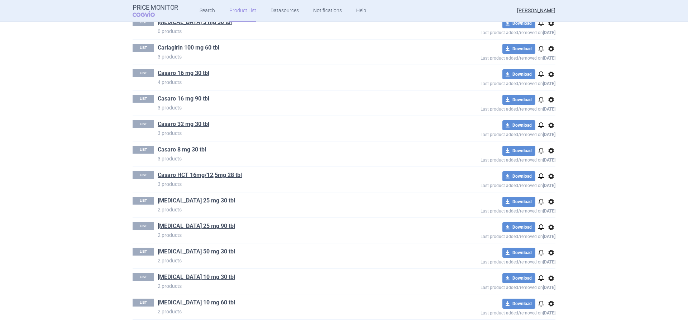
click at [206, 300] on link "[MEDICAL_DATA] 10 mg 60 tbl" at bounding box center [196, 302] width 77 height 8
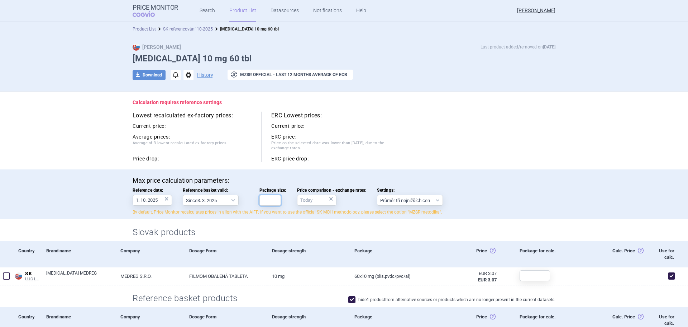
click at [267, 198] on input "Package size:" at bounding box center [271, 200] width 22 height 11
type input "3"
type input "60"
click at [501, 191] on div "Max price calculation parameters: Reference date: 1. 10. 2025 × Reference baske…" at bounding box center [344, 195] width 423 height 39
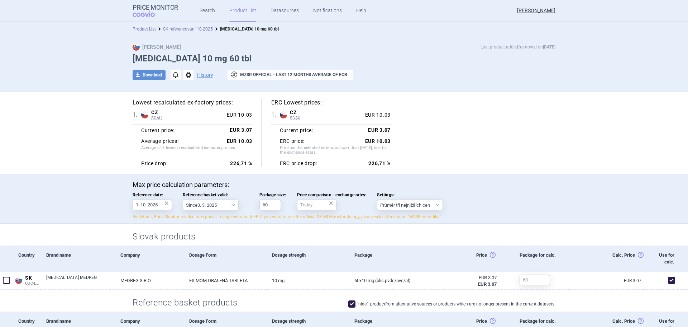
click at [203, 28] on link "SK referencování 10-2025" at bounding box center [188, 29] width 50 height 5
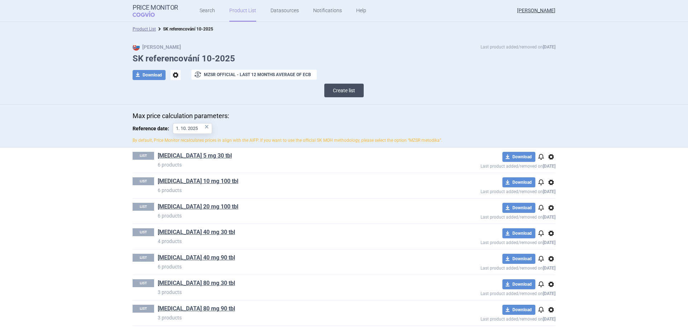
click at [338, 92] on button "Create list" at bounding box center [343, 91] width 39 height 14
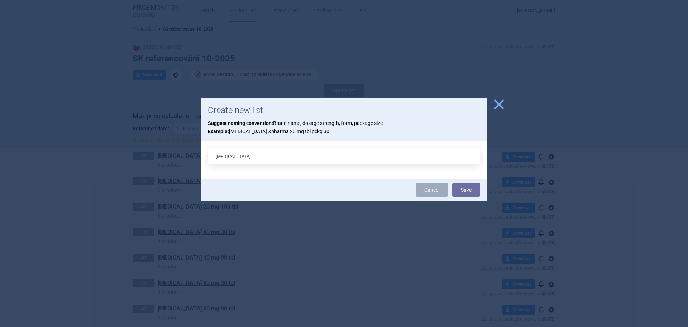
type input "[MEDICAL_DATA] 30 mg 120 tbl"
click at [460, 189] on button "Save" at bounding box center [466, 190] width 28 height 14
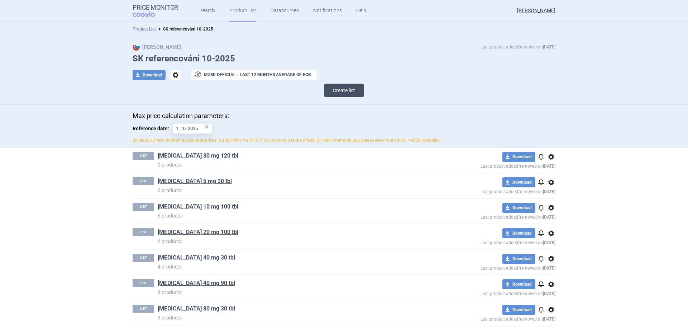
click at [344, 84] on button "Create list" at bounding box center [343, 91] width 39 height 14
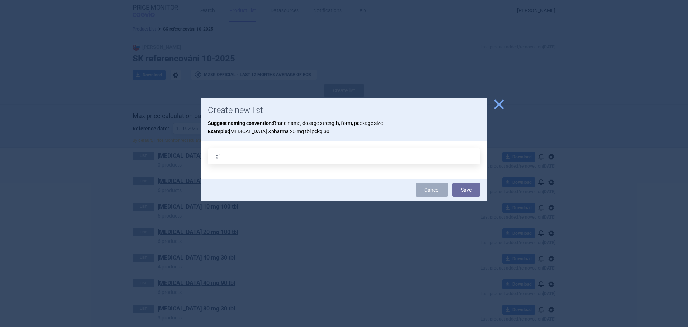
type input "g"
type input "[MEDICAL_DATA] 60 mg 60 tbl"
click at [464, 187] on button "Save" at bounding box center [466, 190] width 28 height 14
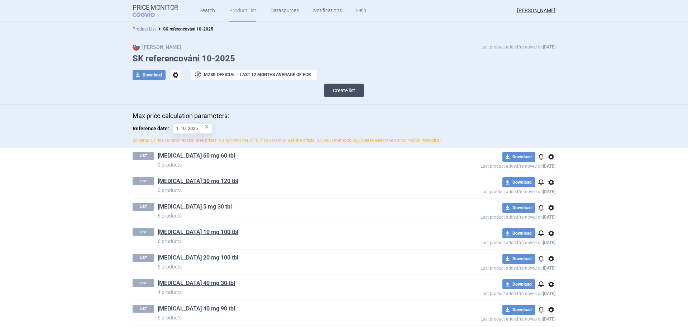
click at [343, 91] on button "Create list" at bounding box center [343, 91] width 39 height 14
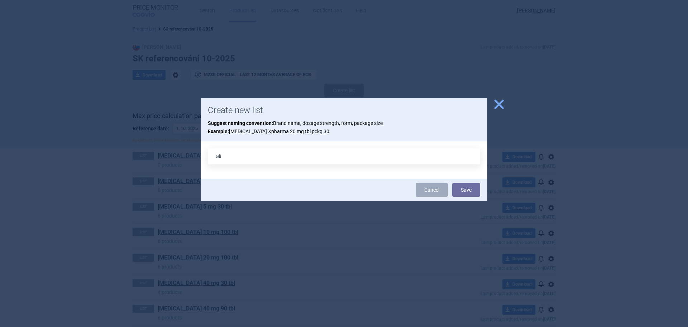
type input "[MEDICAL_DATA] 60 mg 90 tbl"
click at [484, 187] on div "Cancel Save" at bounding box center [344, 190] width 287 height 22
click at [477, 190] on button "Save" at bounding box center [466, 190] width 28 height 14
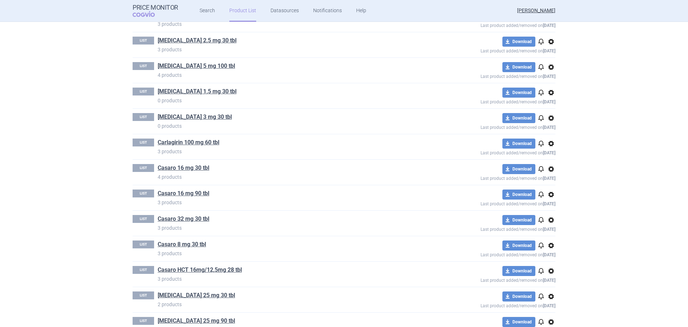
scroll to position [464, 0]
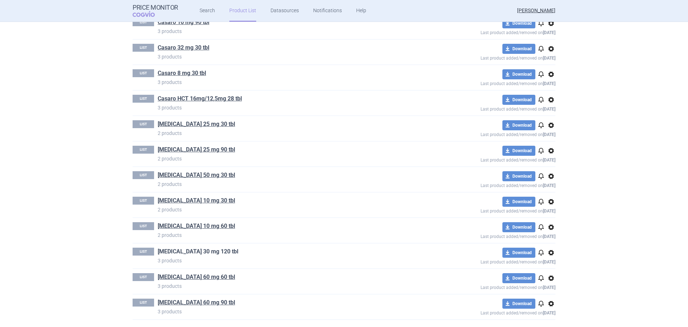
click at [205, 252] on link "[MEDICAL_DATA] 30 mg 120 tbl" at bounding box center [198, 251] width 81 height 8
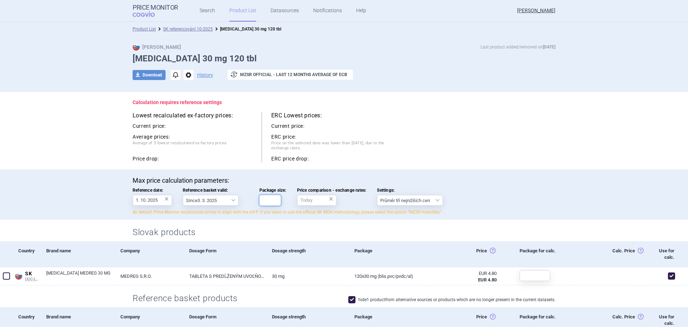
click at [264, 203] on input "Package size:" at bounding box center [271, 200] width 22 height 11
type input "120"
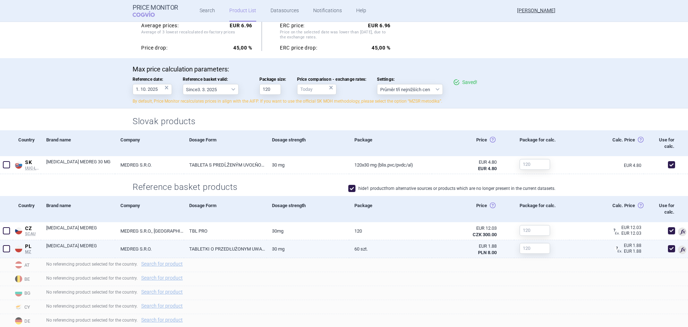
scroll to position [179, 0]
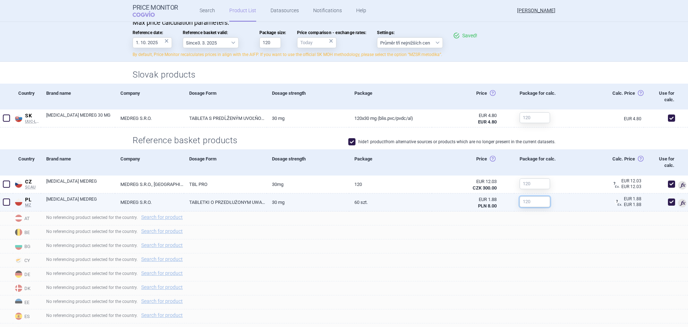
click at [531, 203] on input "text" at bounding box center [535, 201] width 30 height 11
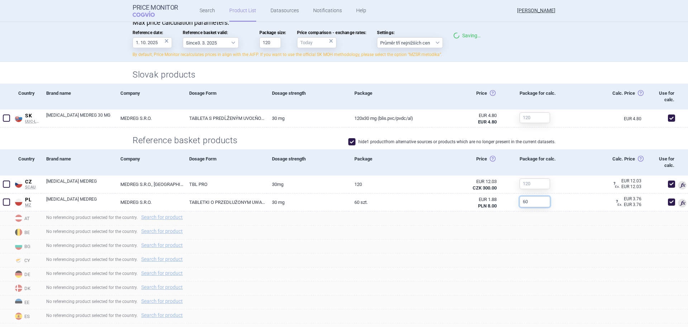
type input "60"
click at [578, 155] on div "Calc. Price Calc. price: Cena získaná vynásobením ceny (pole Price) veľkosťou b…" at bounding box center [607, 162] width 74 height 26
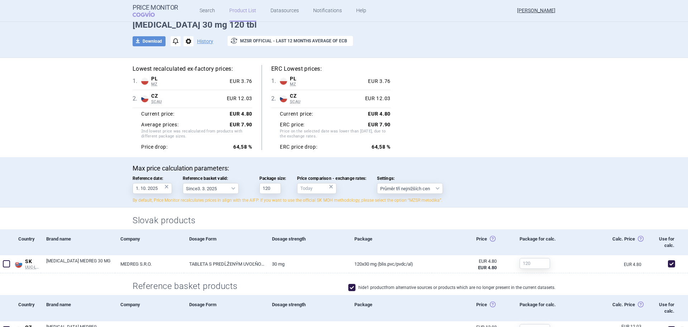
scroll to position [0, 0]
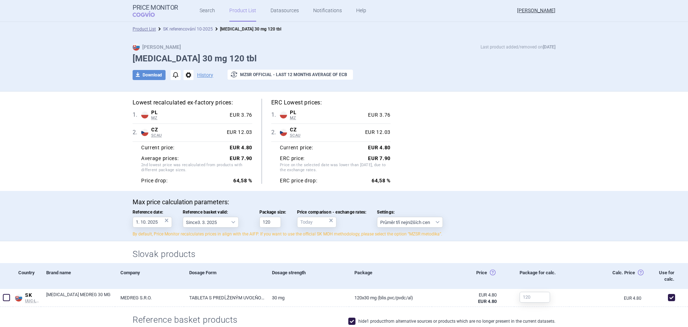
click at [194, 29] on link "SK referencování 10-2025" at bounding box center [188, 29] width 50 height 5
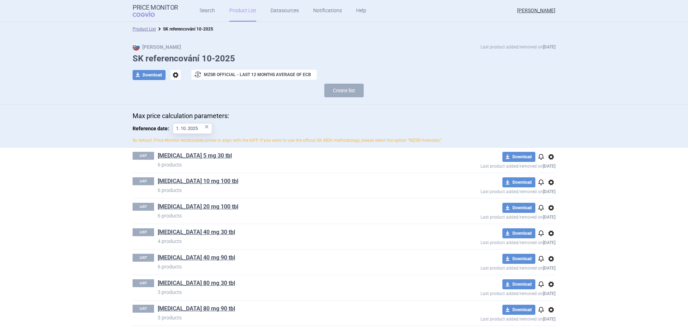
scroll to position [464, 0]
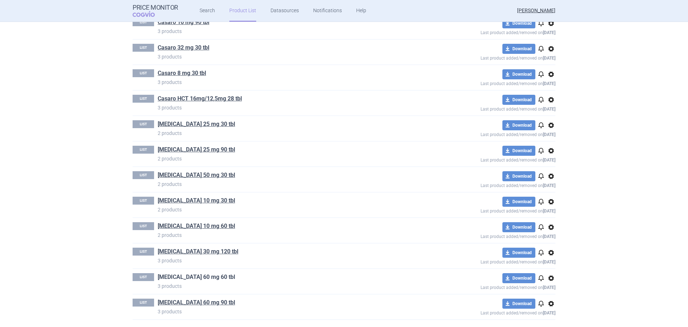
click at [183, 275] on link "[MEDICAL_DATA] 60 mg 60 tbl" at bounding box center [196, 277] width 77 height 8
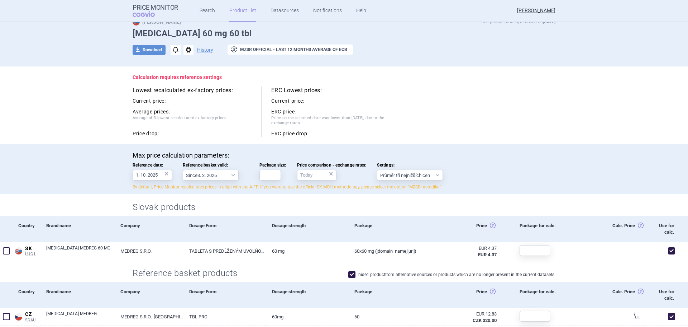
scroll to position [36, 0]
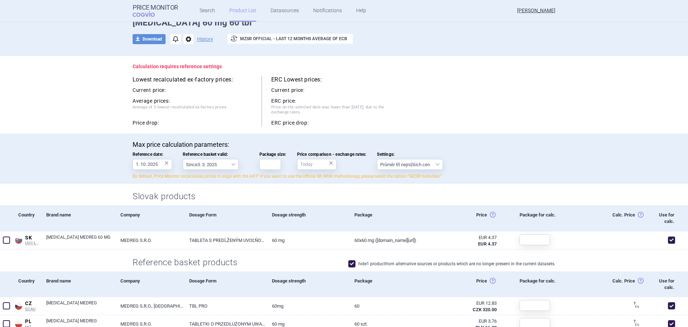
drag, startPoint x: 269, startPoint y: 194, endPoint x: 263, endPoint y: 183, distance: 12.7
click at [267, 191] on h2 "Slovak products" at bounding box center [344, 196] width 423 height 12
click at [265, 166] on input "Package size:" at bounding box center [271, 164] width 22 height 11
type input "60"
click at [386, 128] on div "Calculation requires reference settings Lowest recalculated ex-factory prices: …" at bounding box center [344, 95] width 452 height 78
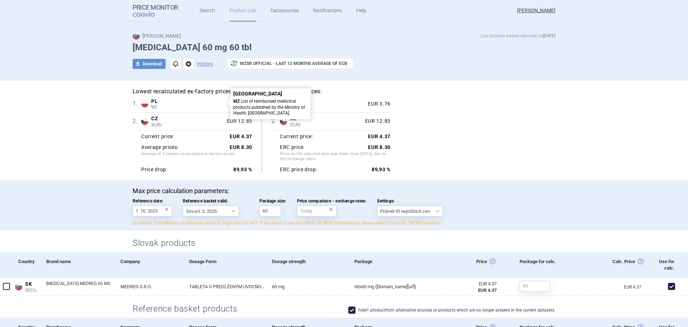
scroll to position [0, 0]
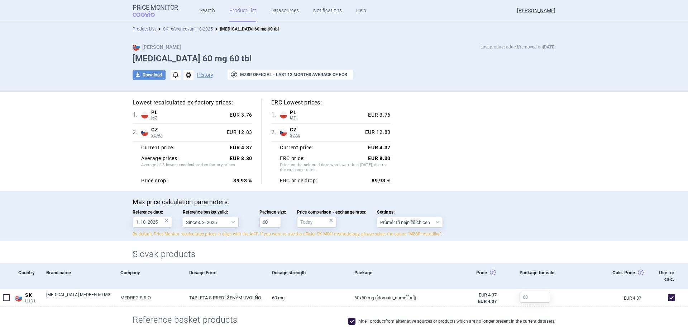
click at [202, 28] on link "SK referencování 10-2025" at bounding box center [188, 29] width 50 height 5
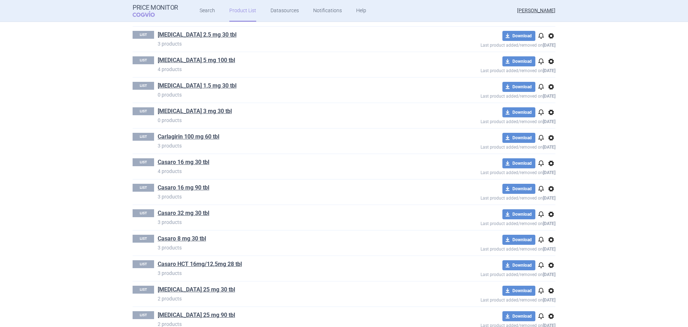
scroll to position [464, 0]
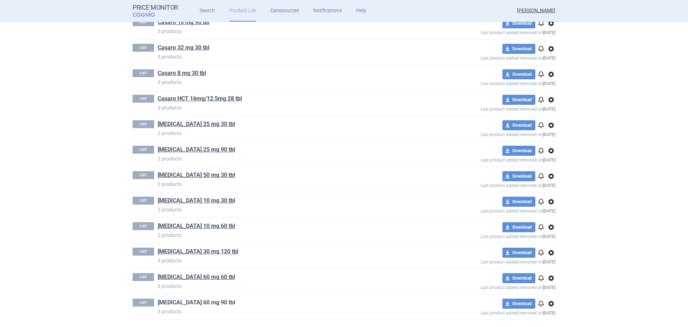
click at [196, 300] on link "[MEDICAL_DATA] 60 mg 90 tbl" at bounding box center [196, 302] width 77 height 8
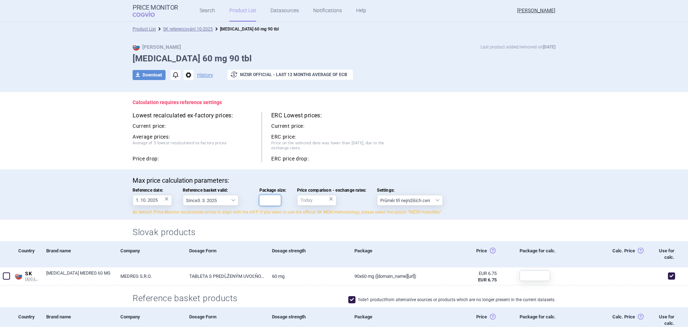
click at [267, 198] on input "Package size:" at bounding box center [271, 200] width 22 height 11
type input "90"
drag, startPoint x: 441, startPoint y: 174, endPoint x: 447, endPoint y: 175, distance: 5.4
click at [441, 174] on div "Max price calculation parameters: Reference date: 1. 10. 2025 × Reference baske…" at bounding box center [344, 194] width 688 height 50
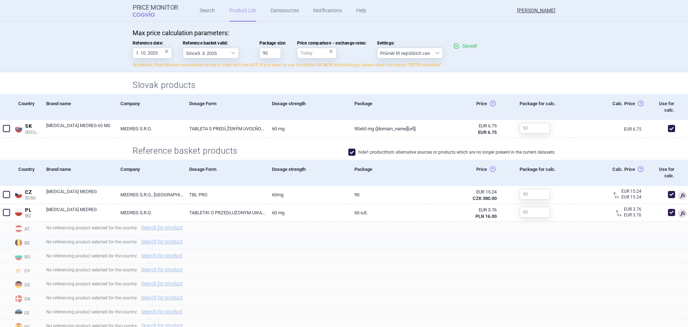
scroll to position [179, 0]
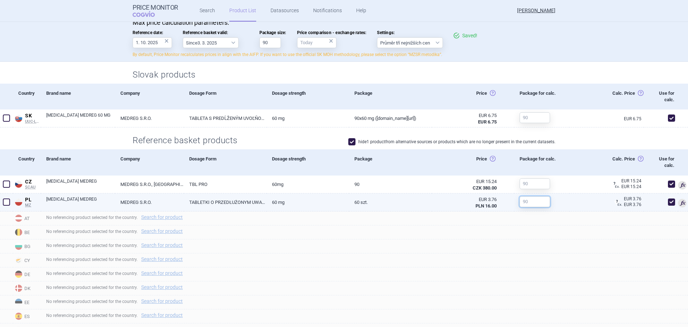
click at [530, 201] on input "text" at bounding box center [535, 201] width 30 height 11
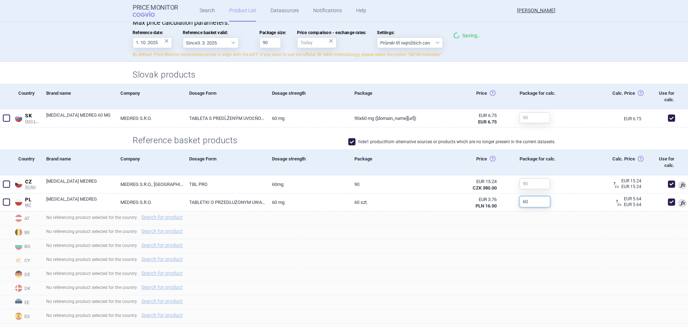
type input "60"
click at [526, 61] on section "Lowest recalculated ex-factory prices: 1 . PL MZ Poland MZ List of reimbursed m…" at bounding box center [344, 238] width 688 height 653
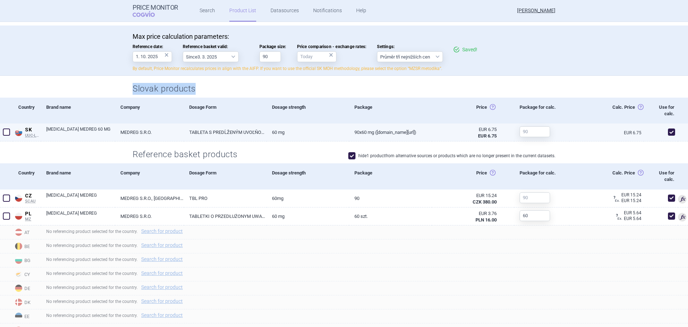
scroll to position [143, 0]
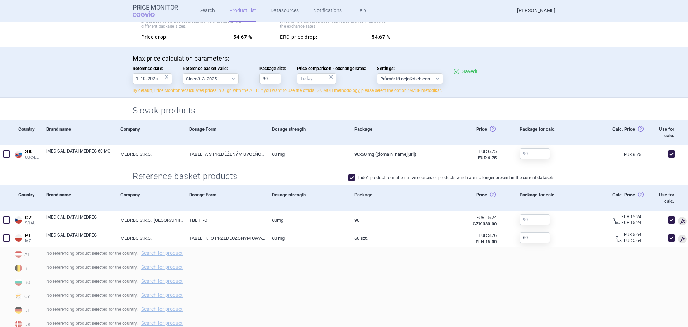
click at [301, 172] on div "hide 1 product from alternative sources or products which are no longer present…" at bounding box center [399, 177] width 312 height 10
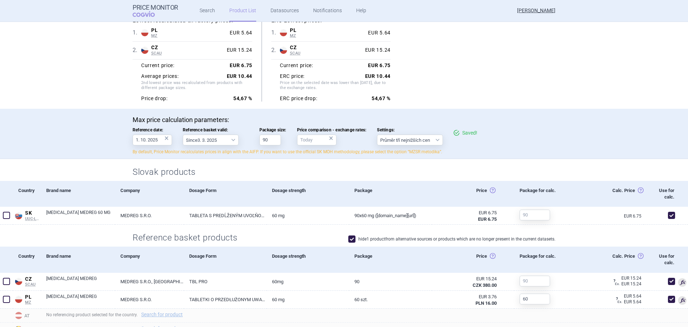
scroll to position [36, 0]
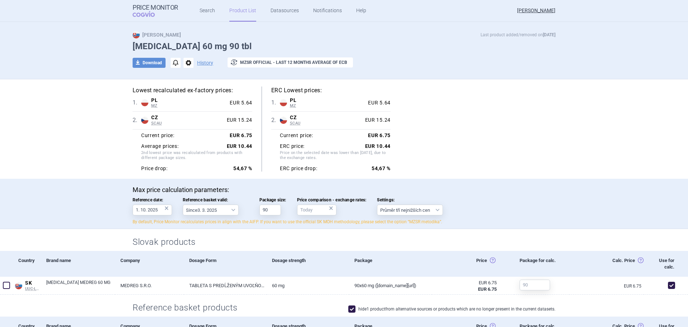
scroll to position [0, 0]
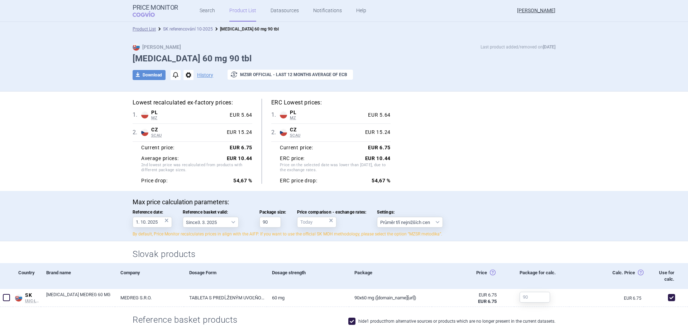
click at [202, 31] on link "SK referencování 10-2025" at bounding box center [188, 29] width 50 height 5
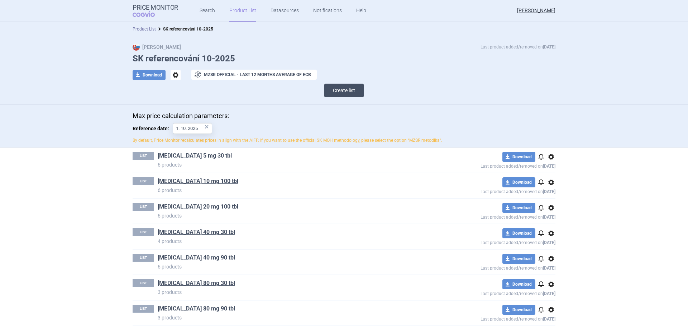
click at [345, 89] on button "Create list" at bounding box center [343, 91] width 39 height 14
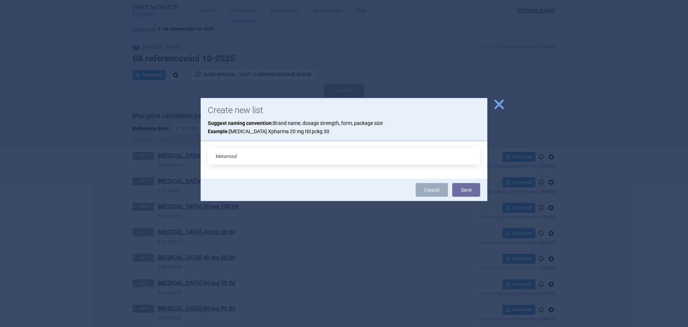
type input "Metamizol 500 mg 60 tbl"
click at [468, 190] on button "Save" at bounding box center [466, 190] width 28 height 14
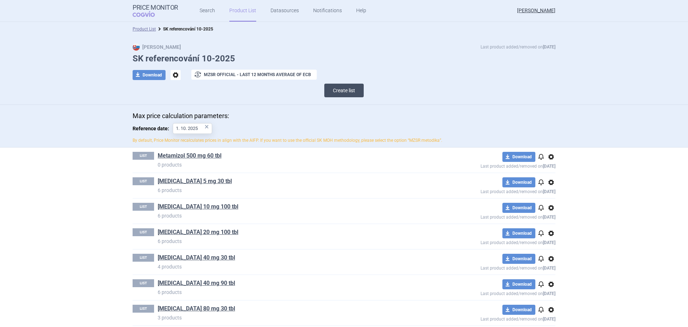
click at [334, 92] on button "Create list" at bounding box center [343, 91] width 39 height 14
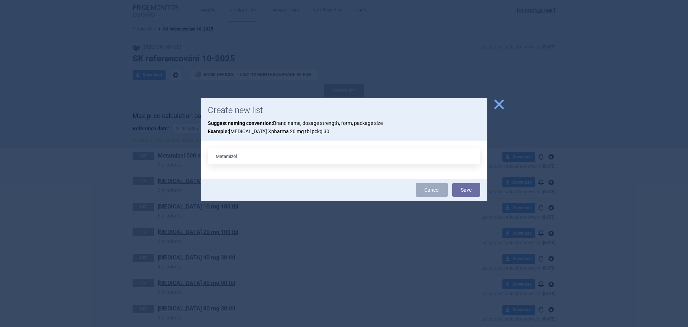
type input "Metamizol 500 mg 20 tbl"
click at [462, 191] on button "Save" at bounding box center [466, 190] width 28 height 14
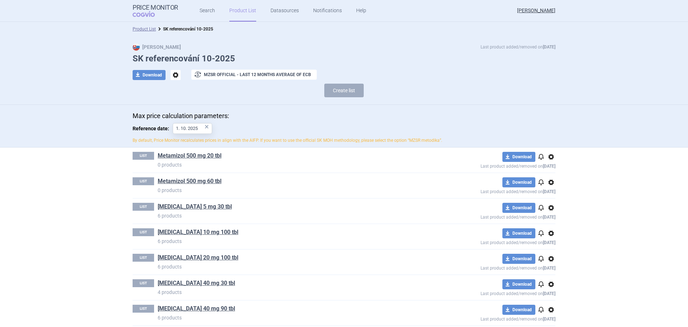
click at [549, 154] on span "options" at bounding box center [551, 156] width 9 height 9
click at [550, 198] on button "Delete" at bounding box center [548, 198] width 23 height 10
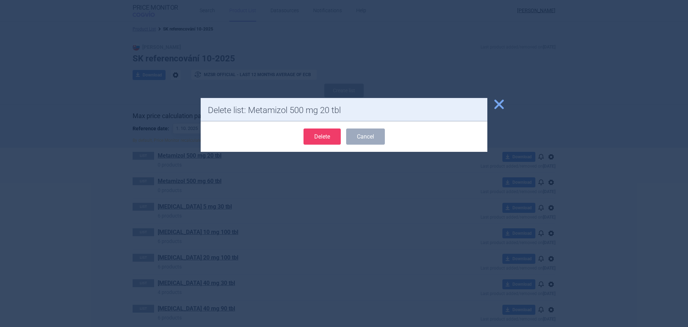
click at [321, 132] on button "Delete" at bounding box center [322, 136] width 37 height 16
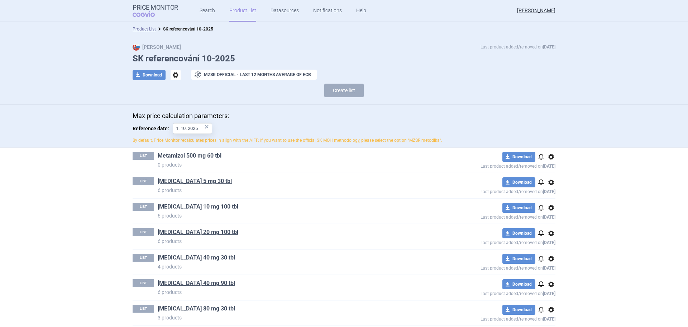
click at [548, 156] on span "options" at bounding box center [551, 156] width 9 height 9
click at [541, 195] on button "Delete" at bounding box center [548, 198] width 23 height 10
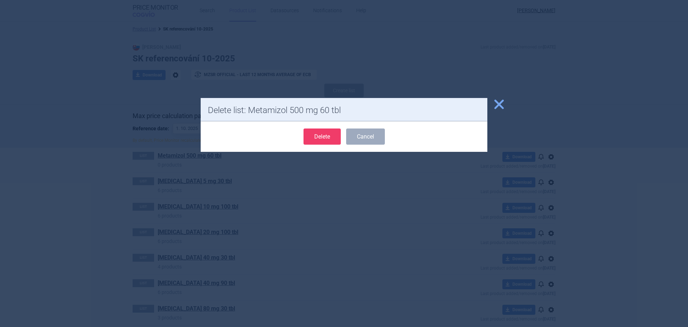
click at [319, 137] on button "Delete" at bounding box center [322, 136] width 37 height 16
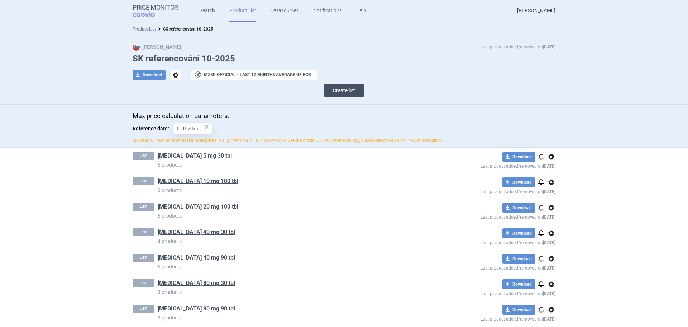
click at [334, 96] on button "Create list" at bounding box center [343, 91] width 39 height 14
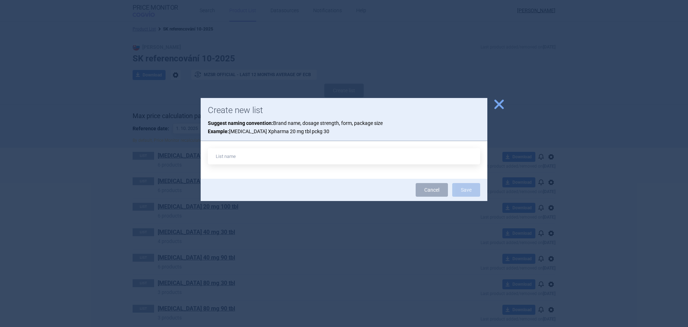
click at [279, 152] on input "text" at bounding box center [344, 156] width 273 height 16
type input "[MEDICAL_DATA] 1000 mg 60 tbl"
click at [469, 191] on button "Save" at bounding box center [466, 190] width 28 height 14
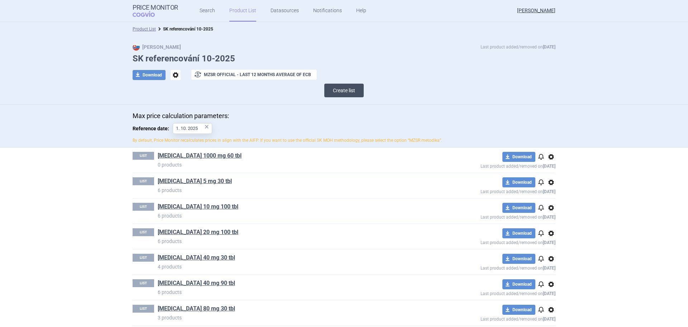
click at [333, 95] on button "Create list" at bounding box center [343, 91] width 39 height 14
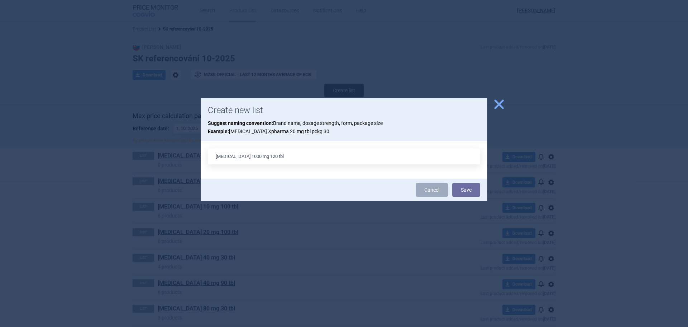
type input "[MEDICAL_DATA] 1000 mg 120 tbl"
click at [452, 183] on button "Save" at bounding box center [466, 190] width 28 height 14
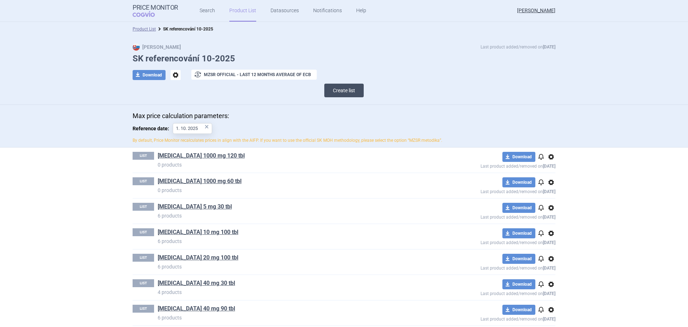
click at [328, 86] on button "Create list" at bounding box center [343, 91] width 39 height 14
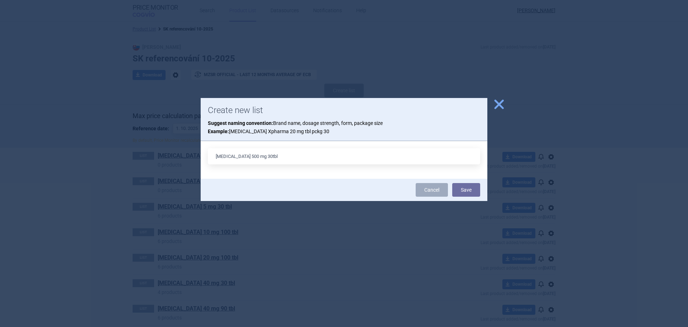
click at [259, 154] on input "[MEDICAL_DATA] 500 mg 30tbl" at bounding box center [344, 156] width 273 height 16
click at [260, 156] on input "[MEDICAL_DATA] 500 mg 30tbl" at bounding box center [344, 156] width 273 height 16
type input "[MEDICAL_DATA] 500 mg 120 tbl"
click at [452, 183] on button "Save" at bounding box center [466, 190] width 28 height 14
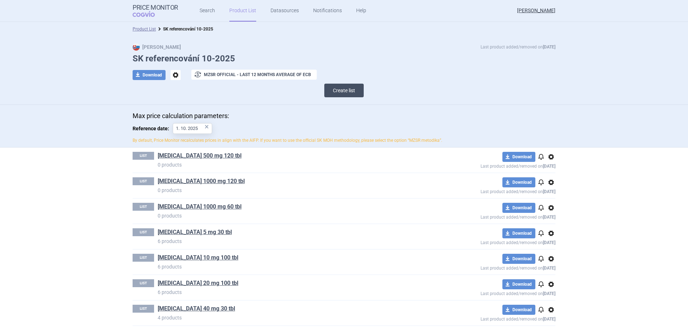
click at [330, 92] on button "Create list" at bounding box center [343, 91] width 39 height 14
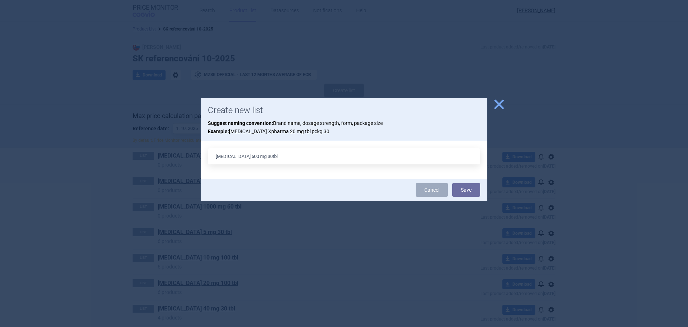
click at [260, 157] on input "[MEDICAL_DATA] 500 mg 30tbl" at bounding box center [344, 156] width 273 height 16
type input "[MEDICAL_DATA] 500 mg 60 tbl"
click at [452, 183] on button "Save" at bounding box center [466, 190] width 28 height 14
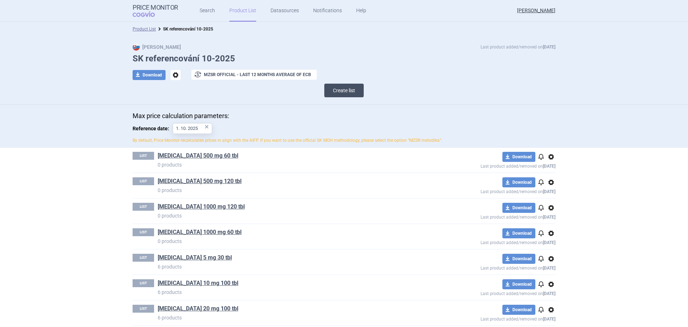
click at [335, 91] on button "Create list" at bounding box center [343, 91] width 39 height 14
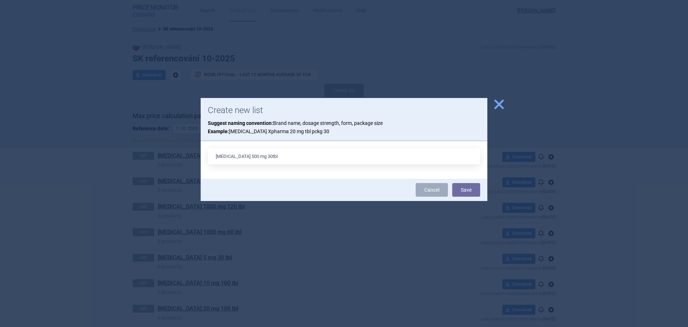
click at [241, 156] on input "[MEDICAL_DATA] 500 mg 30tbl" at bounding box center [344, 156] width 273 height 16
click at [261, 158] on input "[MEDICAL_DATA] 850 mg 30tbl" at bounding box center [344, 156] width 273 height 16
type input "[MEDICAL_DATA] 850 mg 120 tbl"
click at [452, 183] on button "Save" at bounding box center [466, 190] width 28 height 14
